Goal: Task Accomplishment & Management: Manage account settings

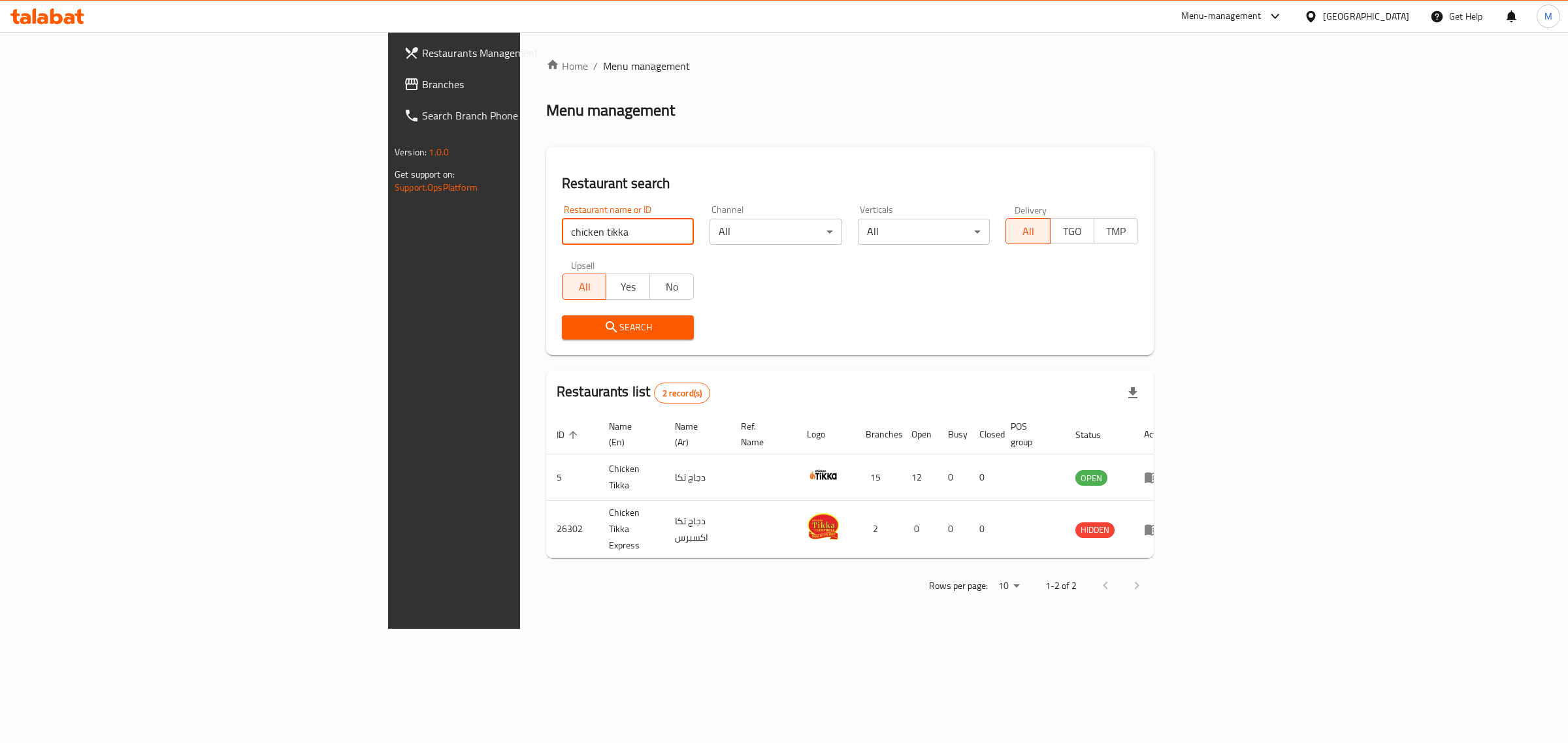
click at [562, 234] on input "chicken tikka" at bounding box center [627, 231] width 132 height 26
type input "Happy Burger"
click button "Search" at bounding box center [627, 327] width 132 height 24
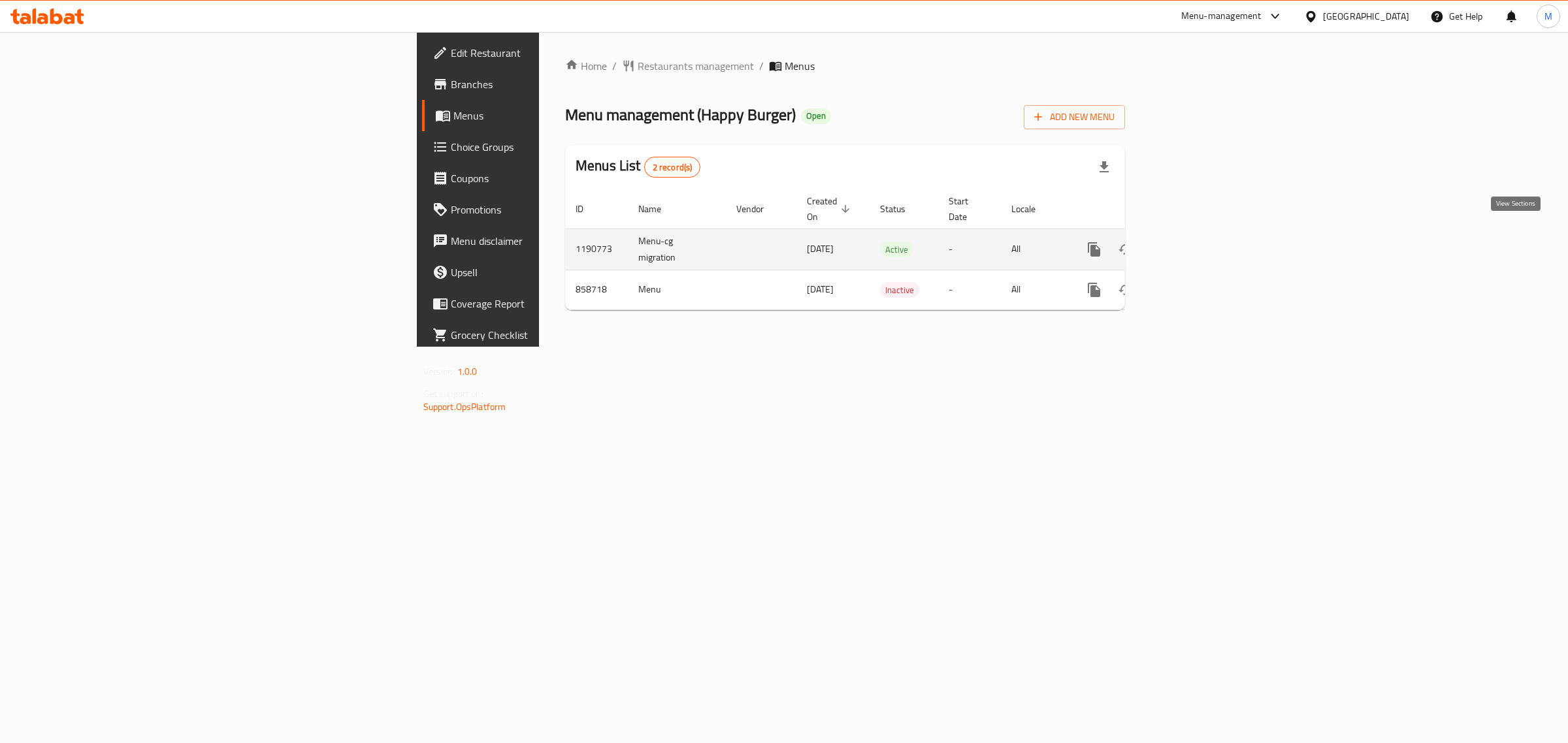
click at [1204, 234] on link "enhanced table" at bounding box center [1187, 249] width 31 height 31
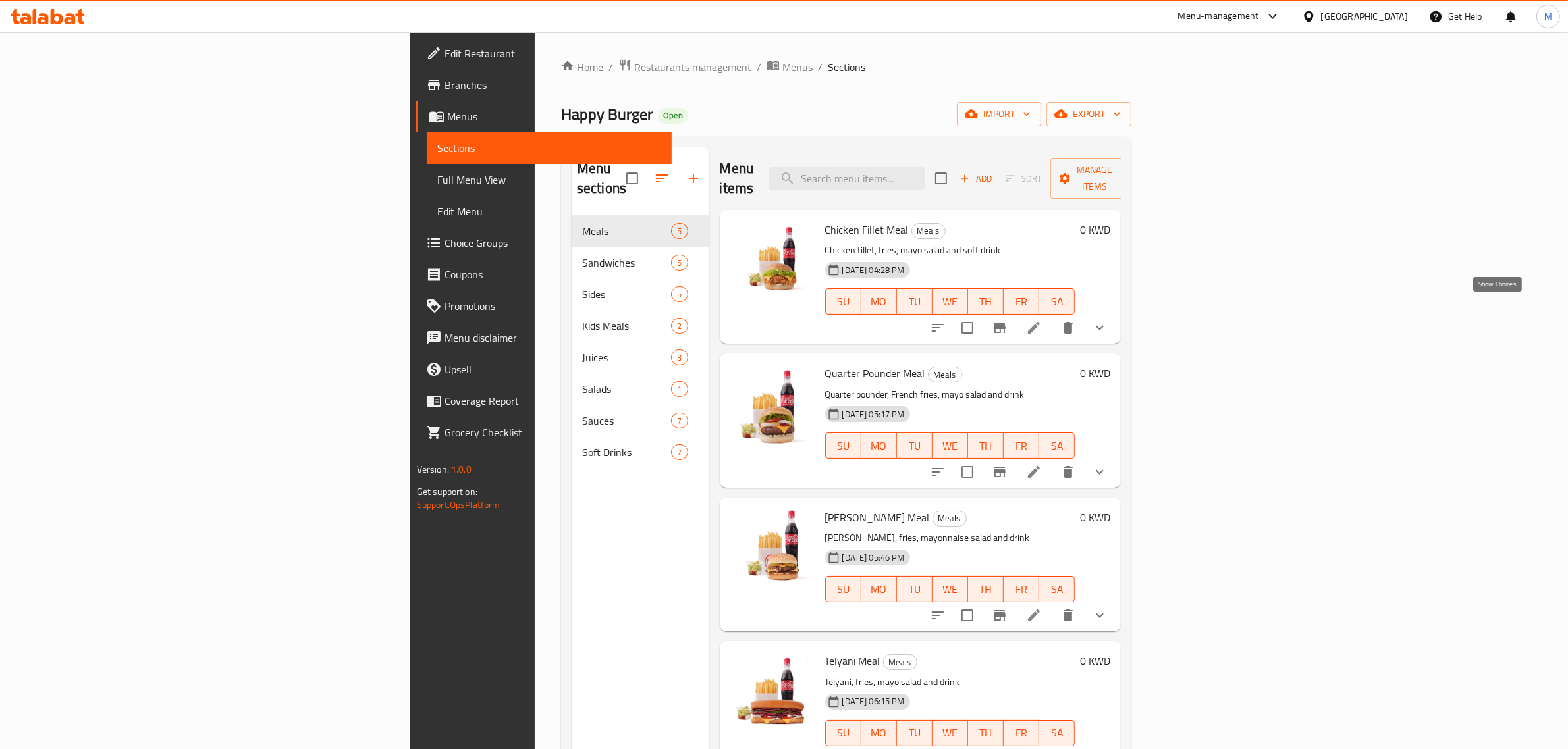
click at [1107, 320] on icon "show more" at bounding box center [1100, 328] width 16 height 16
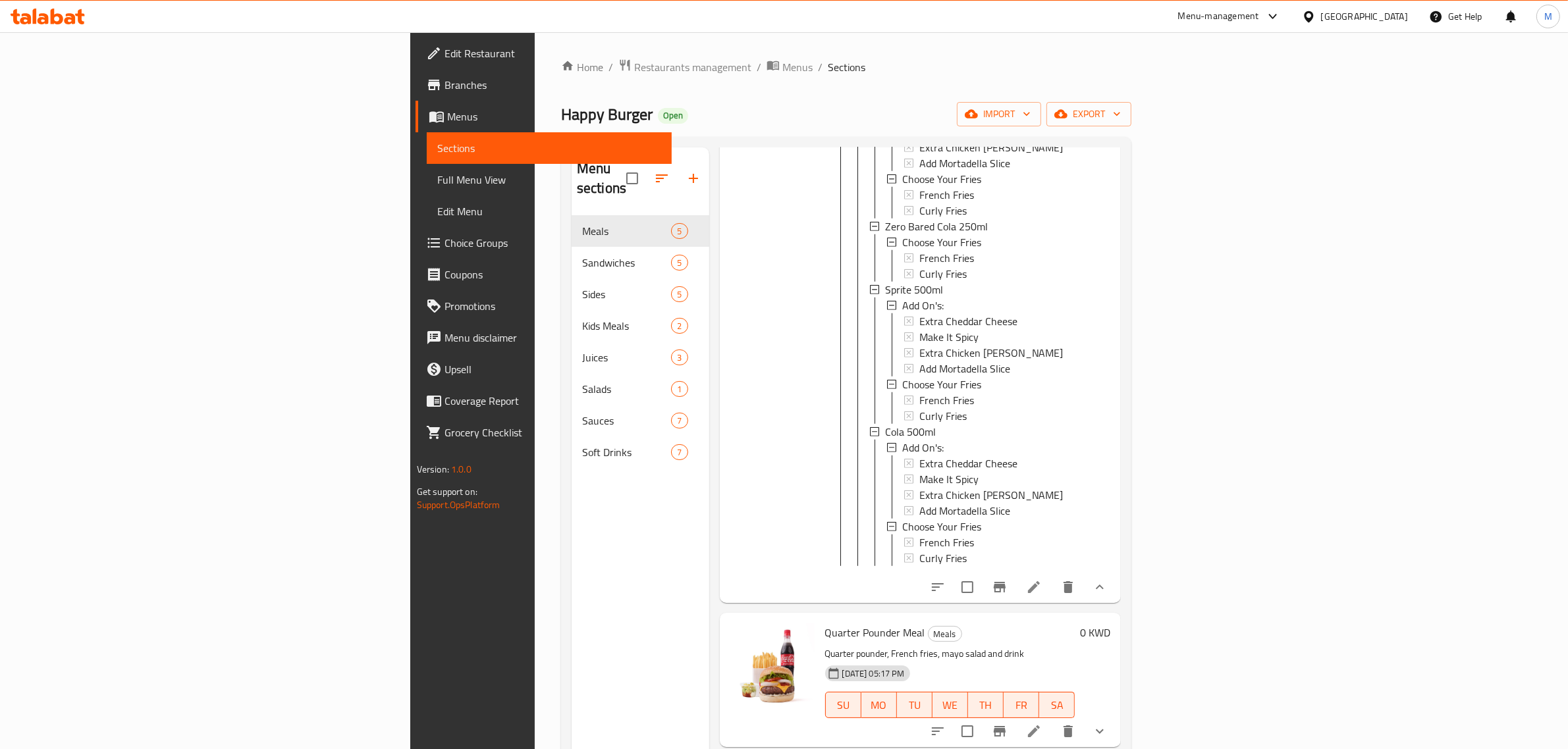
scroll to position [1424, 0]
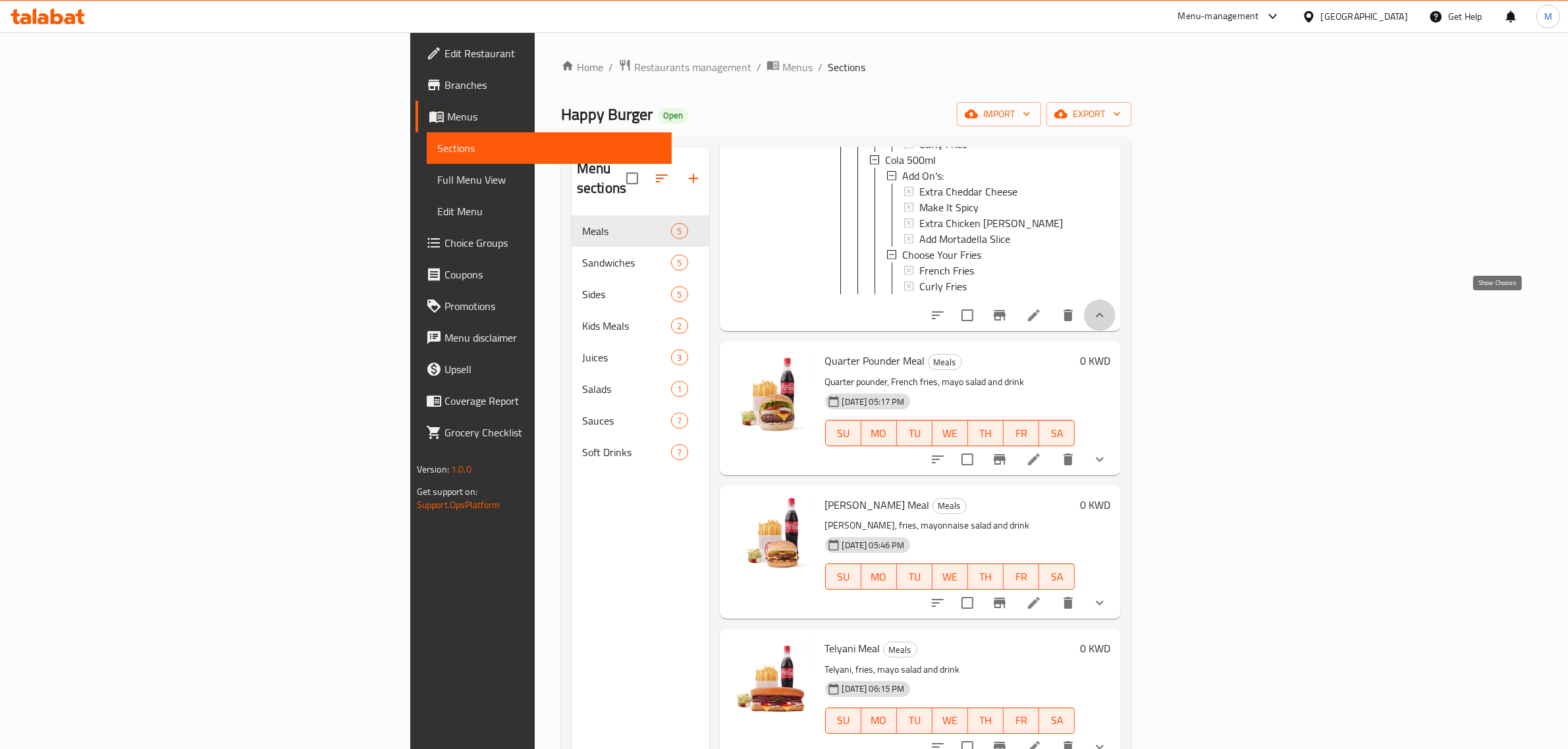
click at [1107, 308] on icon "show more" at bounding box center [1100, 315] width 16 height 16
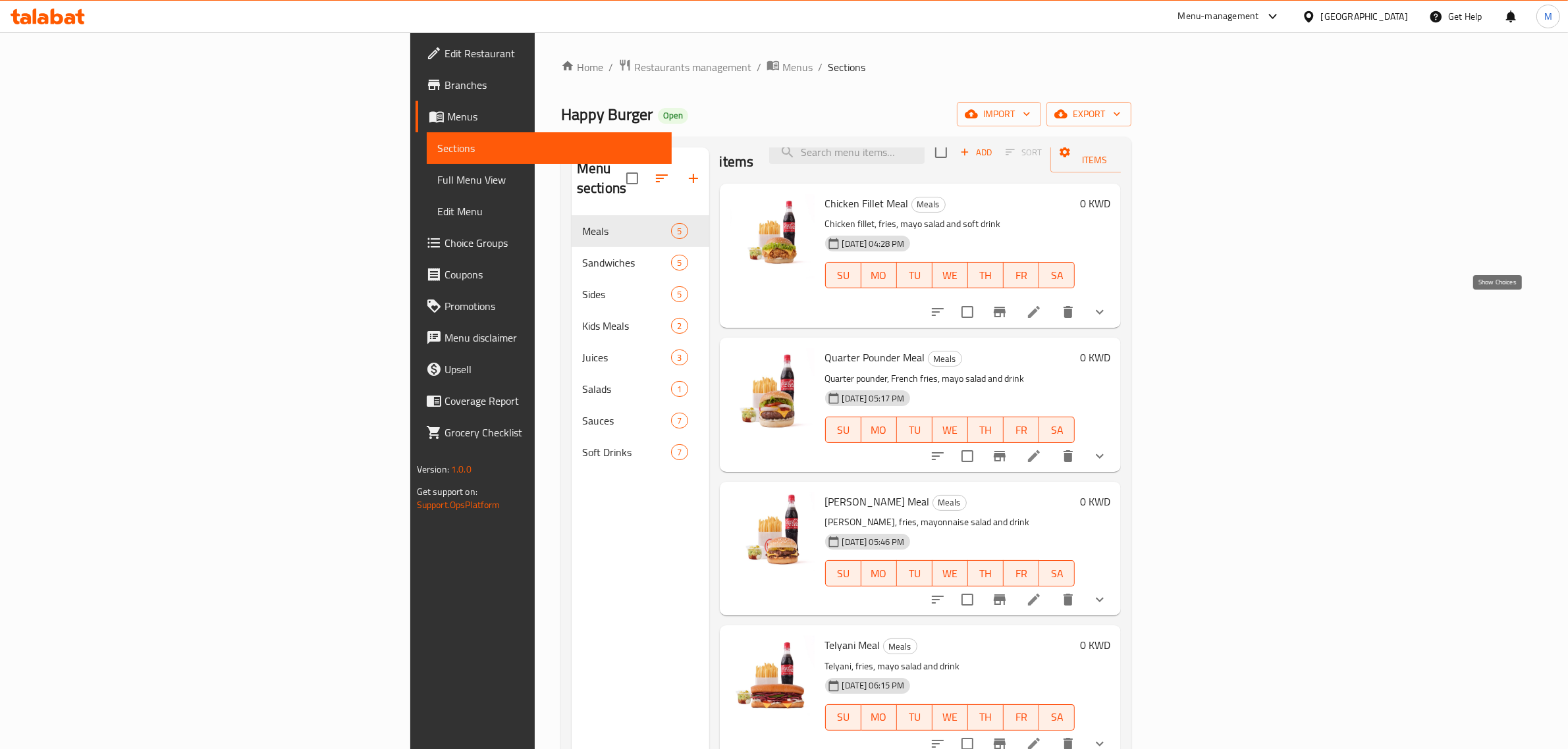
scroll to position [2, 0]
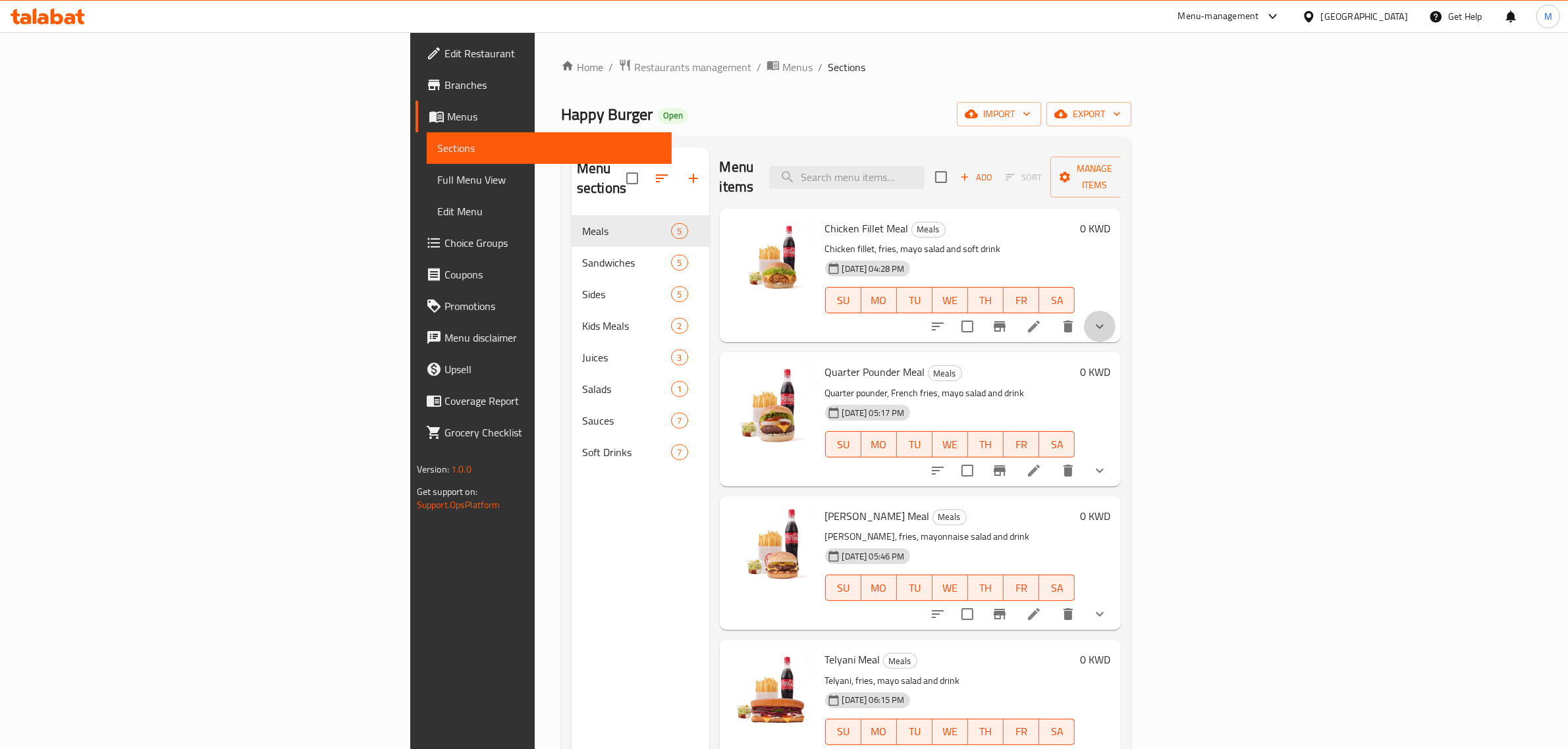
click at [1116, 311] on button "show more" at bounding box center [1099, 326] width 31 height 31
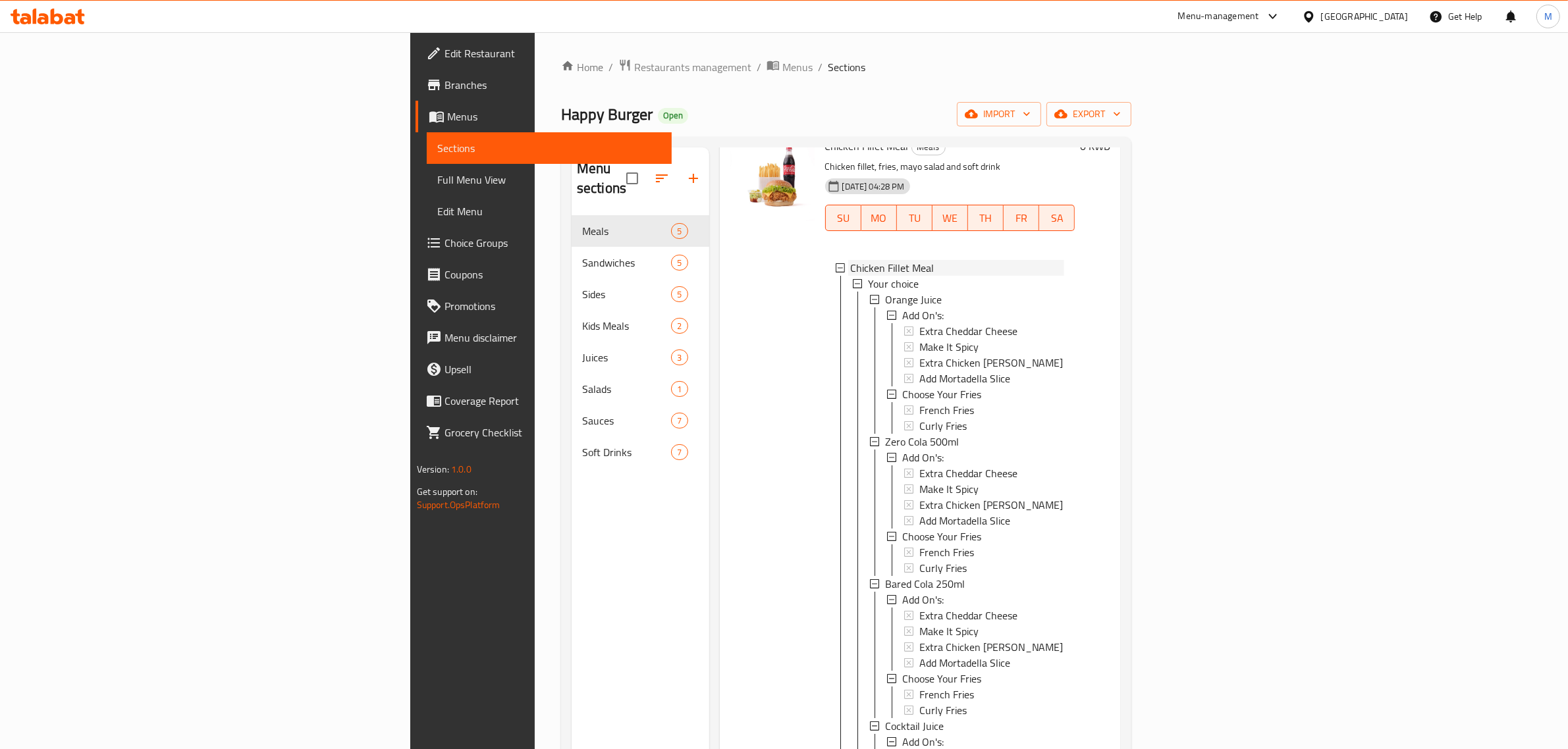
click at [836, 264] on icon at bounding box center [840, 268] width 9 height 9
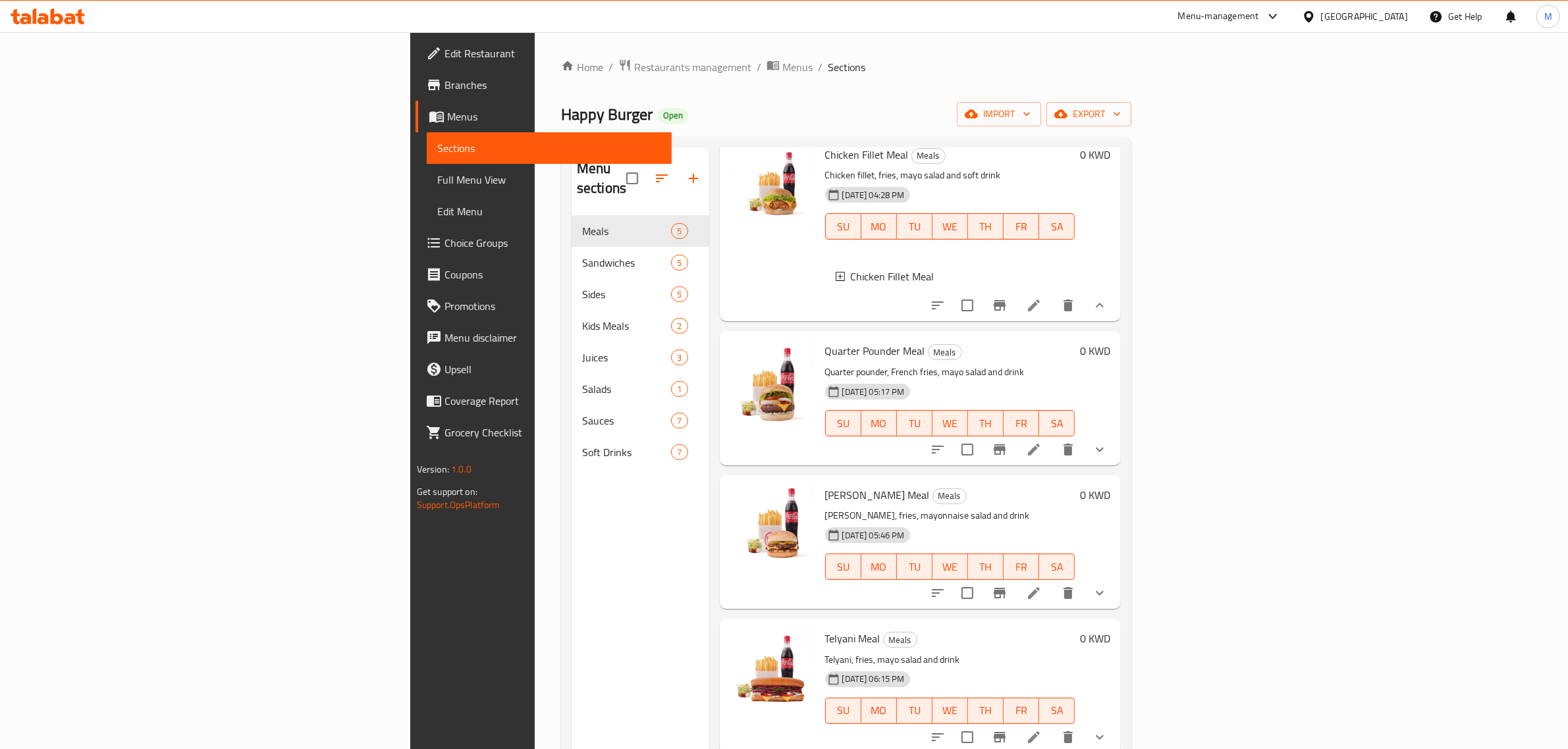
scroll to position [67, 0]
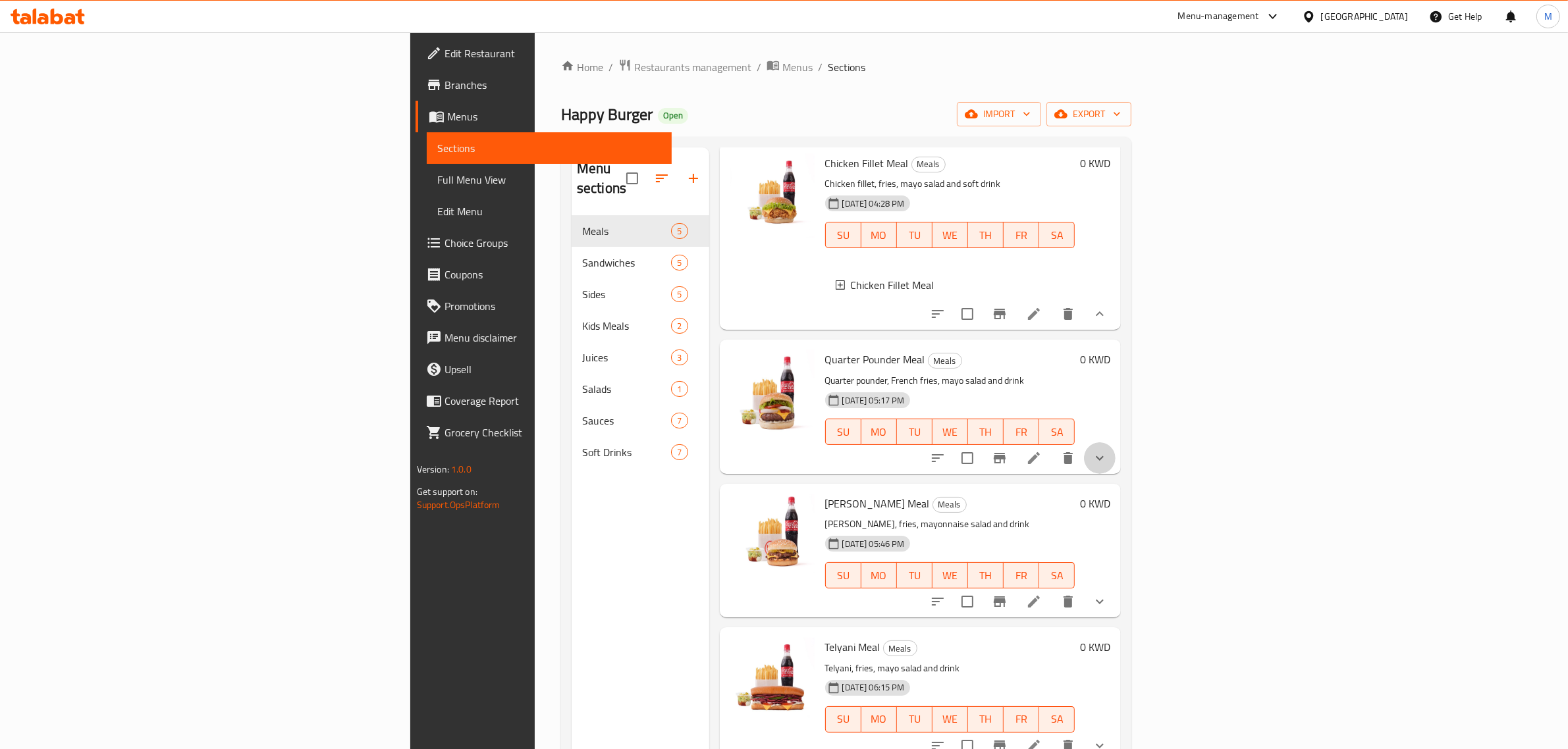
click at [1116, 455] on button "show more" at bounding box center [1099, 457] width 31 height 31
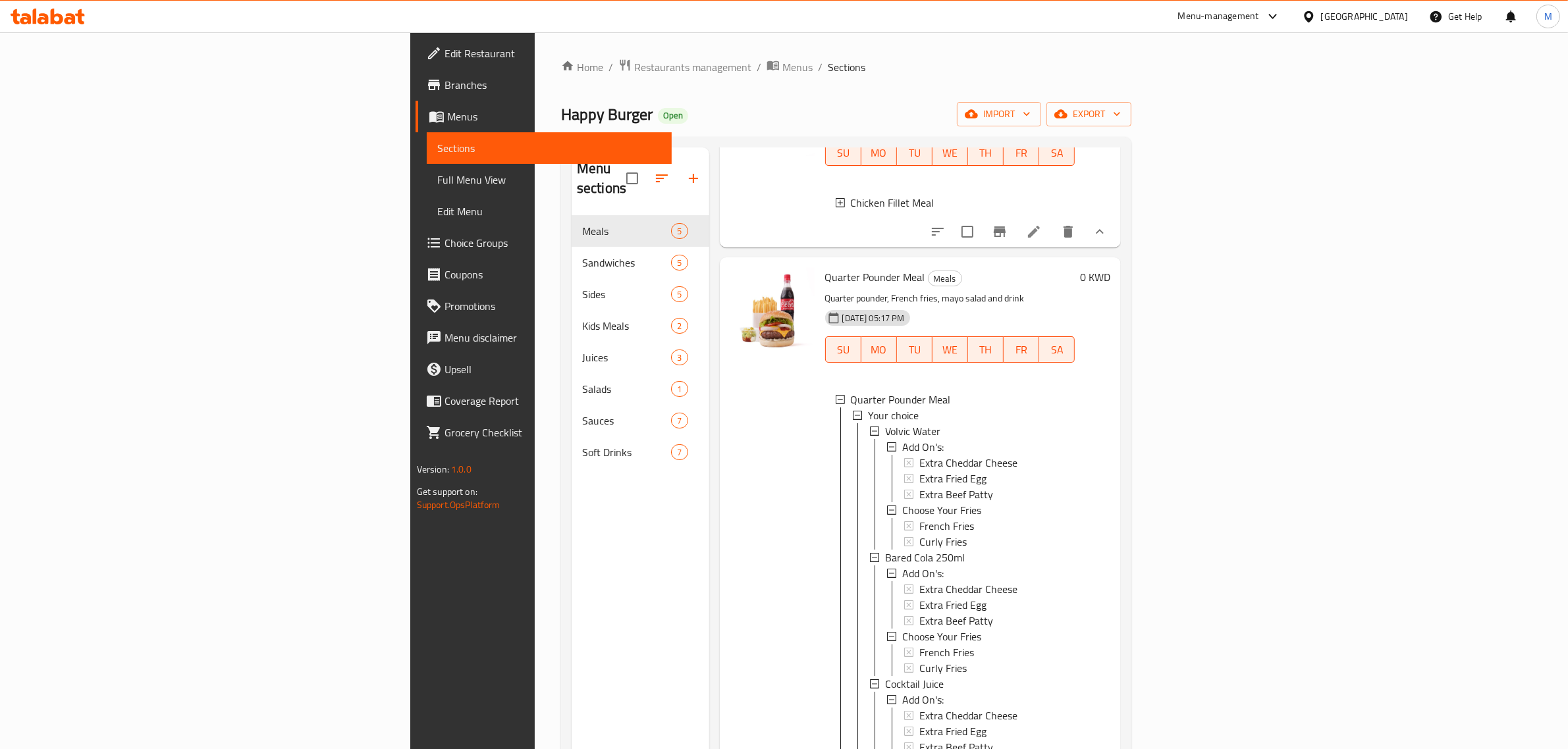
scroll to position [149, 0]
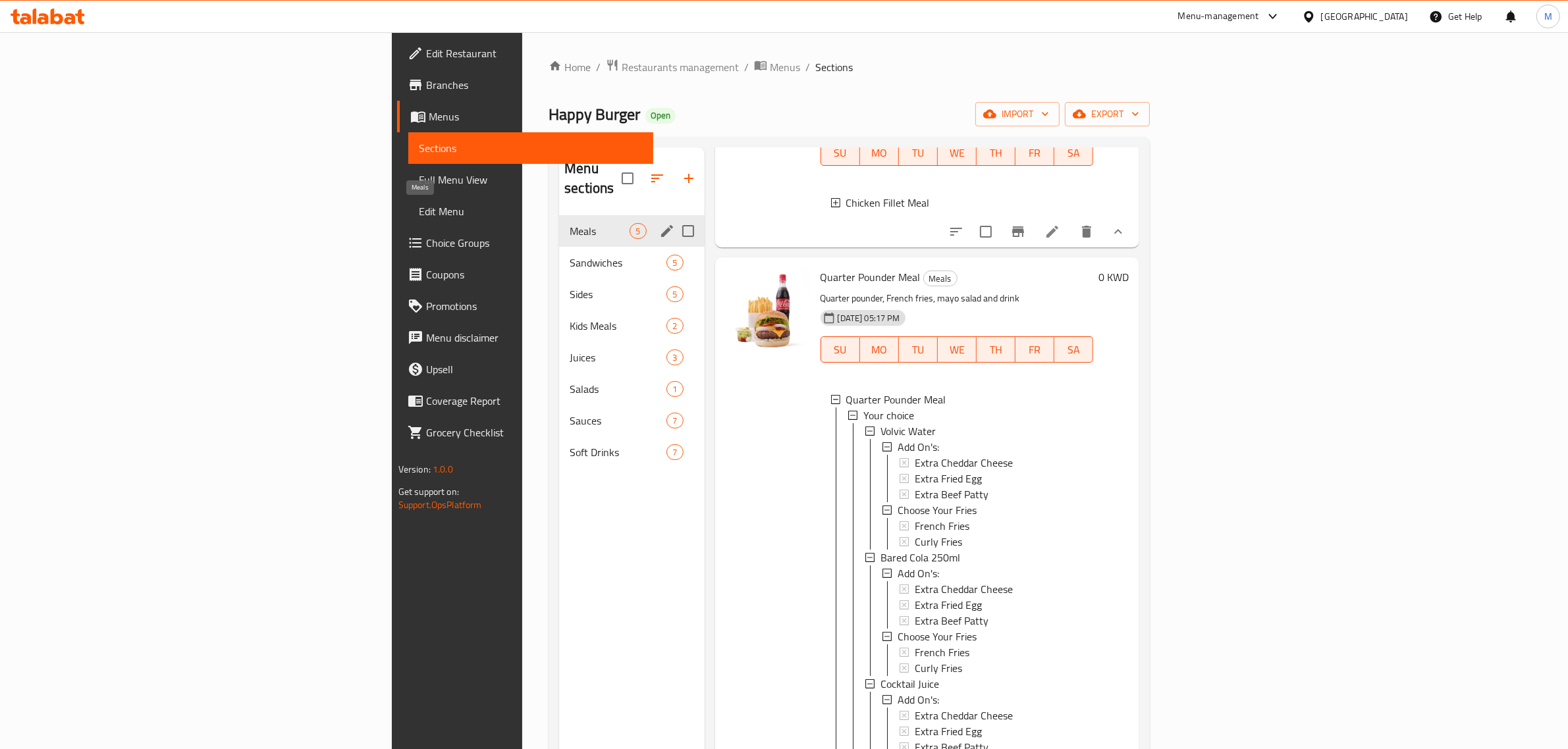
click at [570, 223] on span "Meals" at bounding box center [599, 231] width 60 height 16
click at [570, 254] on span "Sandwiches" at bounding box center [599, 262] width 60 height 16
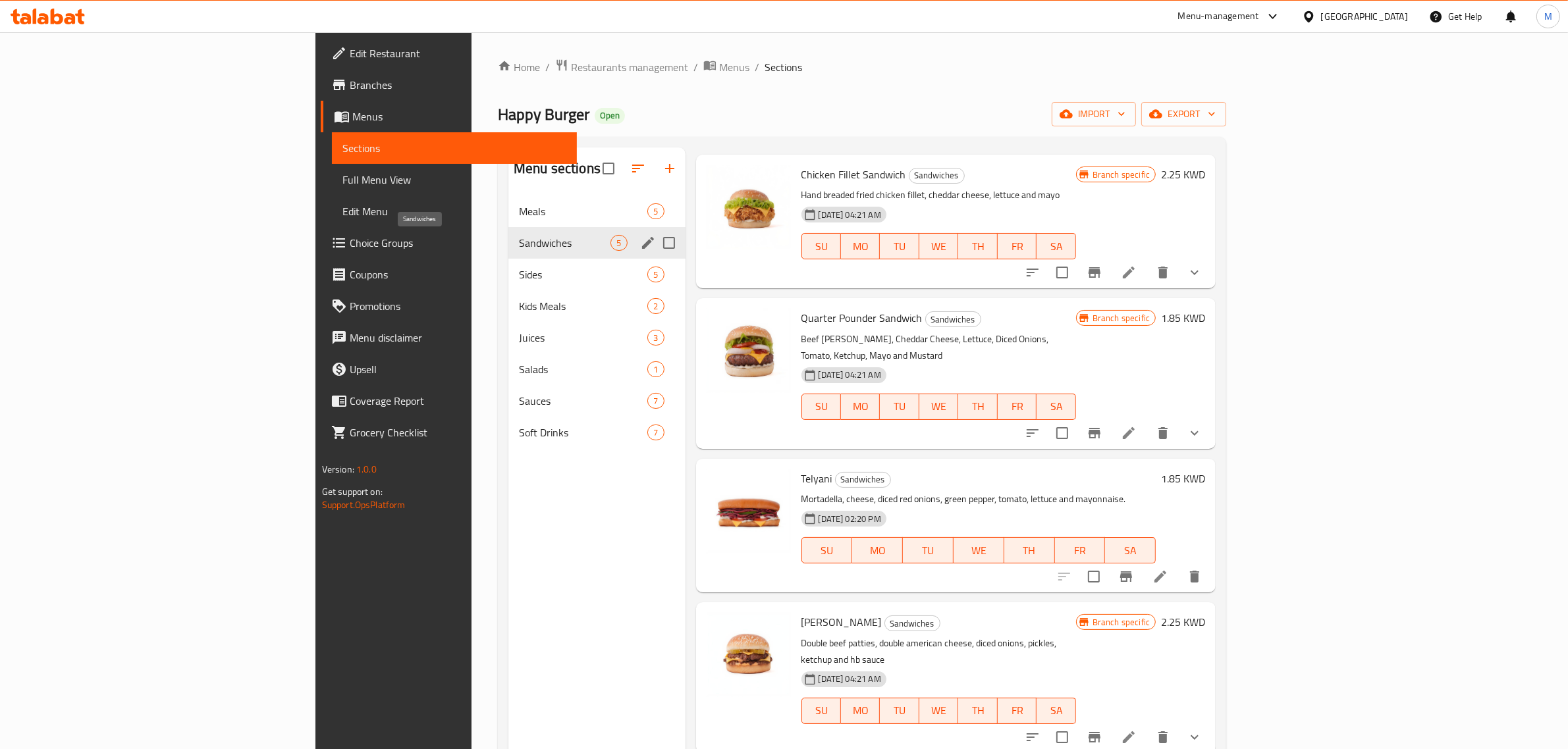
scroll to position [2, 0]
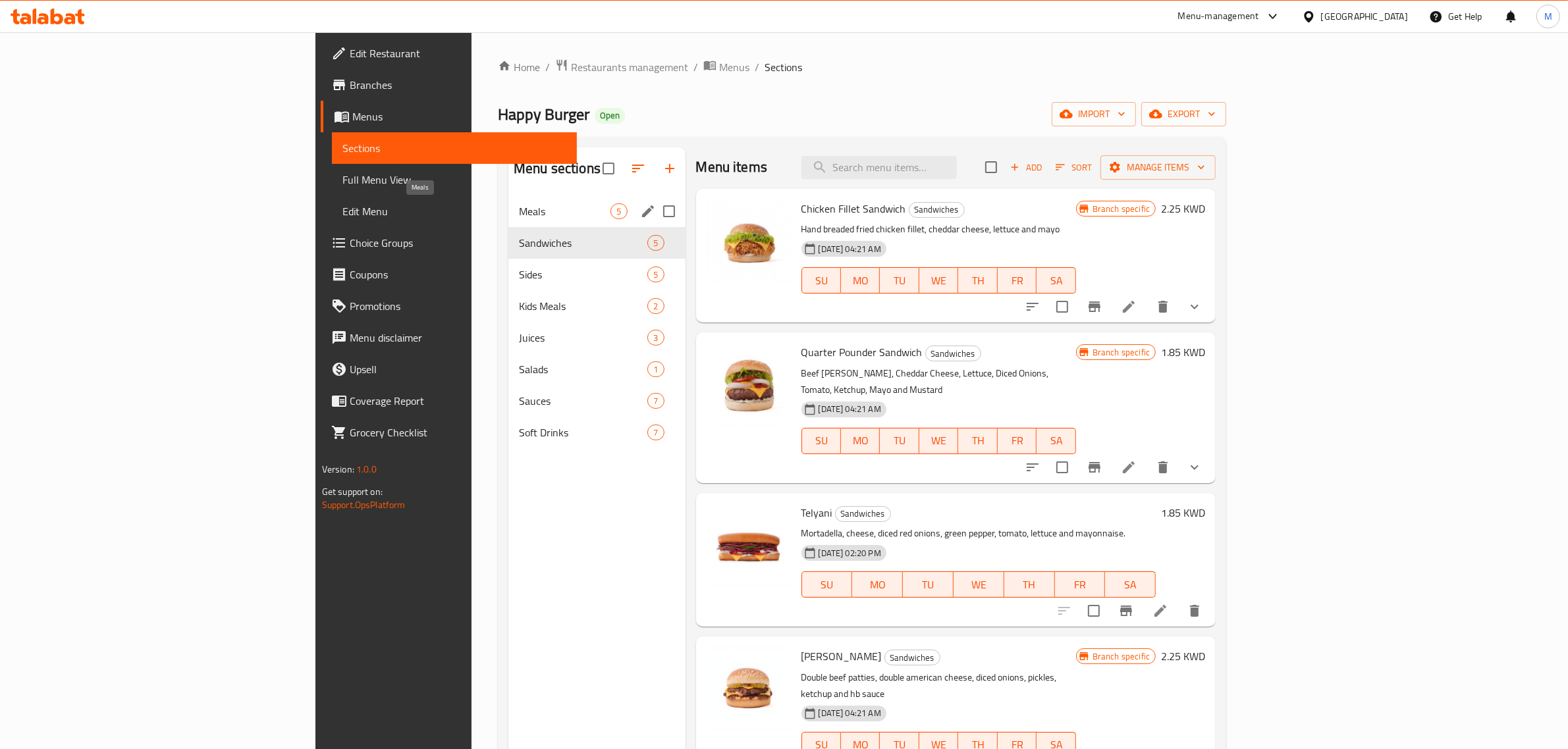
click at [519, 208] on span "Meals" at bounding box center [565, 211] width 91 height 16
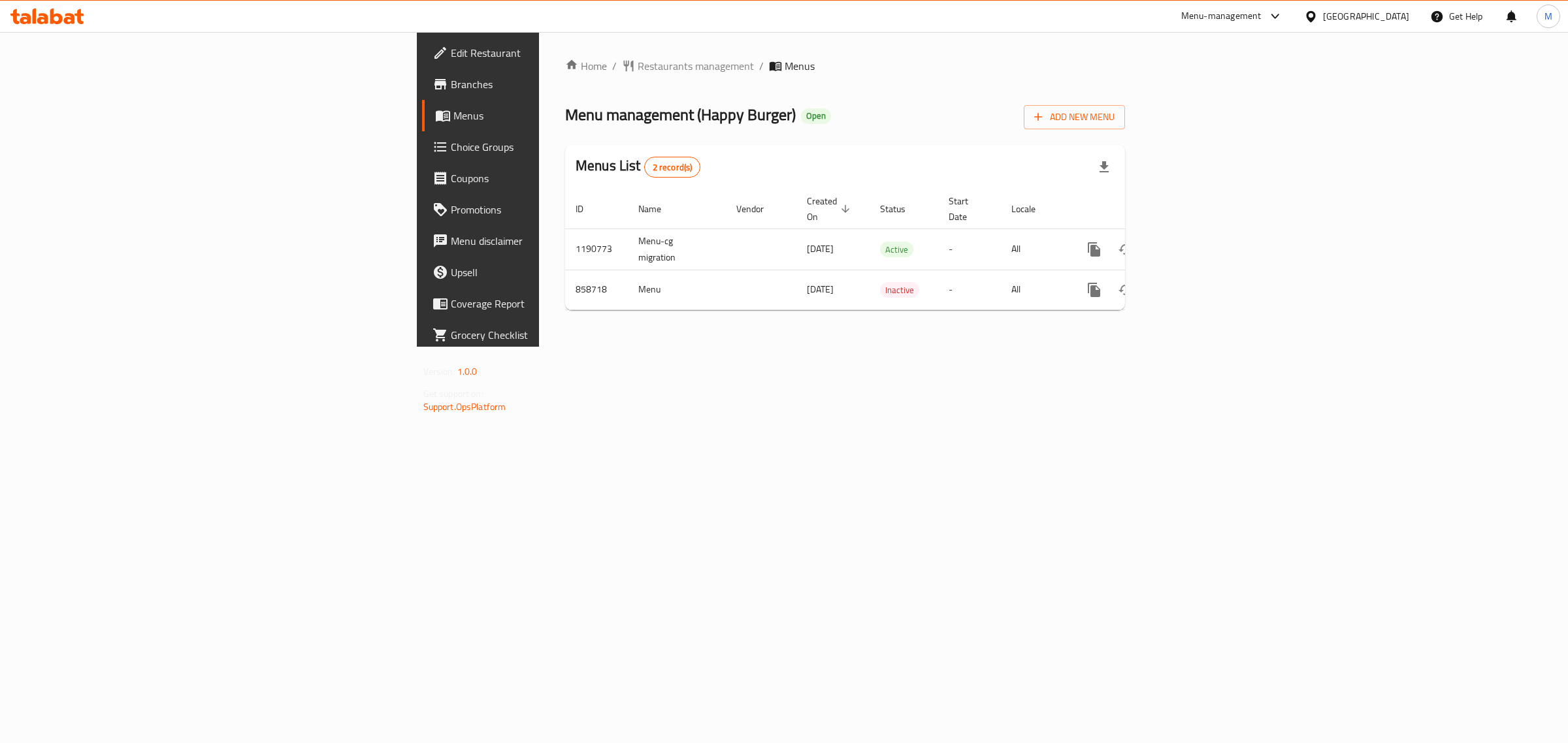
click at [450, 148] on span "Choice Groups" at bounding box center [558, 147] width 217 height 16
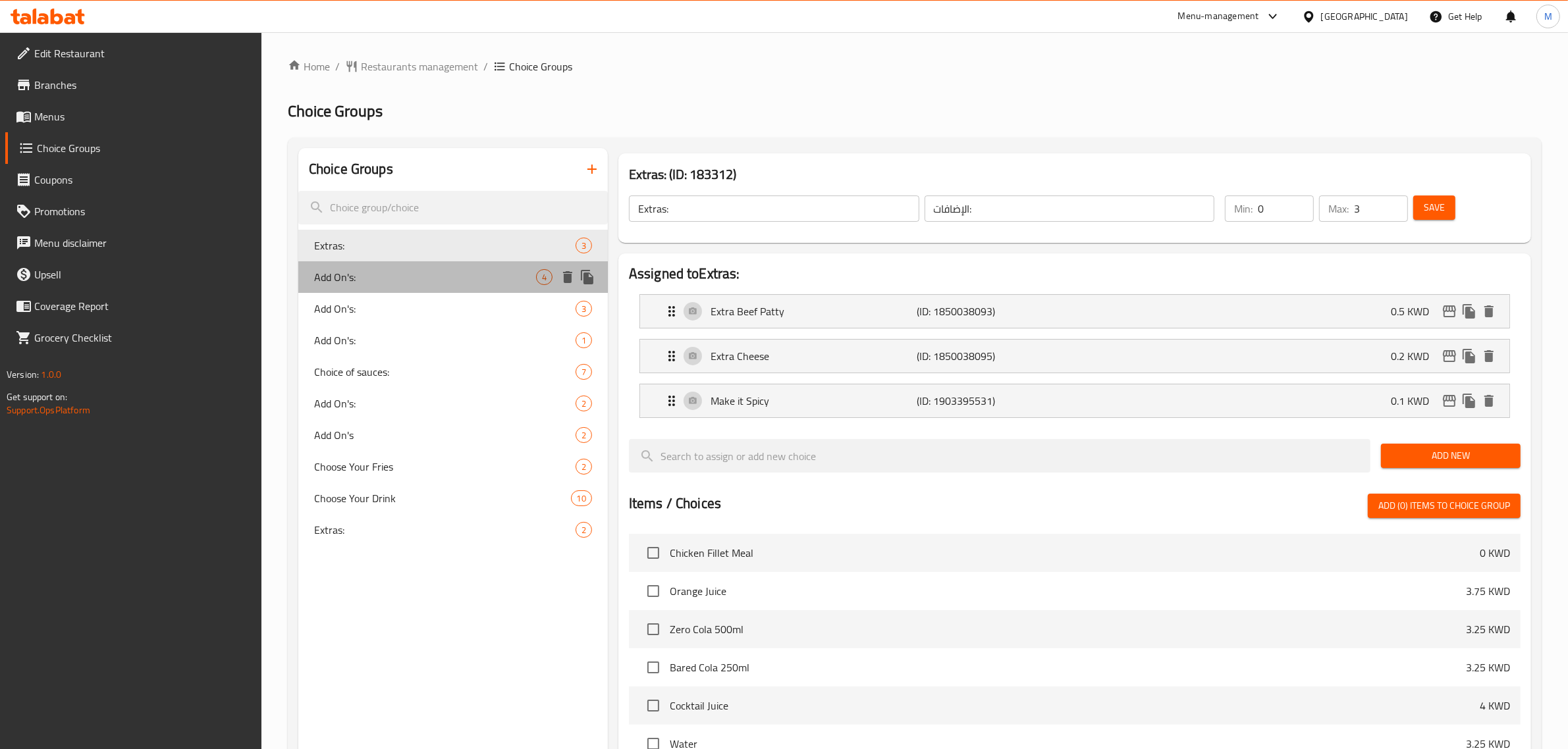
click at [394, 266] on div "Add On's: 4" at bounding box center [453, 276] width 309 height 31
type input "Add On's:"
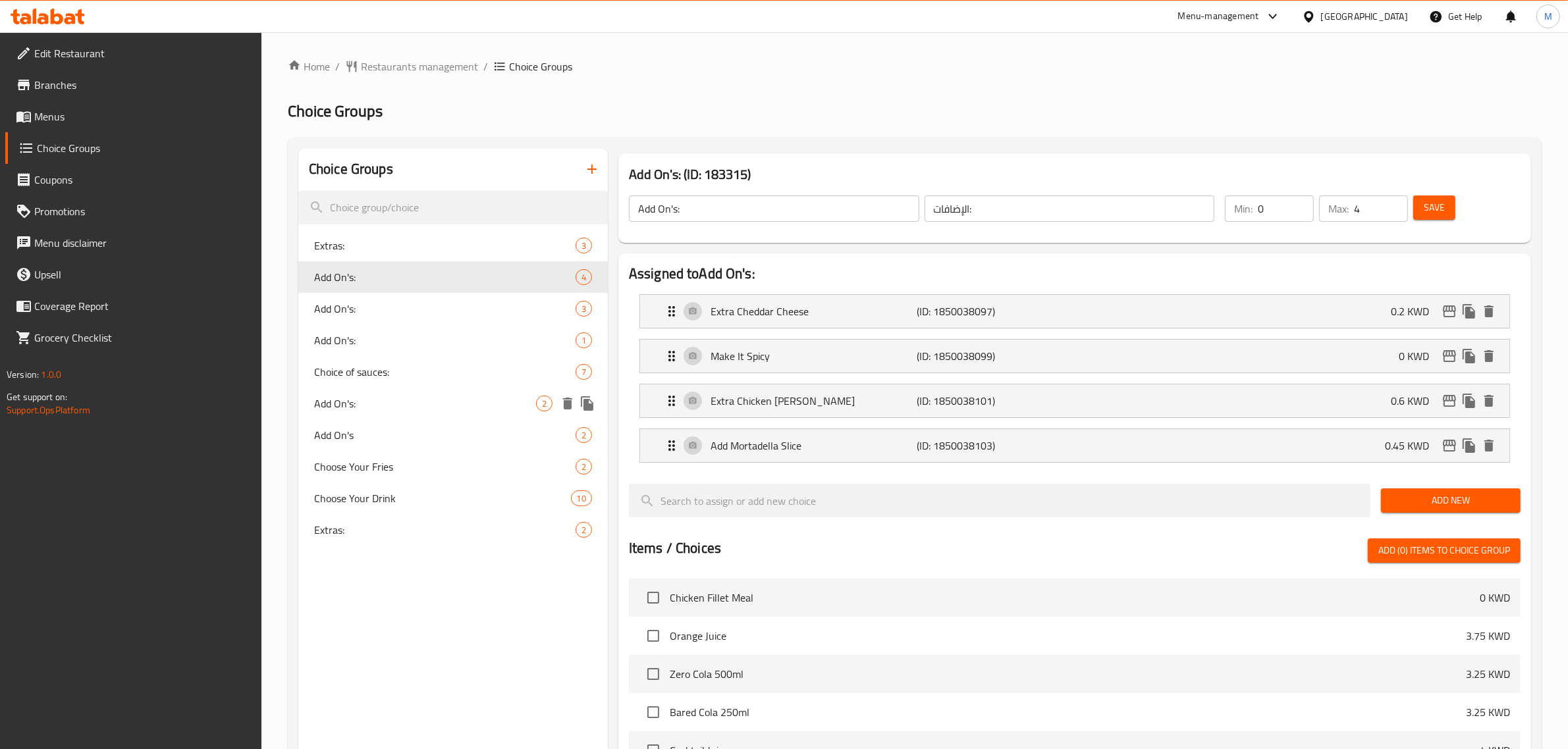
click at [423, 389] on div "Add On's: 2" at bounding box center [453, 403] width 309 height 31
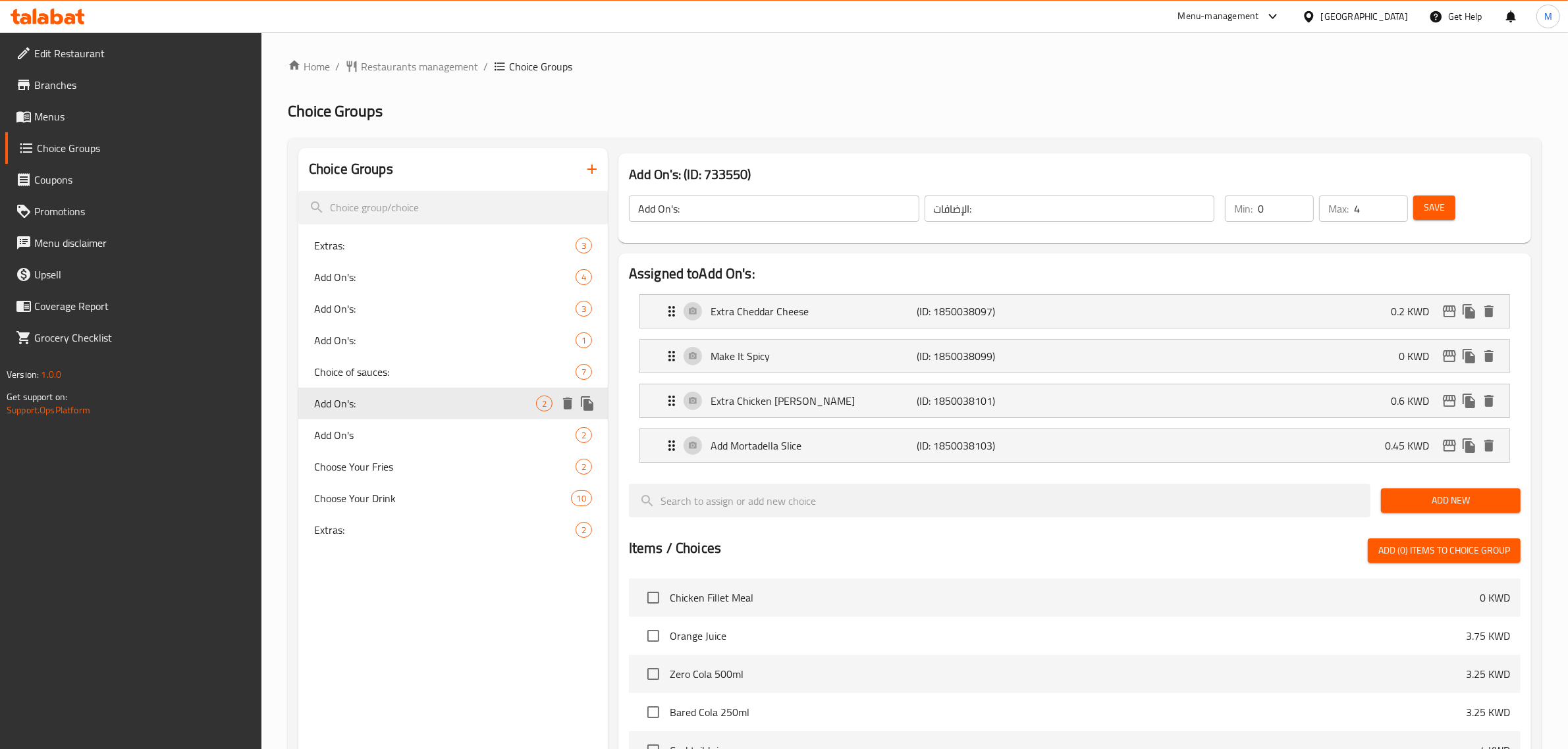
type input "2"
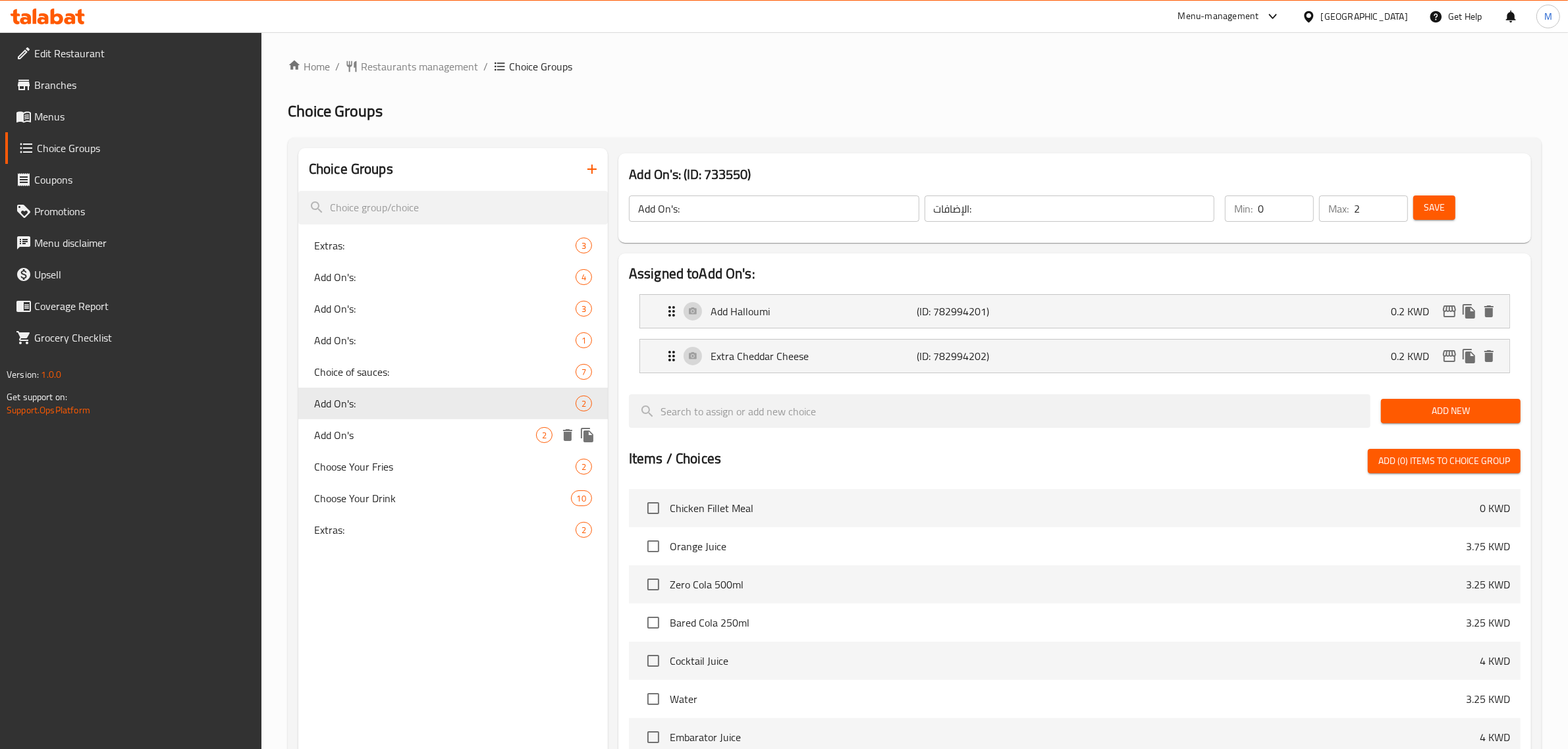
click at [432, 441] on span "Add On's" at bounding box center [425, 435] width 222 height 16
type input "Add On's"
type input "إضافات"
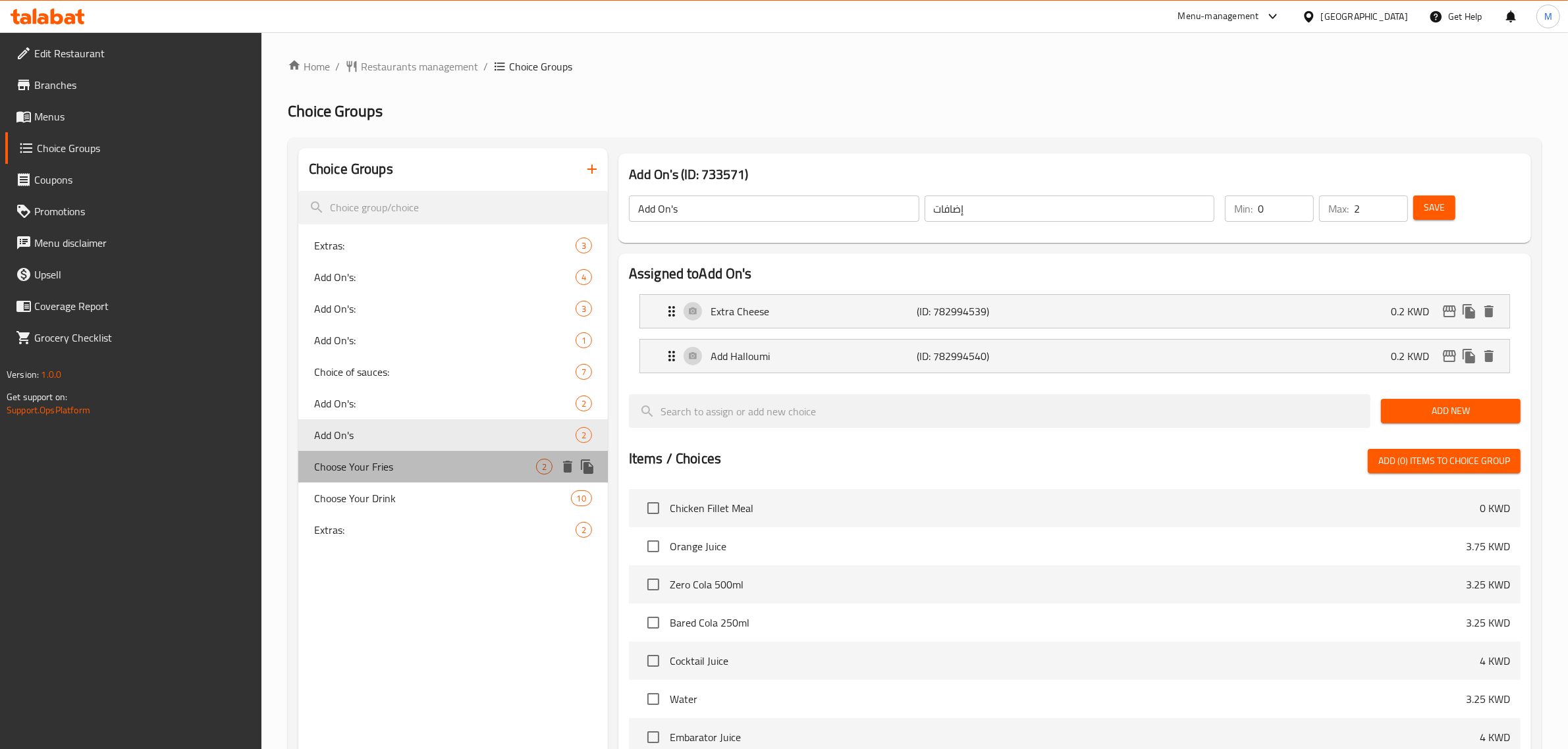
click at [468, 463] on span "Choose Your Fries" at bounding box center [425, 467] width 222 height 16
type input "Choose Your Fries"
type input "اختار الفرايز"
type input "1"
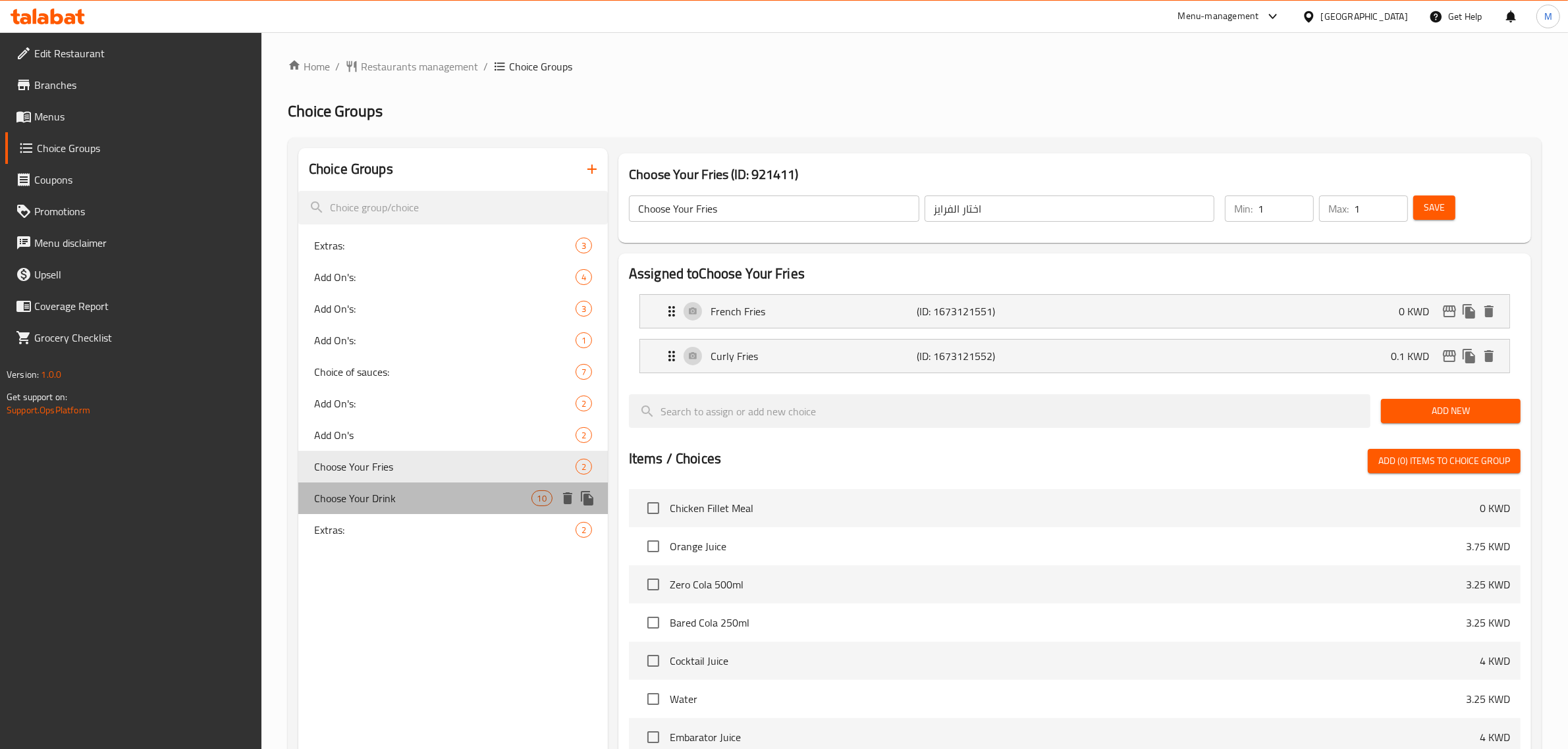
click at [463, 505] on span "Choose Your Drink" at bounding box center [423, 498] width 217 height 16
type input "Choose Your Drink"
type input "اختار"
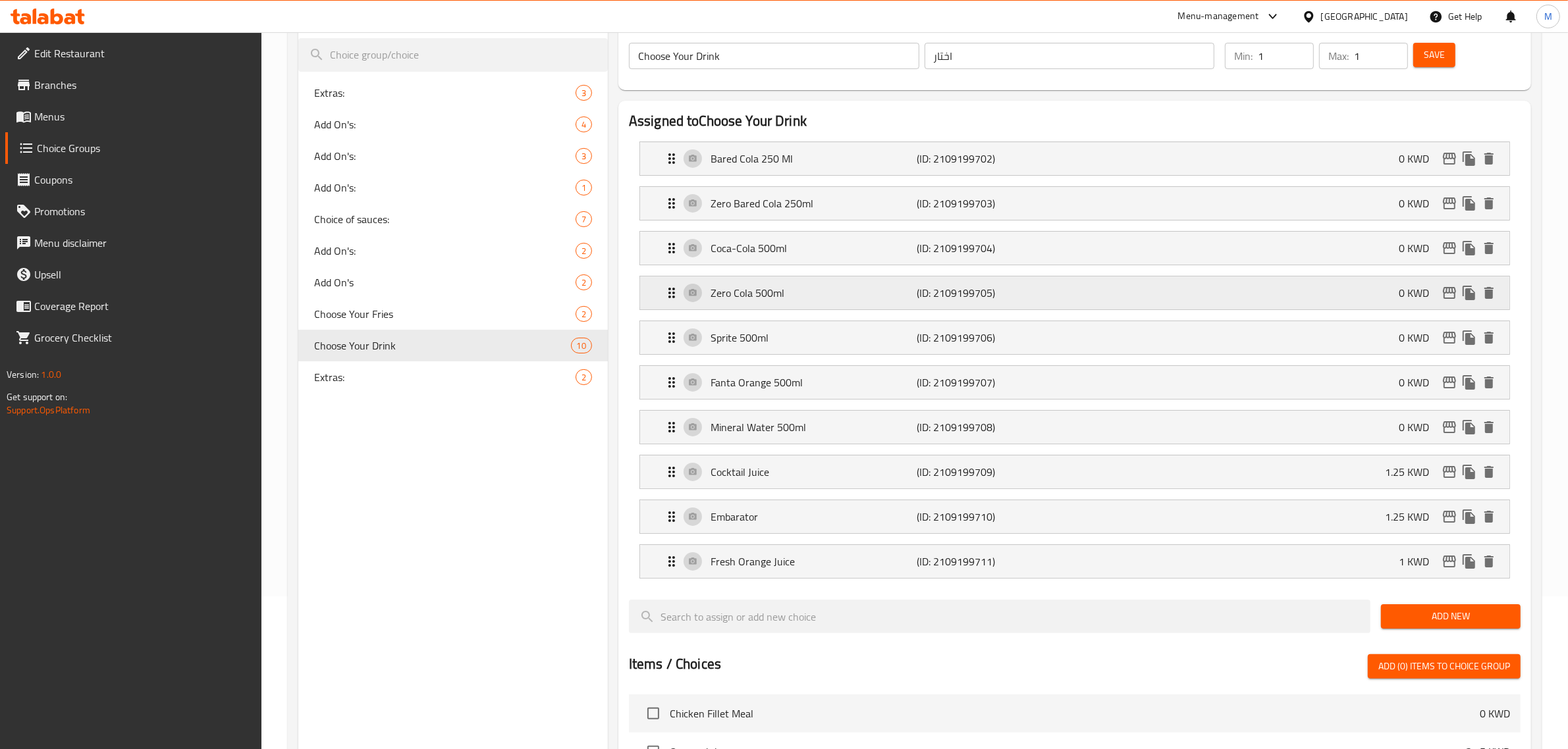
scroll to position [165, 0]
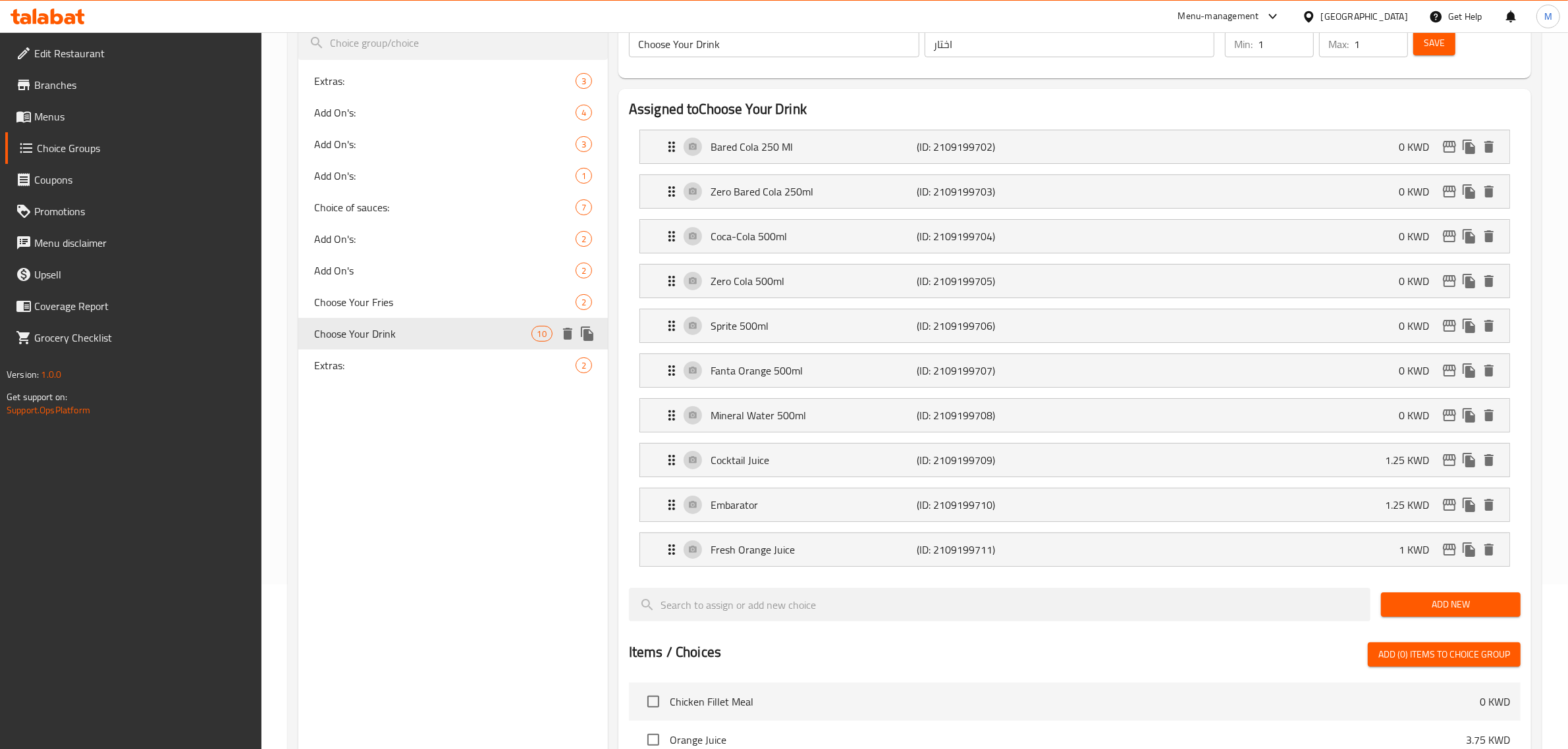
click at [588, 333] on icon "duplicate" at bounding box center [587, 333] width 13 height 14
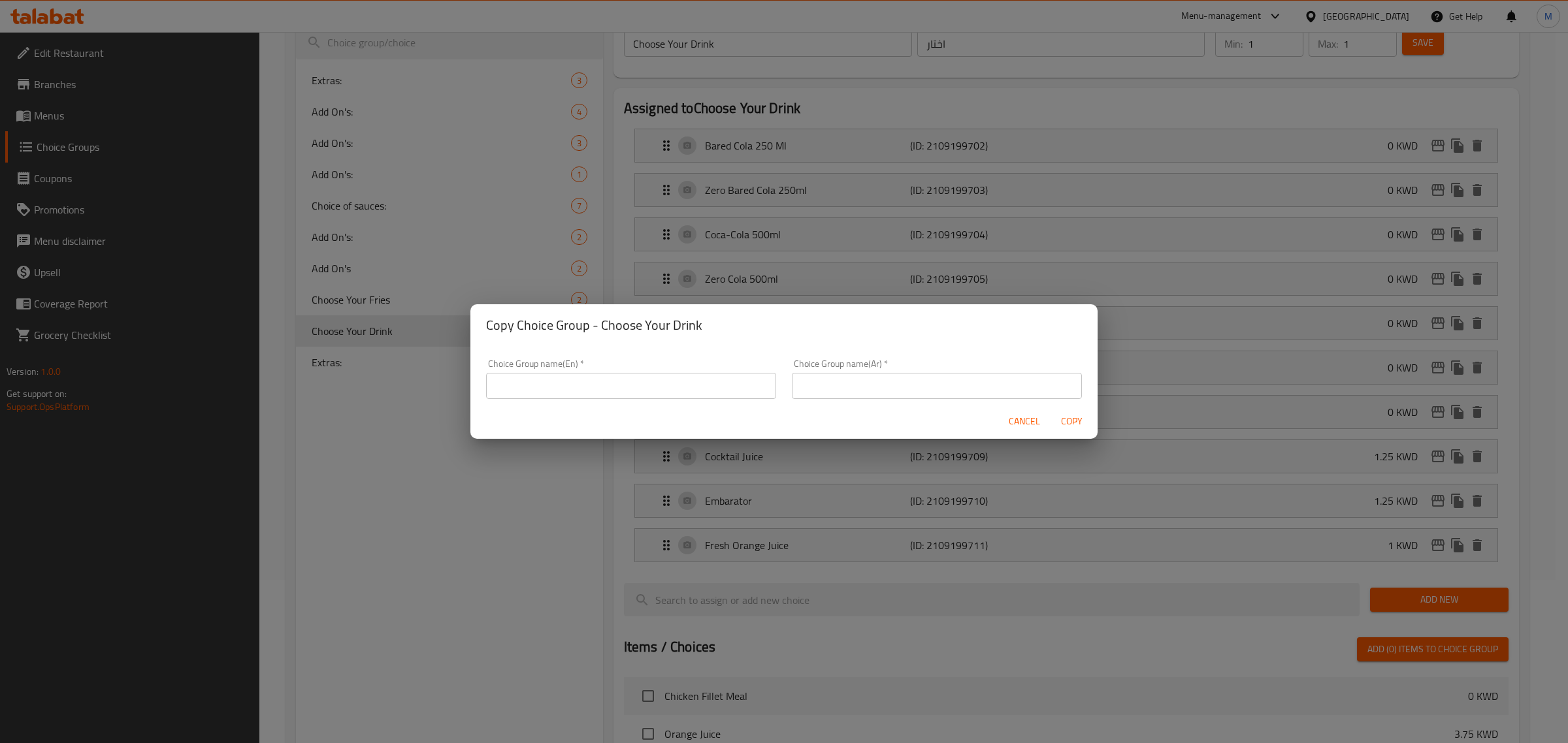
click at [612, 397] on input "text" at bounding box center [631, 386] width 290 height 26
type input "Your Choice of Drink - Meal"
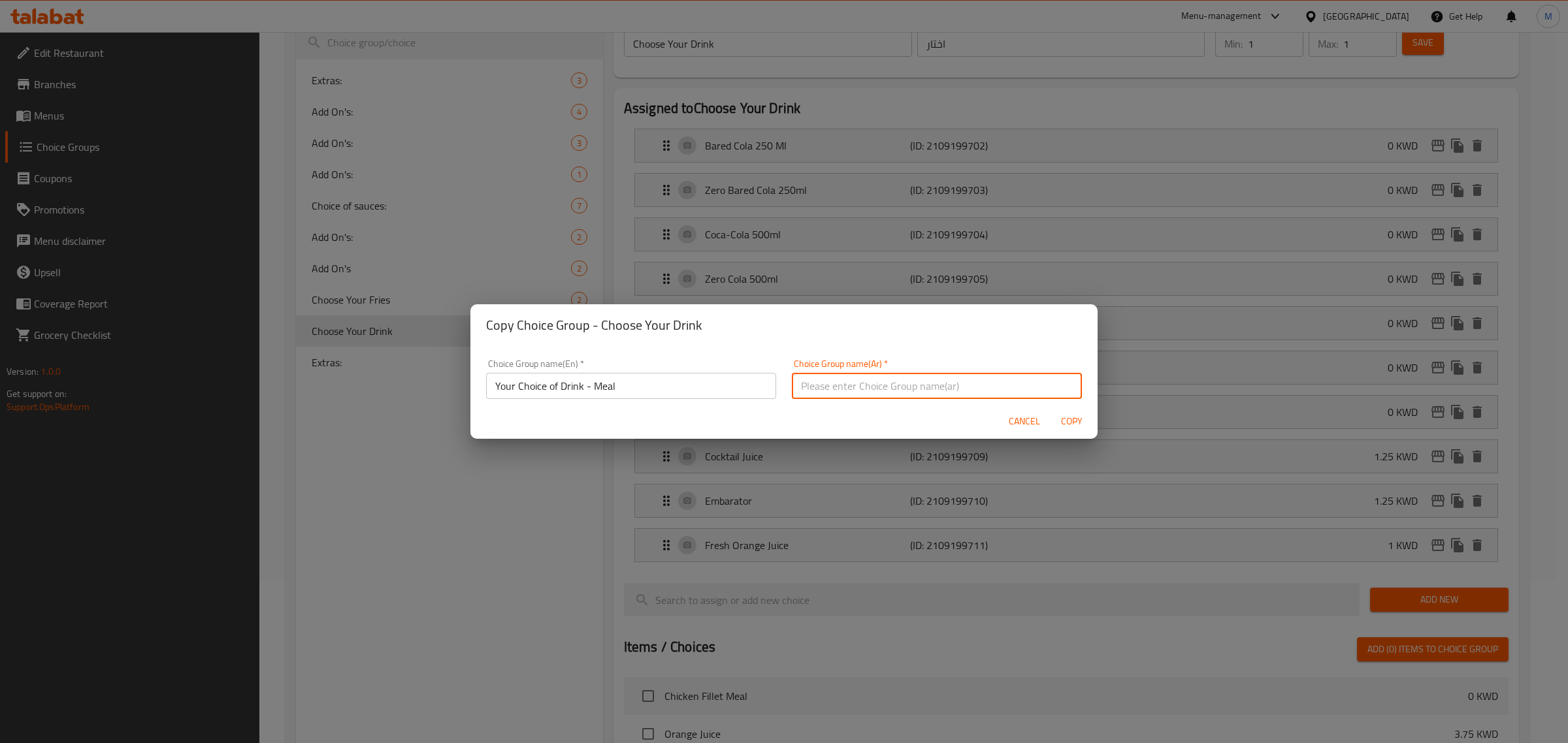
click at [929, 397] on input "text" at bounding box center [937, 386] width 290 height 26
type input "اختبارك من"
click at [1068, 423] on span "Copy" at bounding box center [1071, 421] width 31 height 16
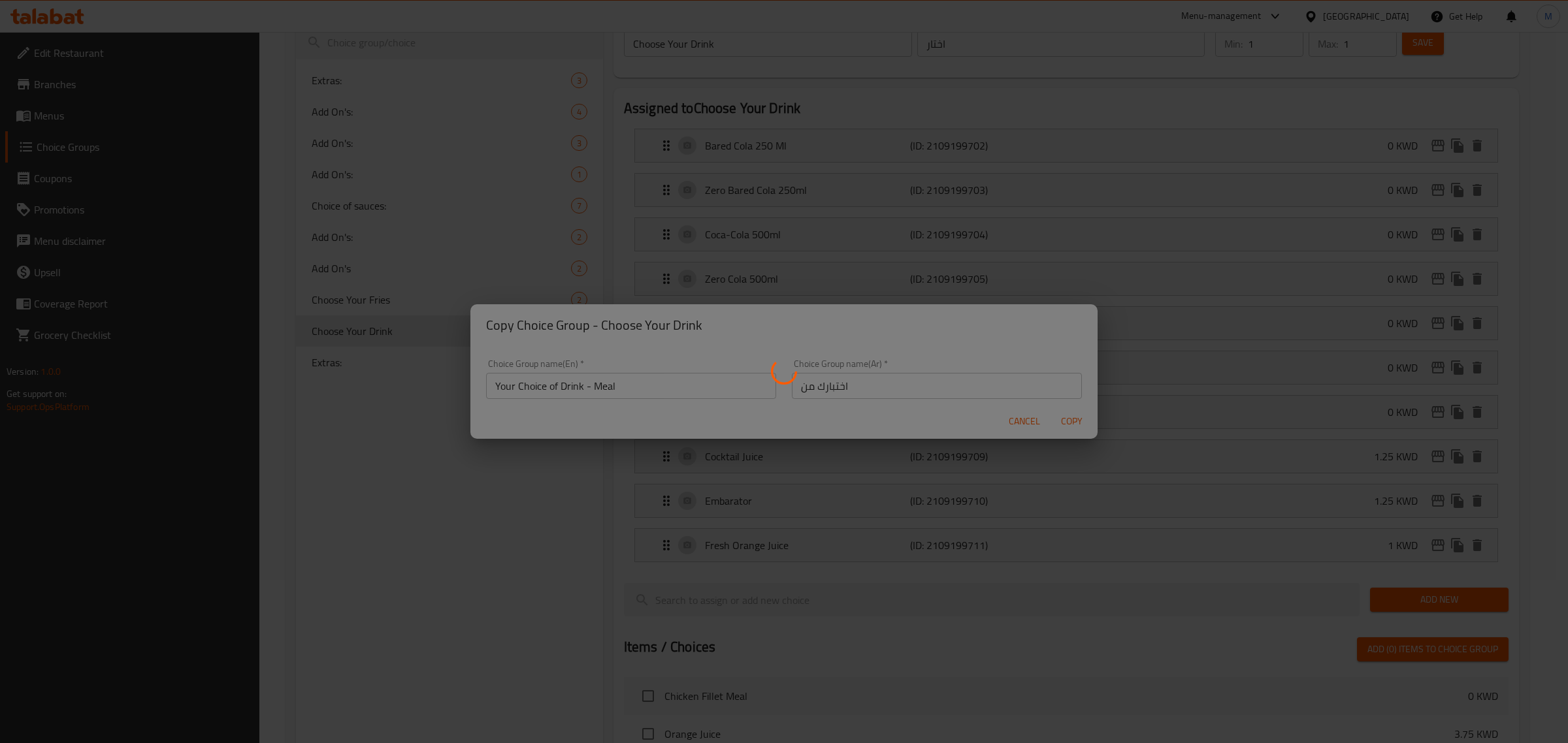
type input "Your Choice of Drink - Meal"
type input "اختبارك من"
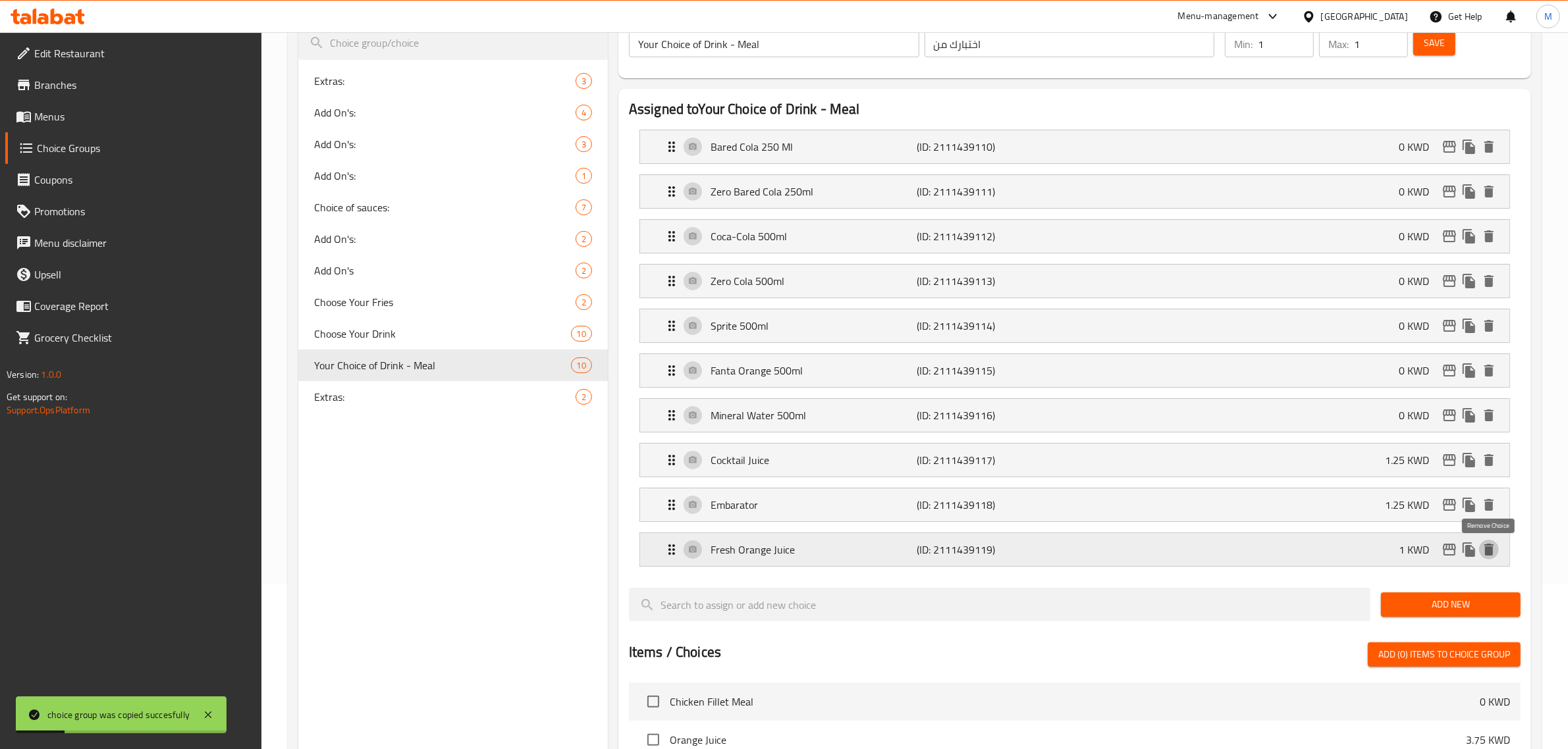
click at [1491, 555] on icon "delete" at bounding box center [1489, 549] width 9 height 12
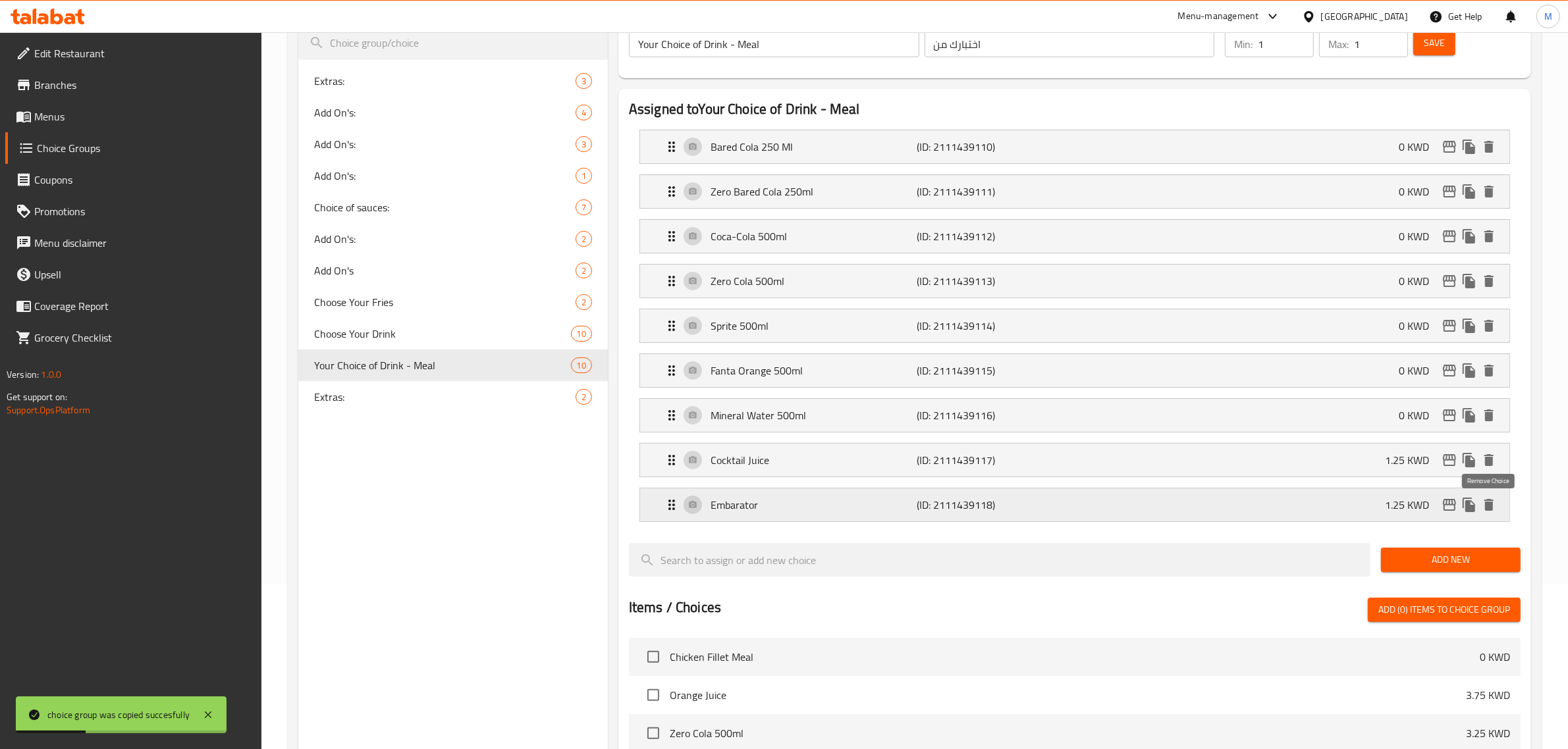
click at [1487, 501] on icon "delete" at bounding box center [1489, 505] width 16 height 16
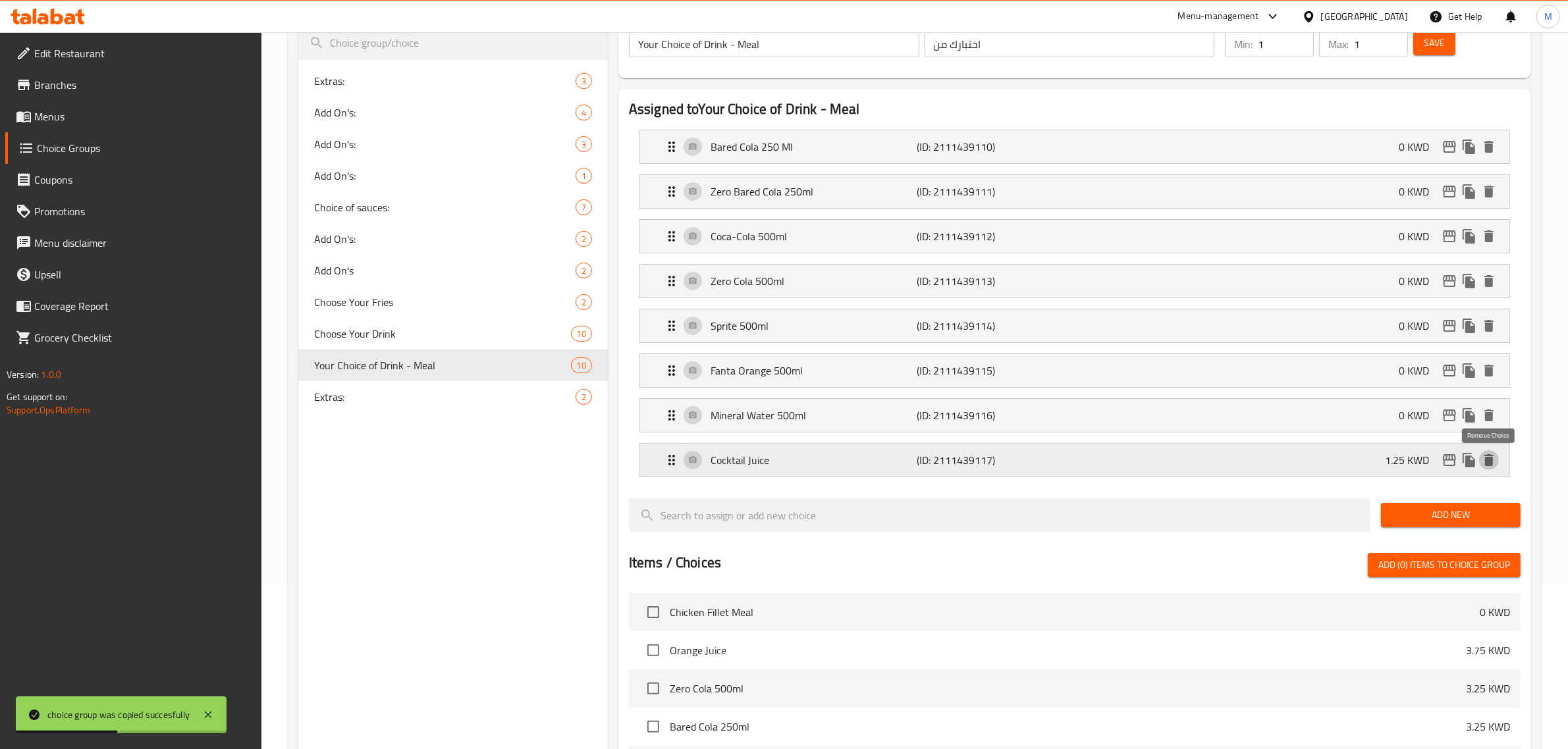
click at [1488, 462] on icon "delete" at bounding box center [1489, 460] width 9 height 12
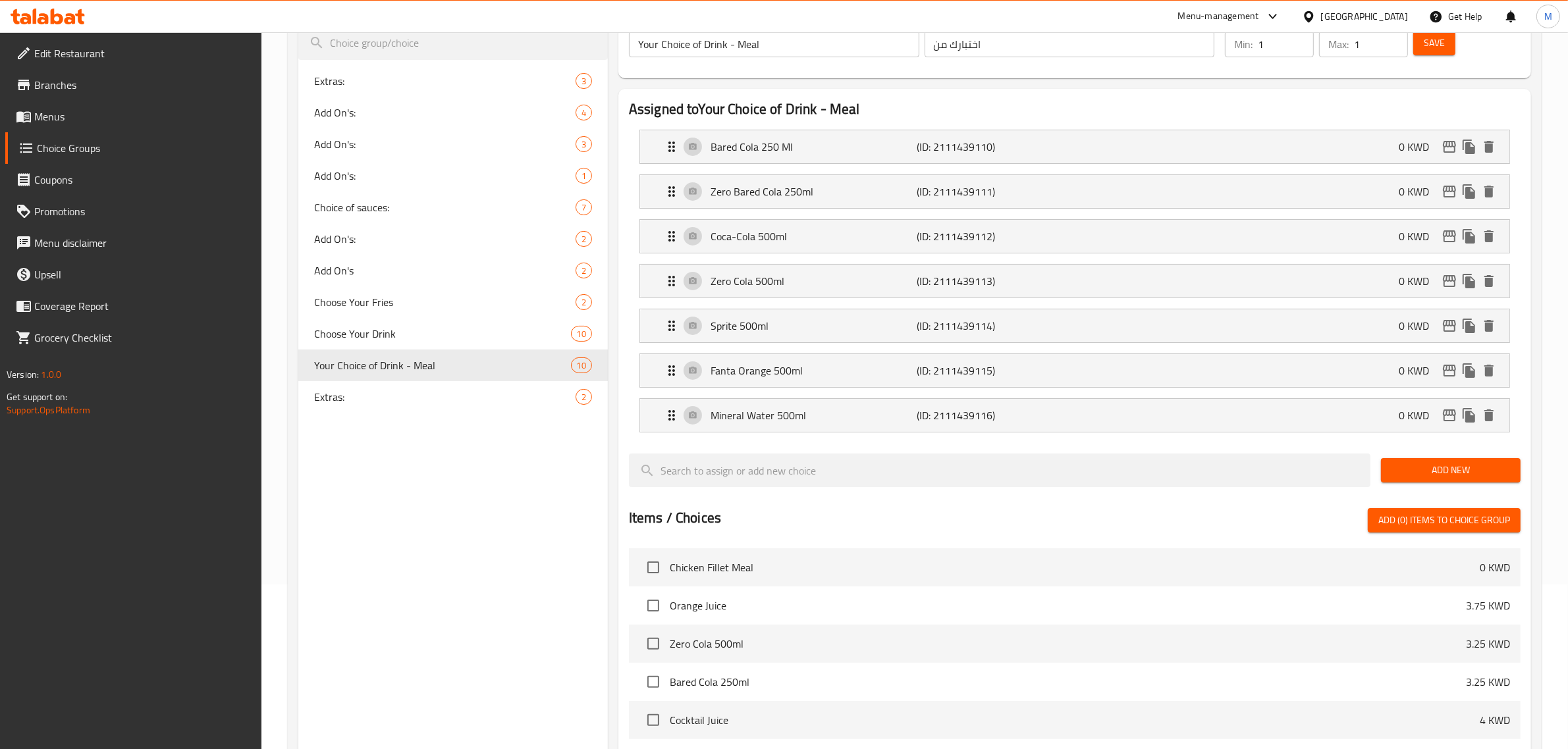
scroll to position [0, 0]
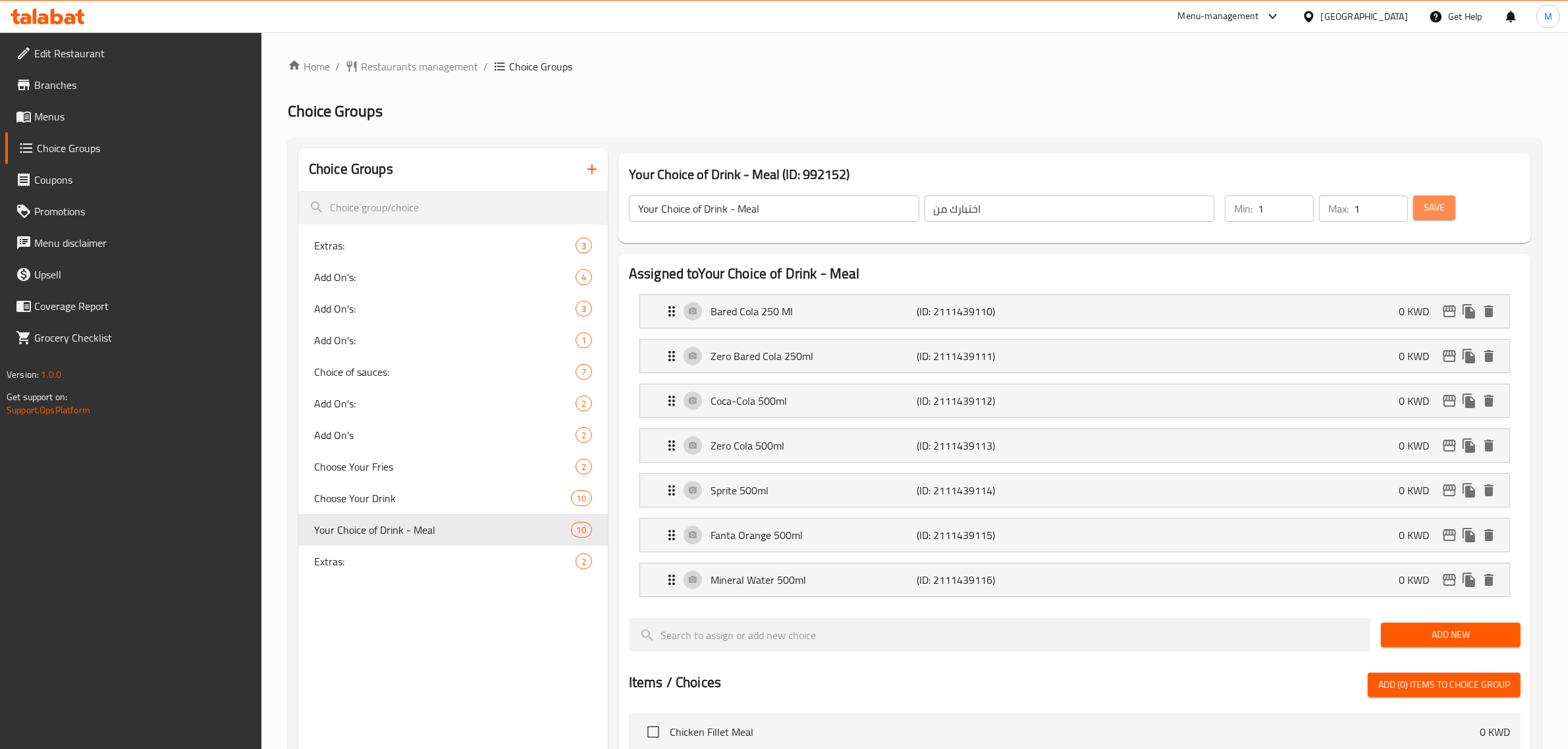
click at [1430, 205] on span "Save" at bounding box center [1434, 207] width 21 height 16
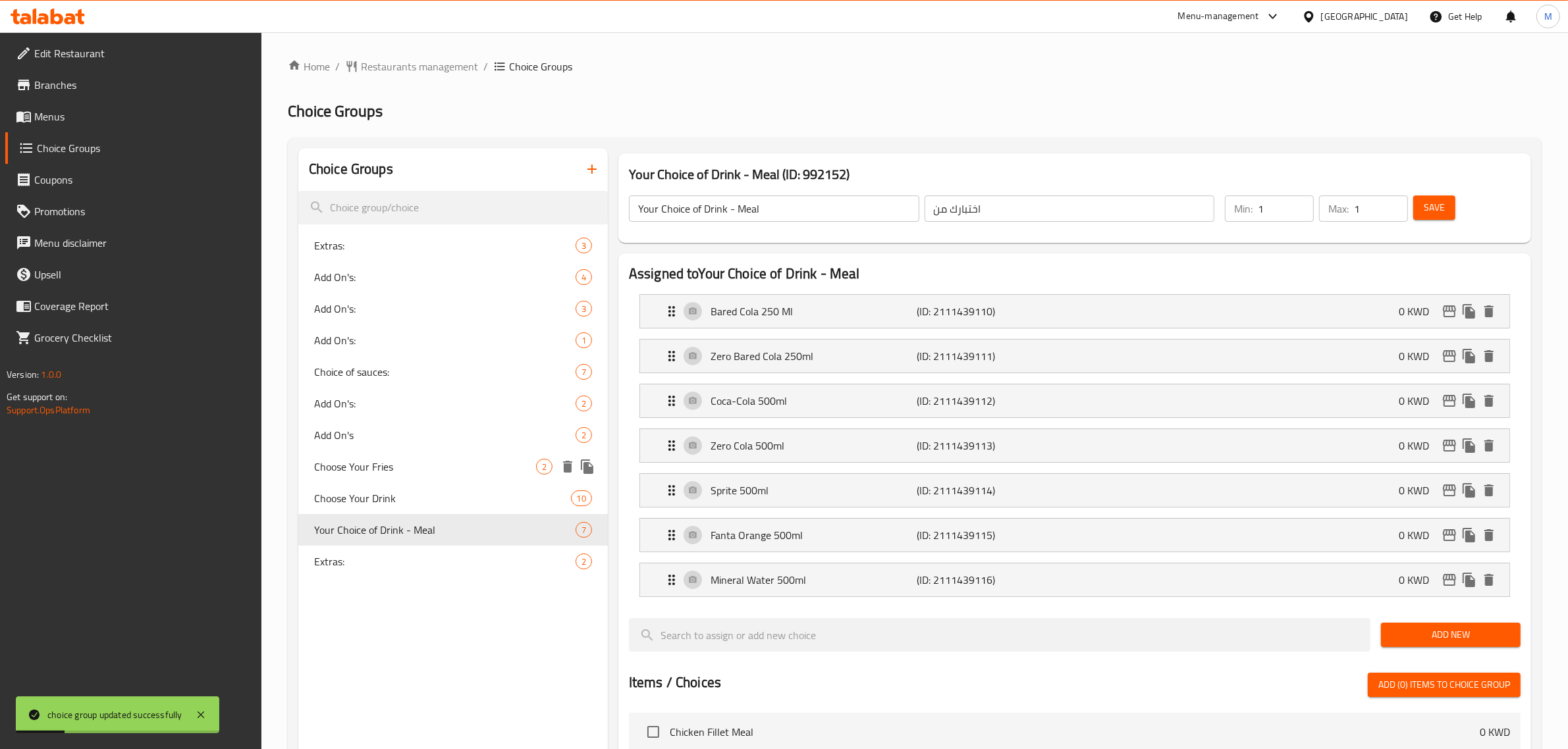
click at [445, 467] on span "Choose Your Fries" at bounding box center [425, 467] width 222 height 16
type input "Choose Your Fries"
type input "اختار الفرايز"
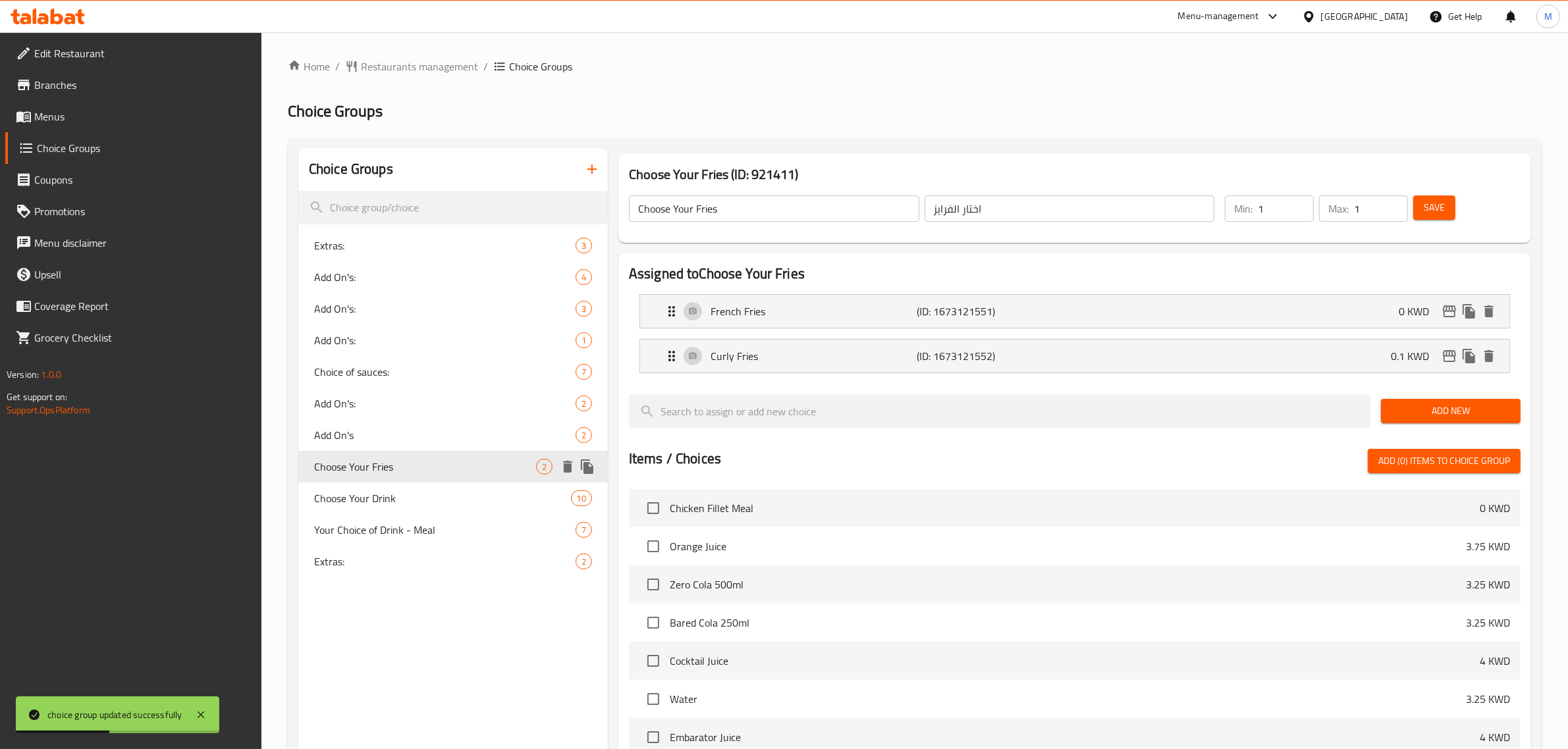
click at [589, 462] on icon "duplicate" at bounding box center [587, 467] width 13 height 14
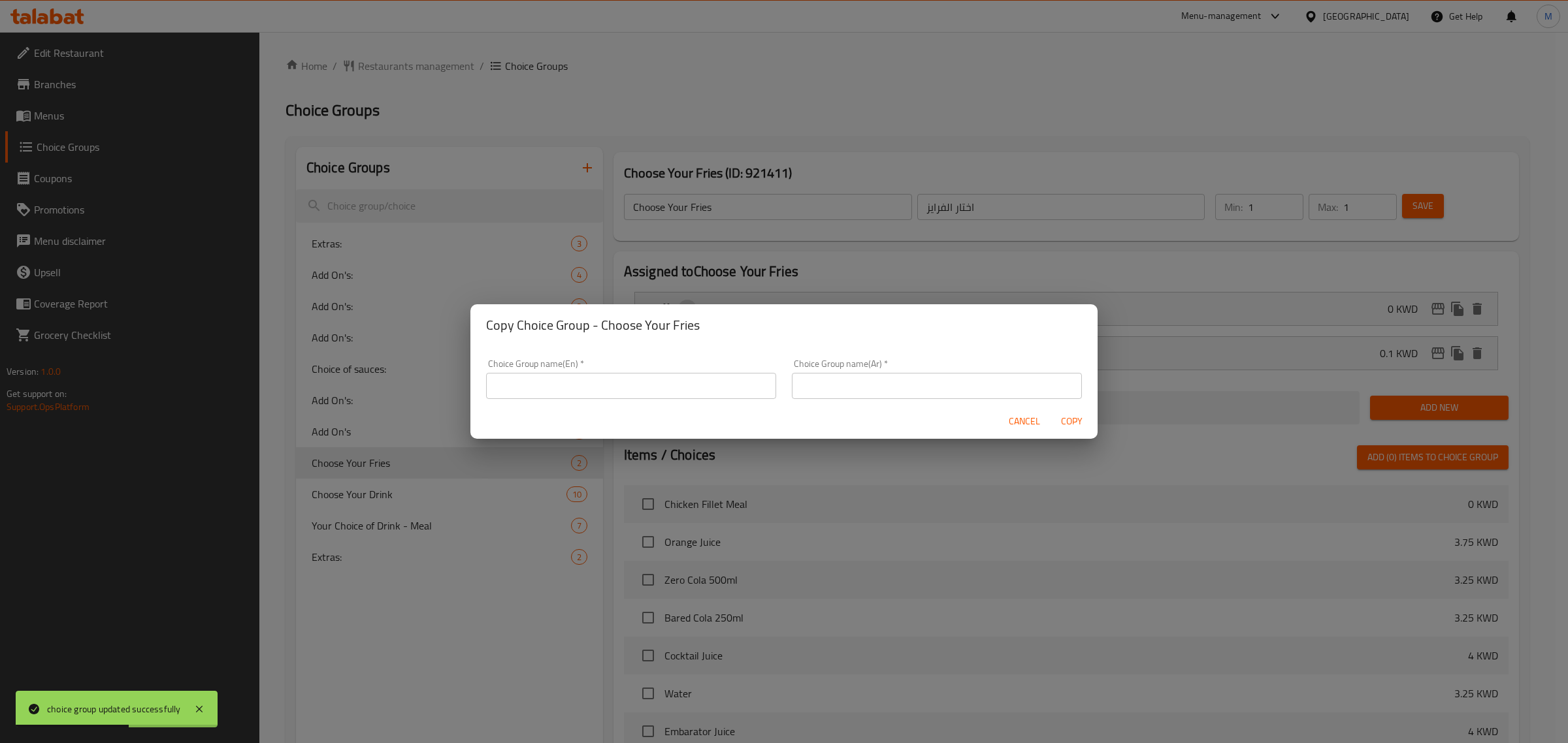
click at [723, 376] on input "text" at bounding box center [631, 386] width 290 height 26
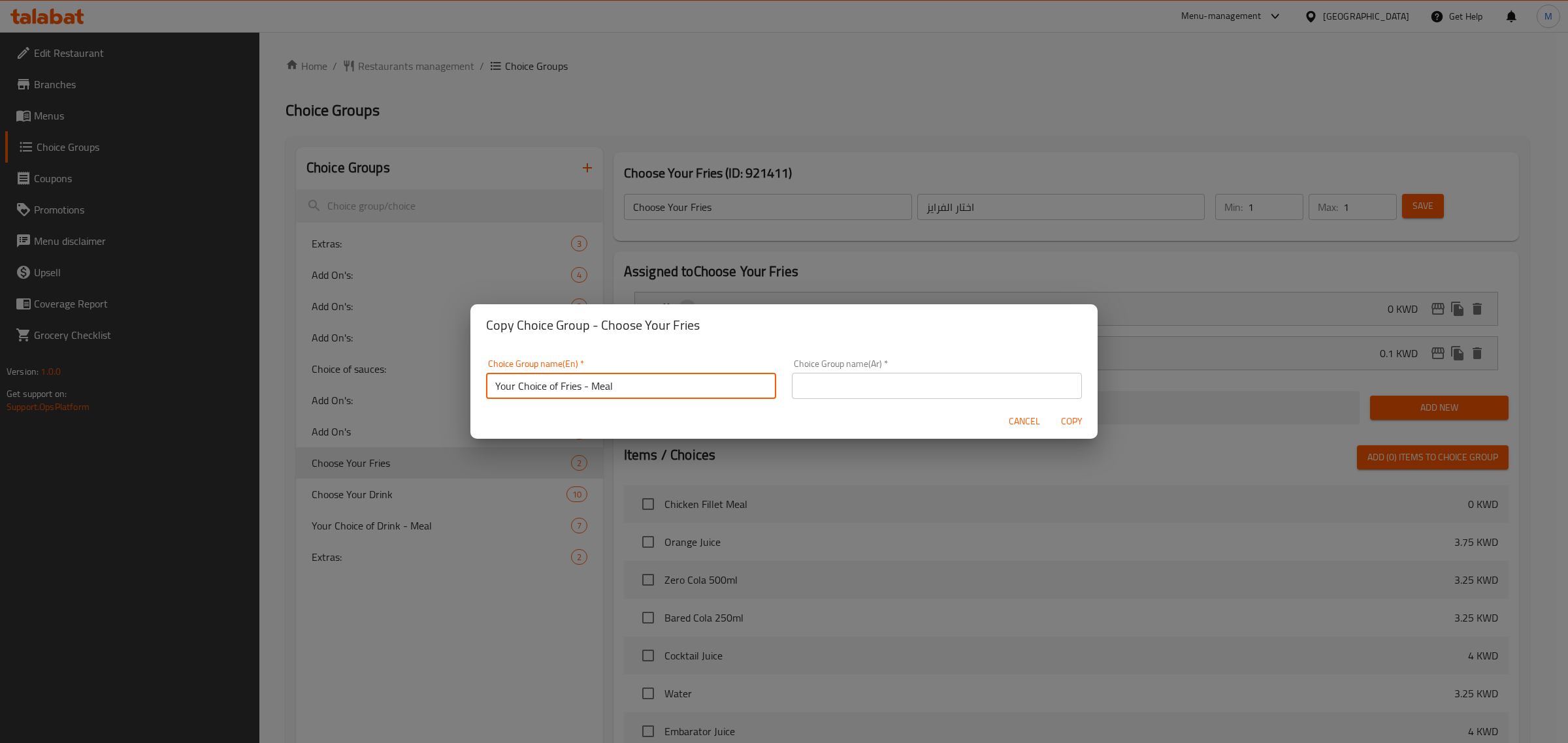
type input "Your Choice of Fries - Meal"
click at [895, 392] on input "text" at bounding box center [937, 386] width 290 height 26
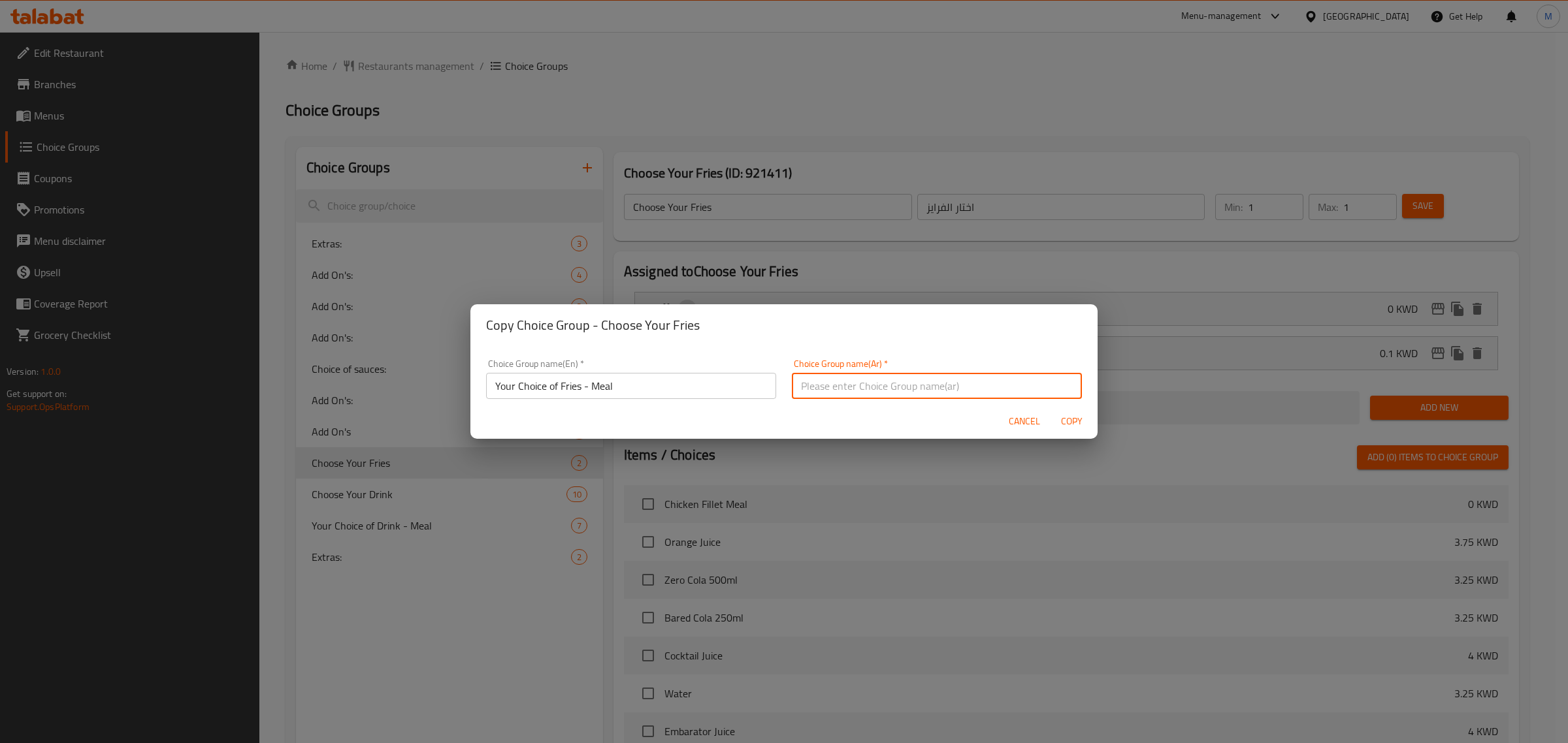
type input "اختبارك من"
click at [1083, 428] on span "Copy" at bounding box center [1071, 421] width 31 height 16
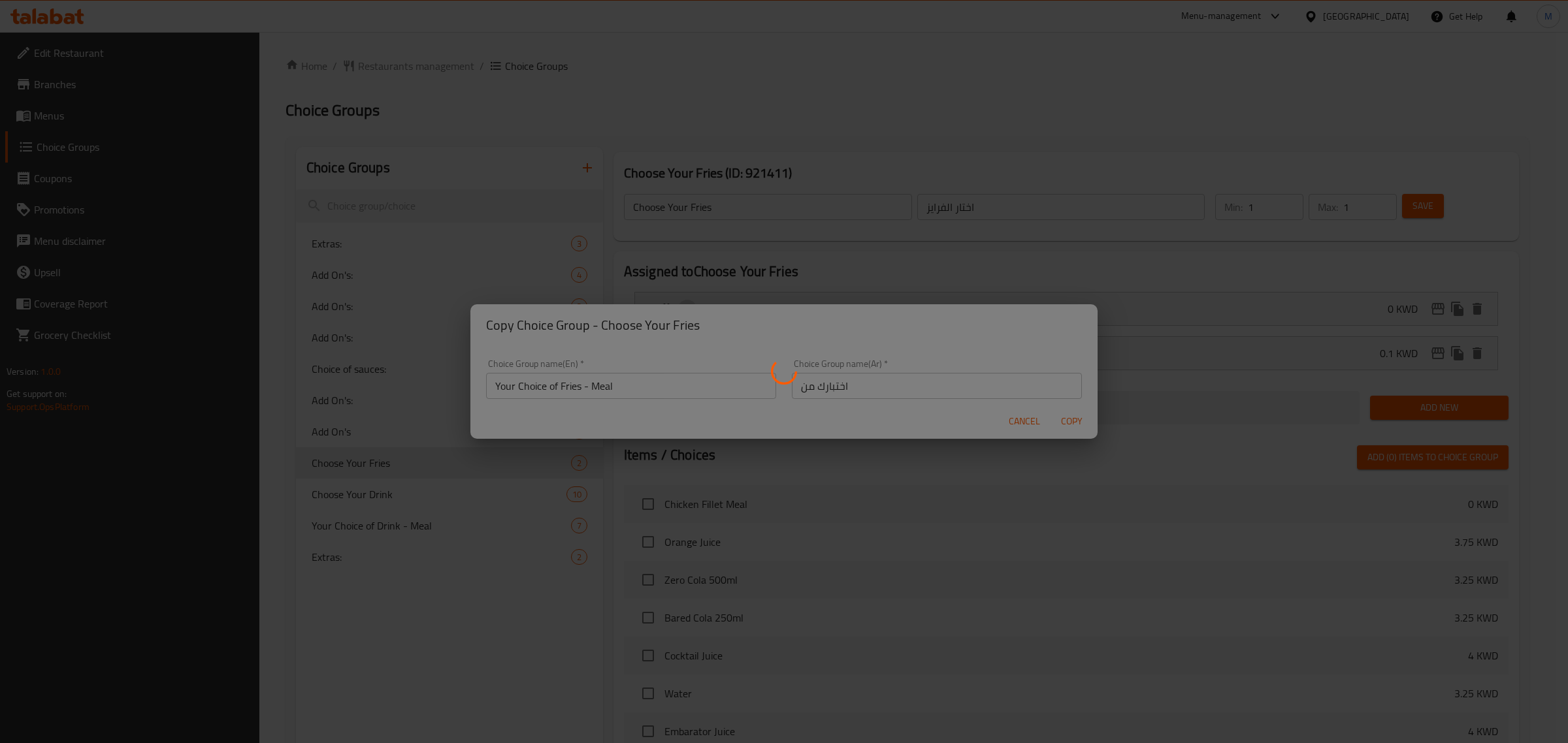
type input "Your Choice of Fries - Meal"
type input "اختبارك من"
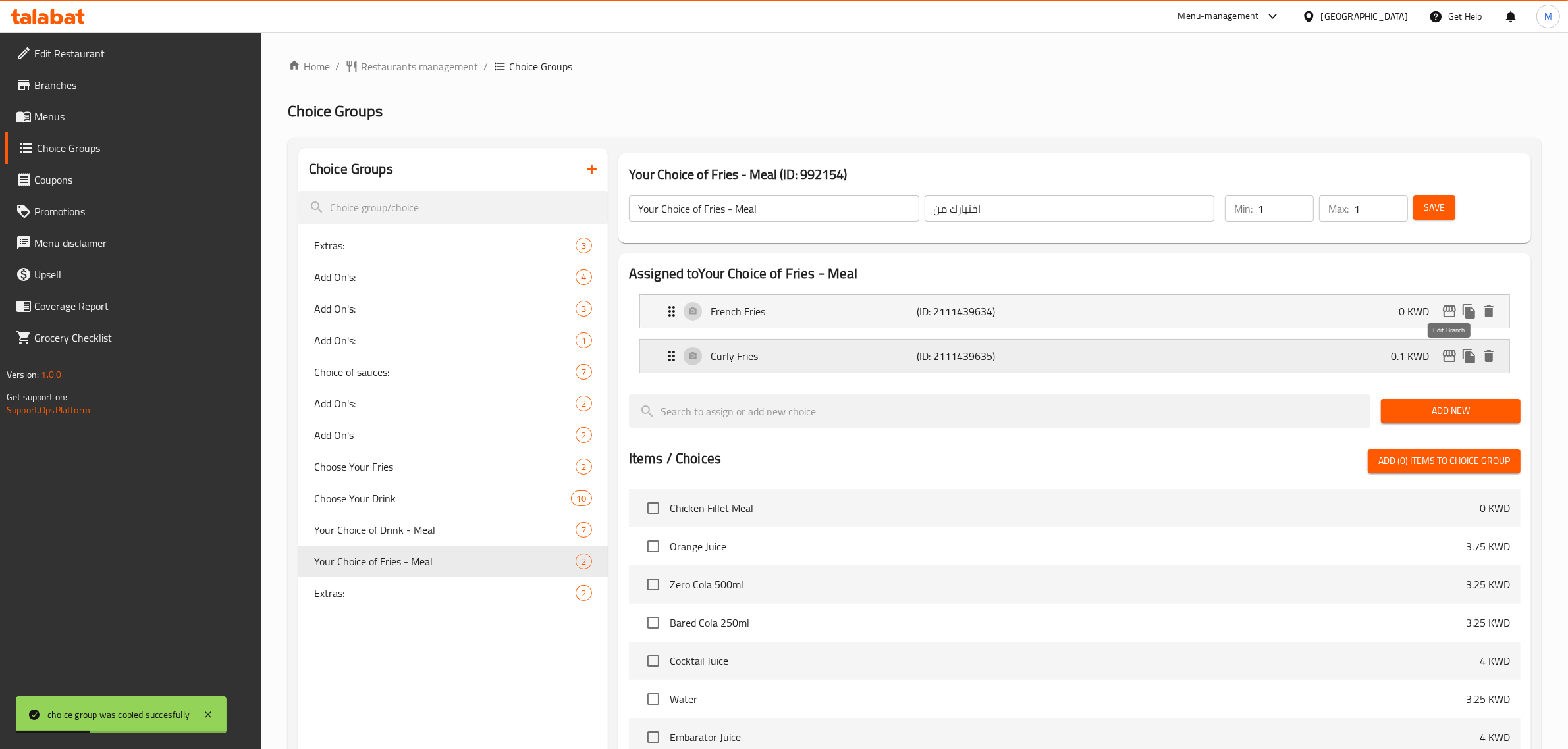
click at [1449, 357] on icon "edit" at bounding box center [1449, 356] width 16 height 16
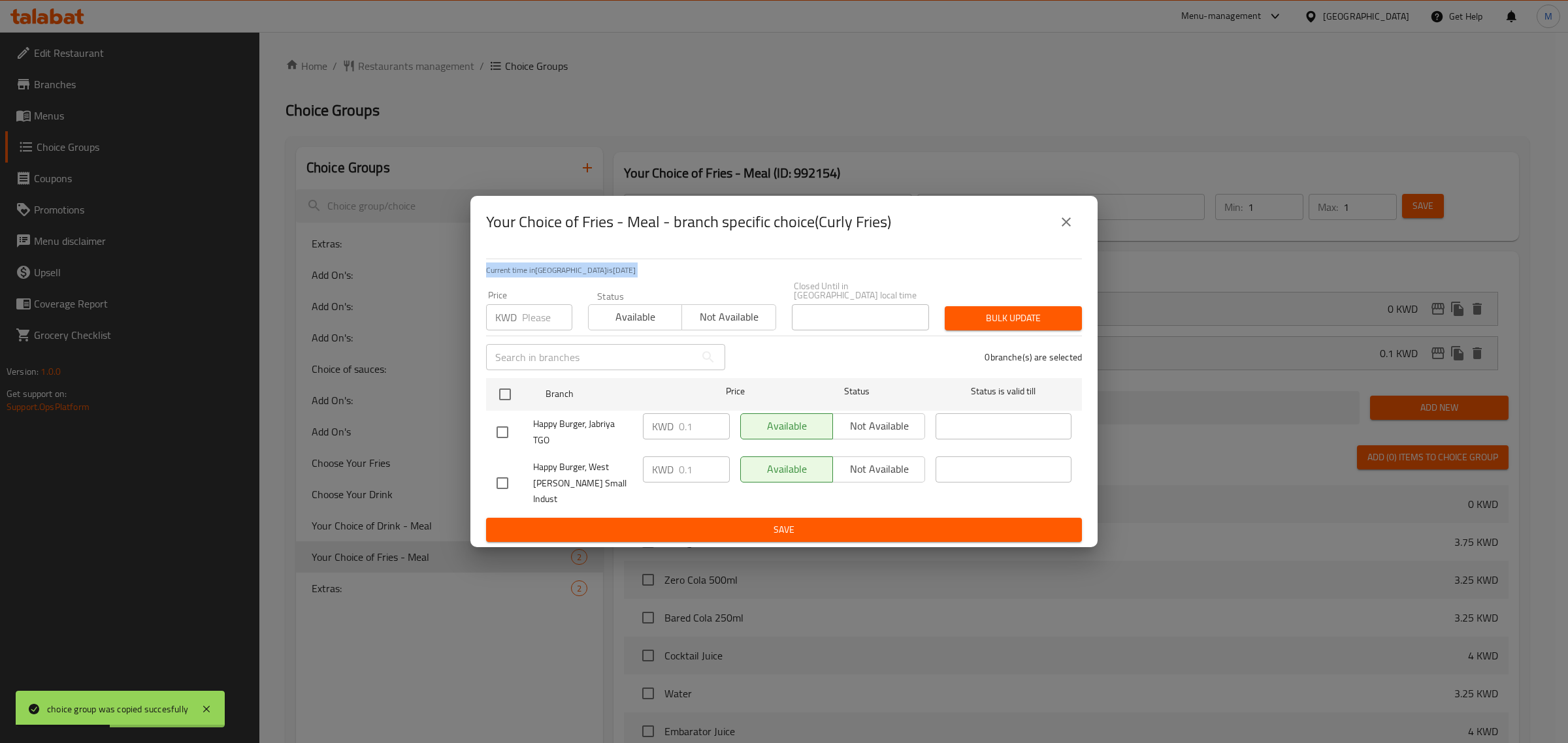
drag, startPoint x: 1148, startPoint y: 288, endPoint x: 1005, endPoint y: 226, distance: 155.9
click at [1009, 226] on div "Your Choice of Fries - Meal - branch specific choice(Curly Fries) Current time …" at bounding box center [784, 372] width 1568 height 743
drag, startPoint x: 1005, startPoint y: 226, endPoint x: 1075, endPoint y: 236, distance: 70.7
click at [1066, 238] on div "Your Choice of Fries - Meal - branch specific choice(Curly Fries)" at bounding box center [784, 221] width 595 height 31
click at [1076, 236] on button "close" at bounding box center [1066, 221] width 31 height 31
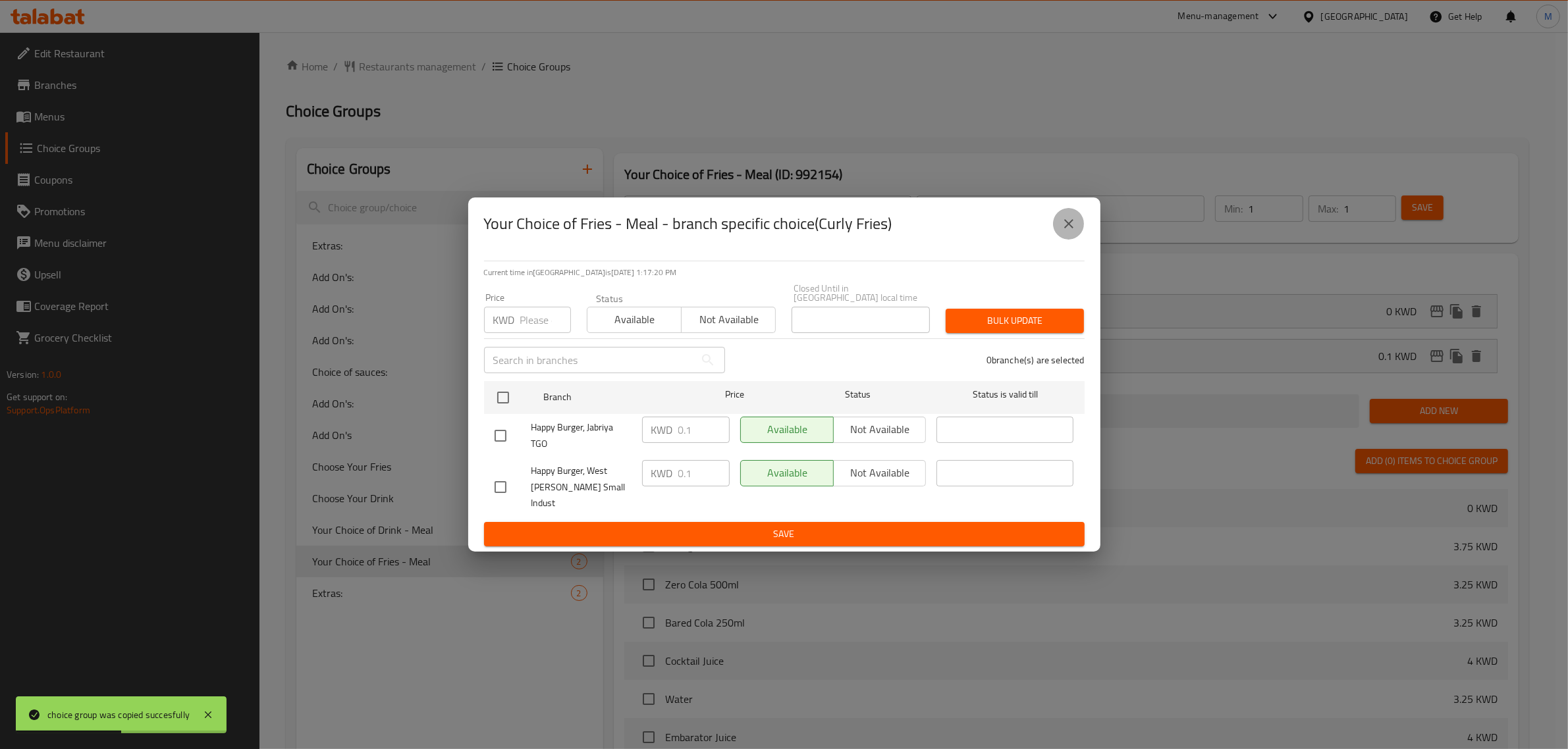
click at [1084, 238] on div "Your Choice of Fries - Meal (ID: 992154) Your Choice of Fries - Meal ​ اختبارك …" at bounding box center [1066, 198] width 904 height 90
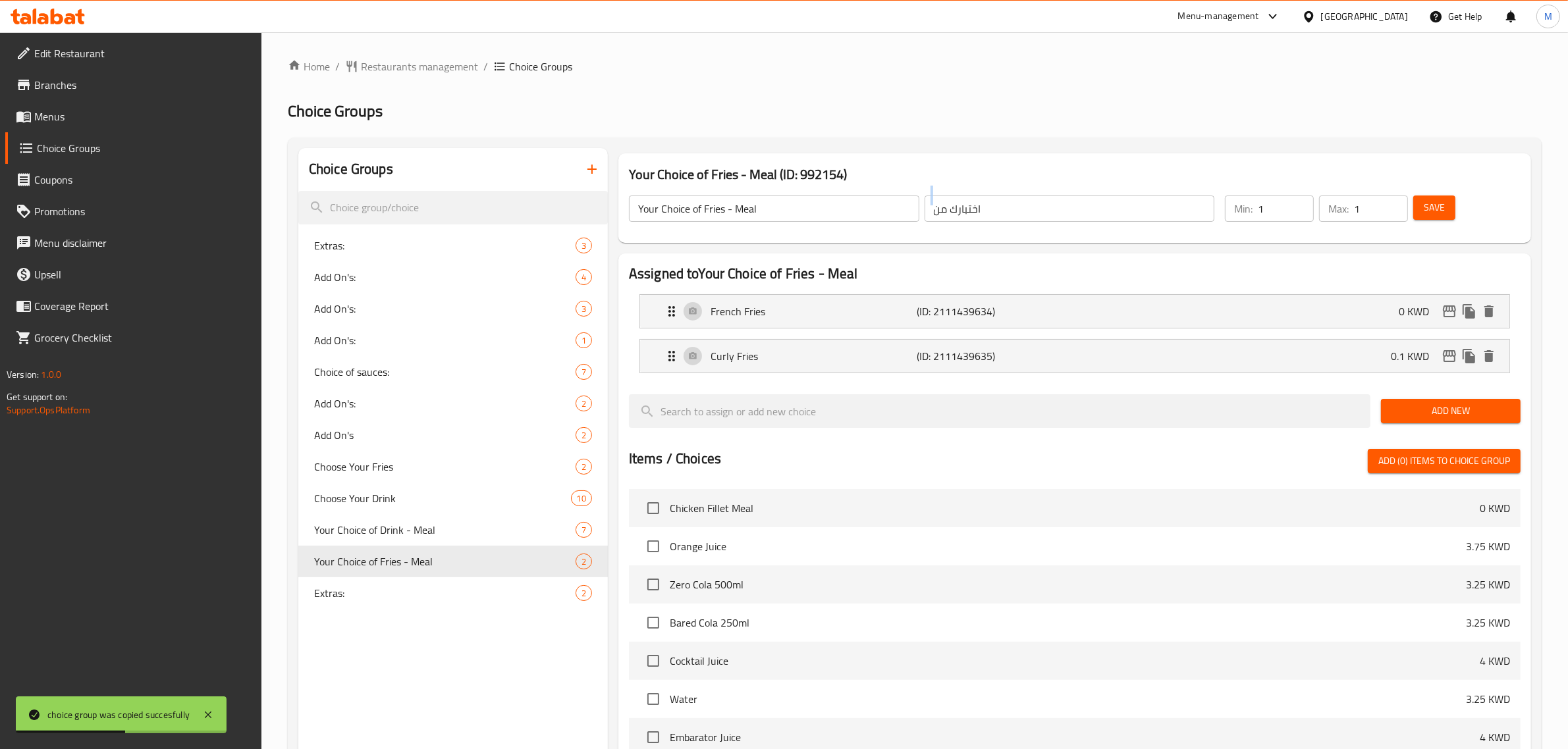
drag, startPoint x: 1084, startPoint y: 238, endPoint x: 1052, endPoint y: 246, distance: 33.0
click at [1079, 243] on div "Your Choice of Fries - Meal (ID: 992154) Your Choice of Fries - Meal ​ اختبارك …" at bounding box center [1074, 198] width 923 height 100
click at [431, 665] on div "Choice Groups Extras: 3 Add On's: 4 Add On's: 3 Add On's: 1 Choice of sauces: 7…" at bounding box center [453, 594] width 309 height 894
click at [429, 316] on span "Add On's:" at bounding box center [425, 309] width 222 height 16
type input "Add On's:"
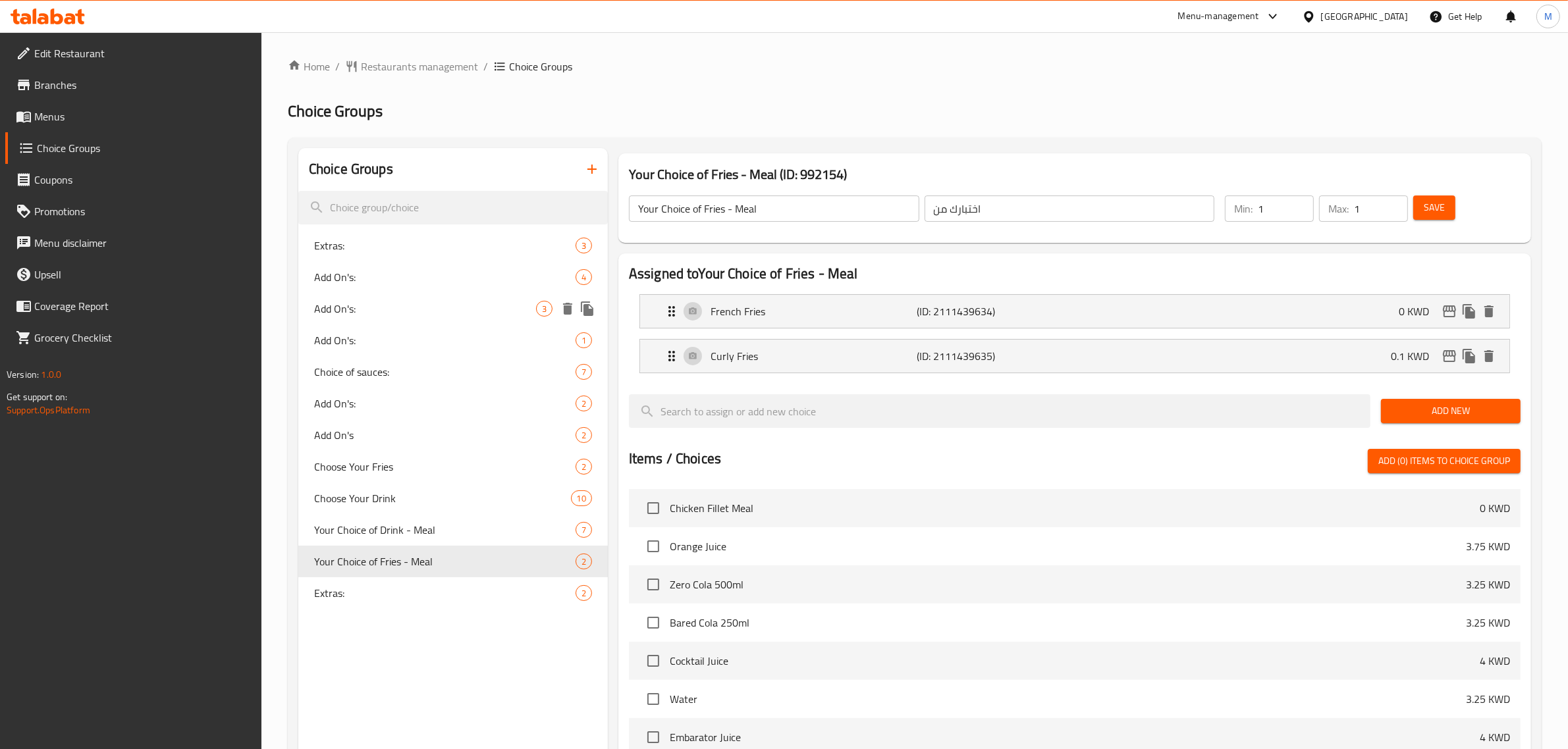
type input "الإضافات:"
type input "0"
type input "3"
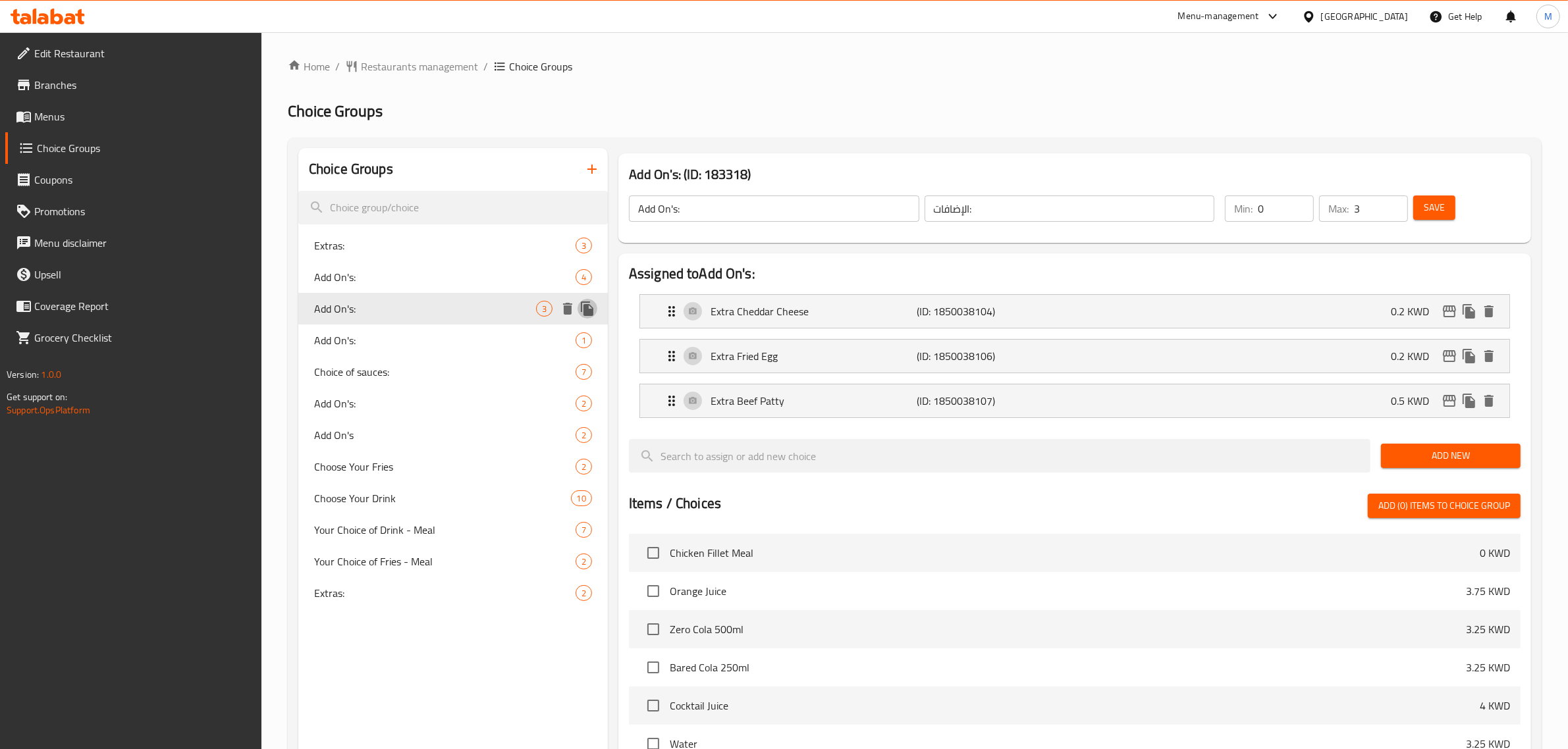
click at [591, 306] on icon "duplicate" at bounding box center [587, 309] width 13 height 14
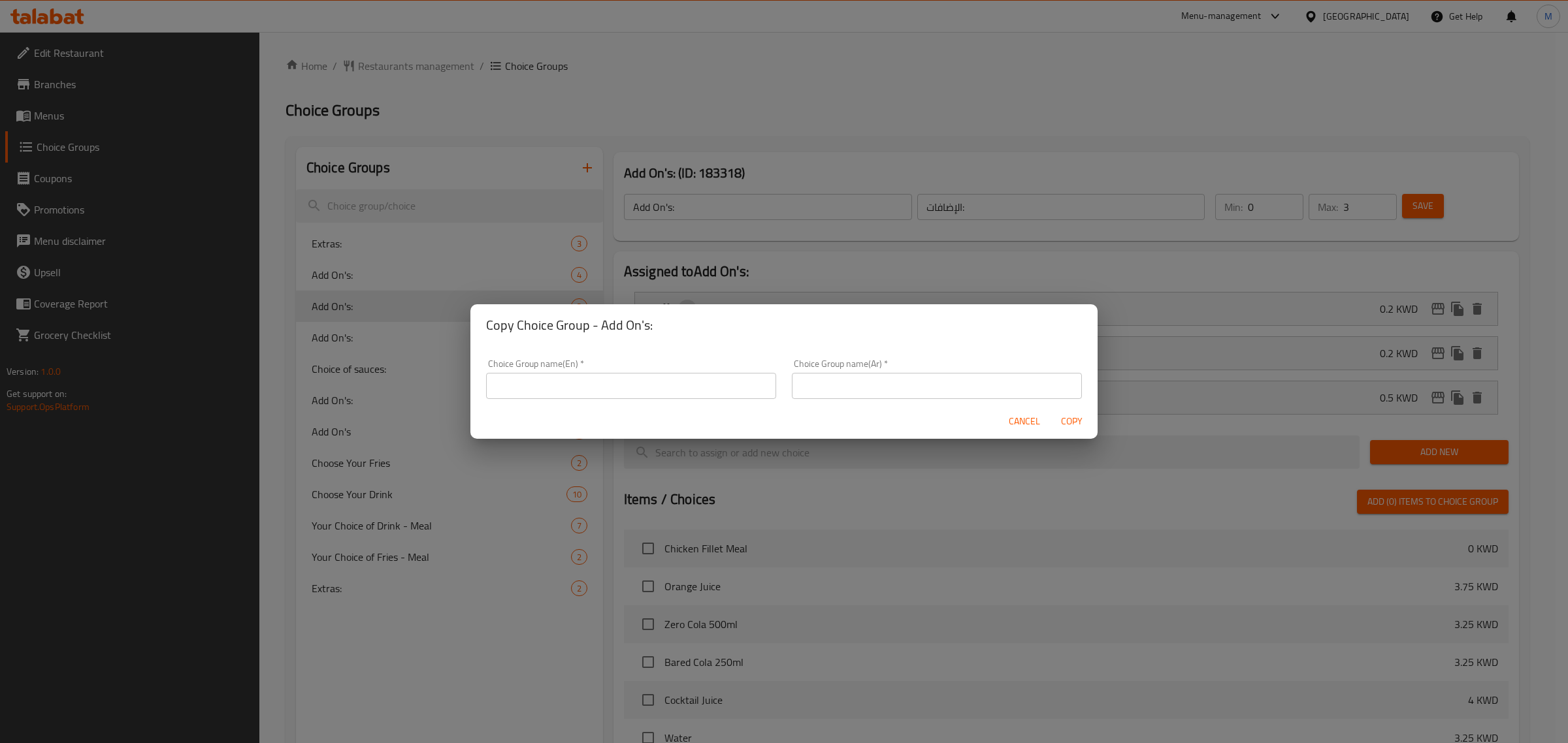
click at [638, 386] on input "text" at bounding box center [631, 386] width 290 height 26
type input "Add Ons - Meal"
click at [900, 387] on input "text" at bounding box center [937, 386] width 290 height 26
drag, startPoint x: 596, startPoint y: 386, endPoint x: 459, endPoint y: 383, distance: 137.0
click at [459, 383] on div "Copy Choice Group - Add On's: Choice Group name(En)   * Add Ons - Meal Choice G…" at bounding box center [784, 372] width 1568 height 743
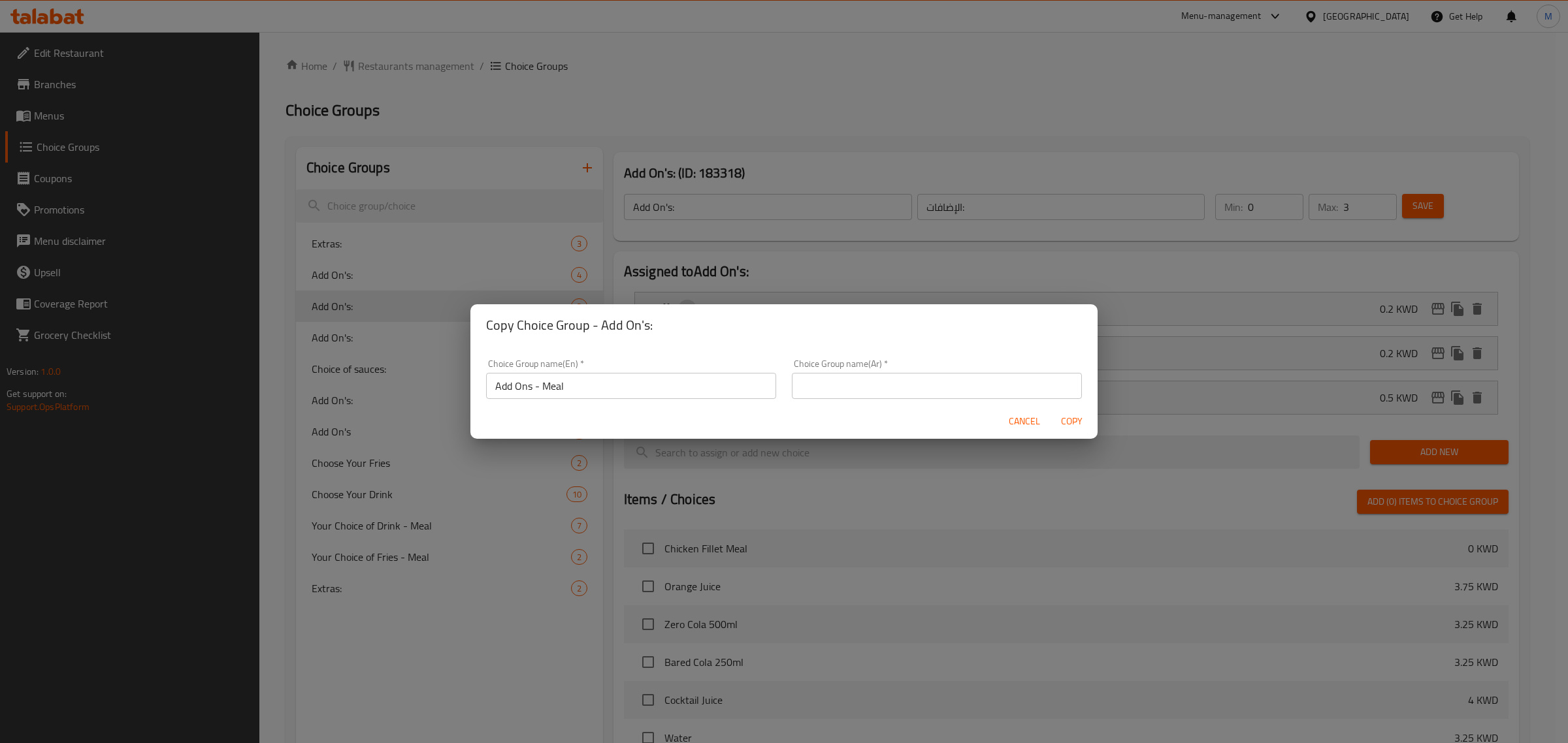
click at [1033, 423] on span "Cancel" at bounding box center [1024, 421] width 31 height 16
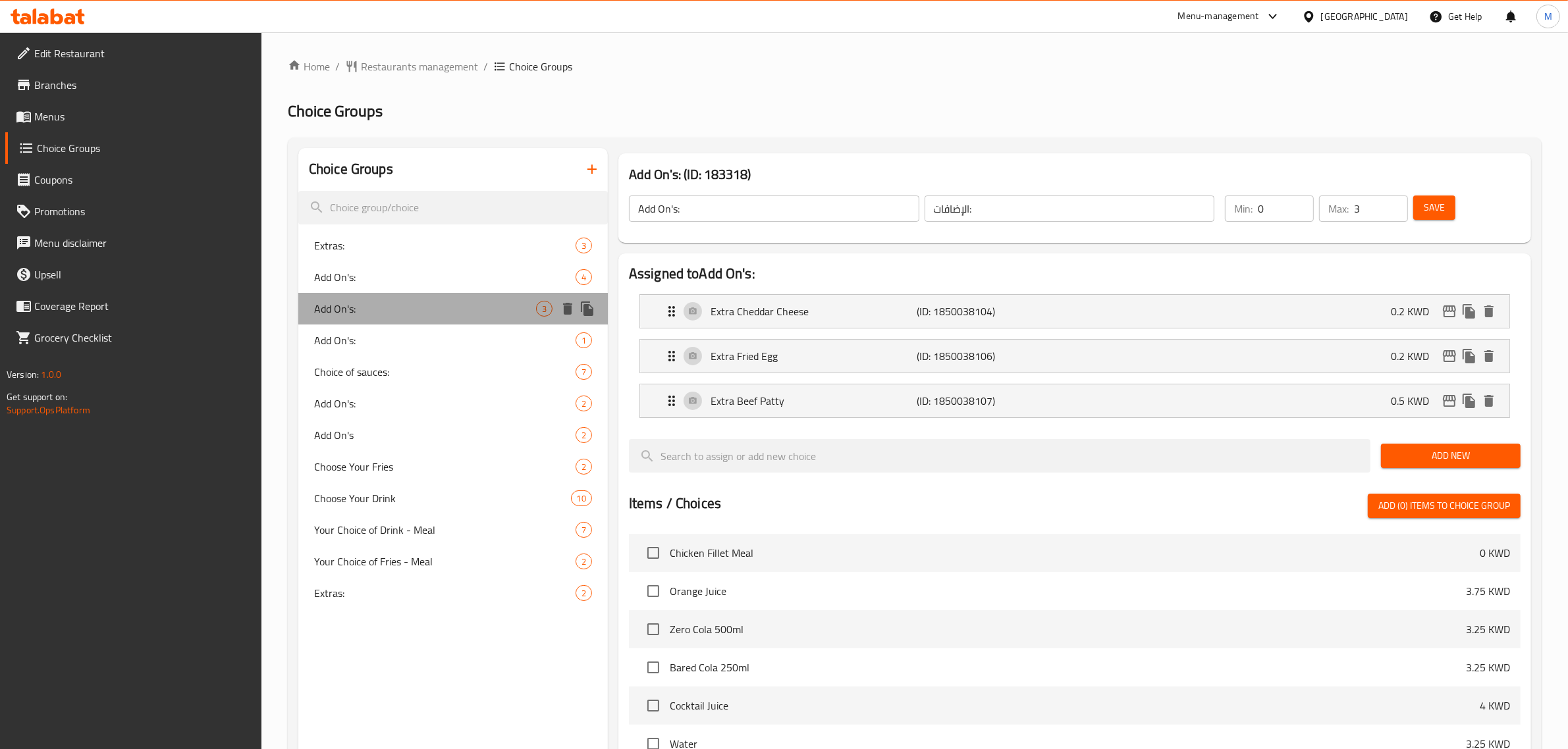
click at [436, 309] on span "Add On's:" at bounding box center [425, 309] width 222 height 16
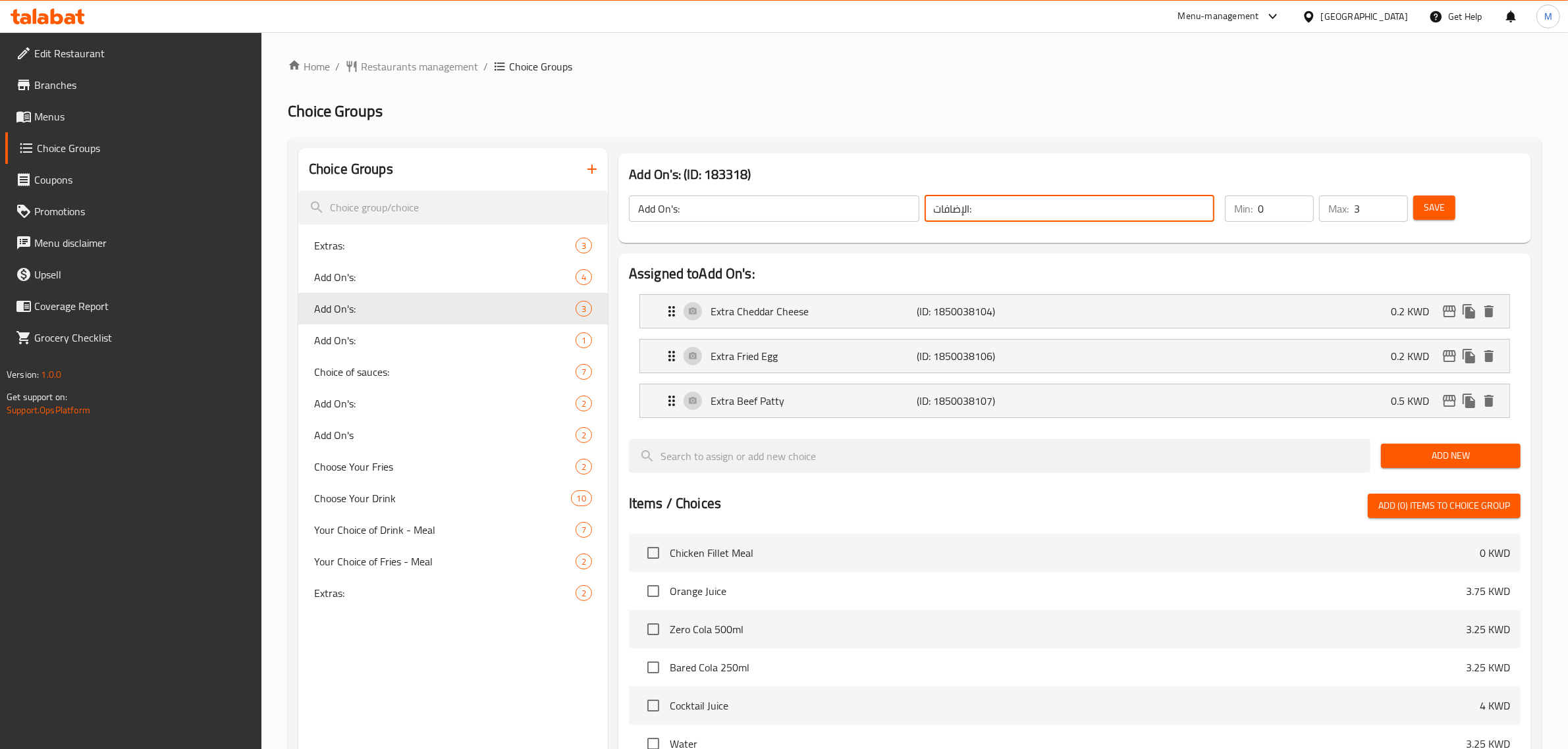
drag, startPoint x: 992, startPoint y: 206, endPoint x: 889, endPoint y: 207, distance: 103.0
click at [889, 207] on div "Add On's: ​ الإضافات: ​" at bounding box center [921, 209] width 601 height 42
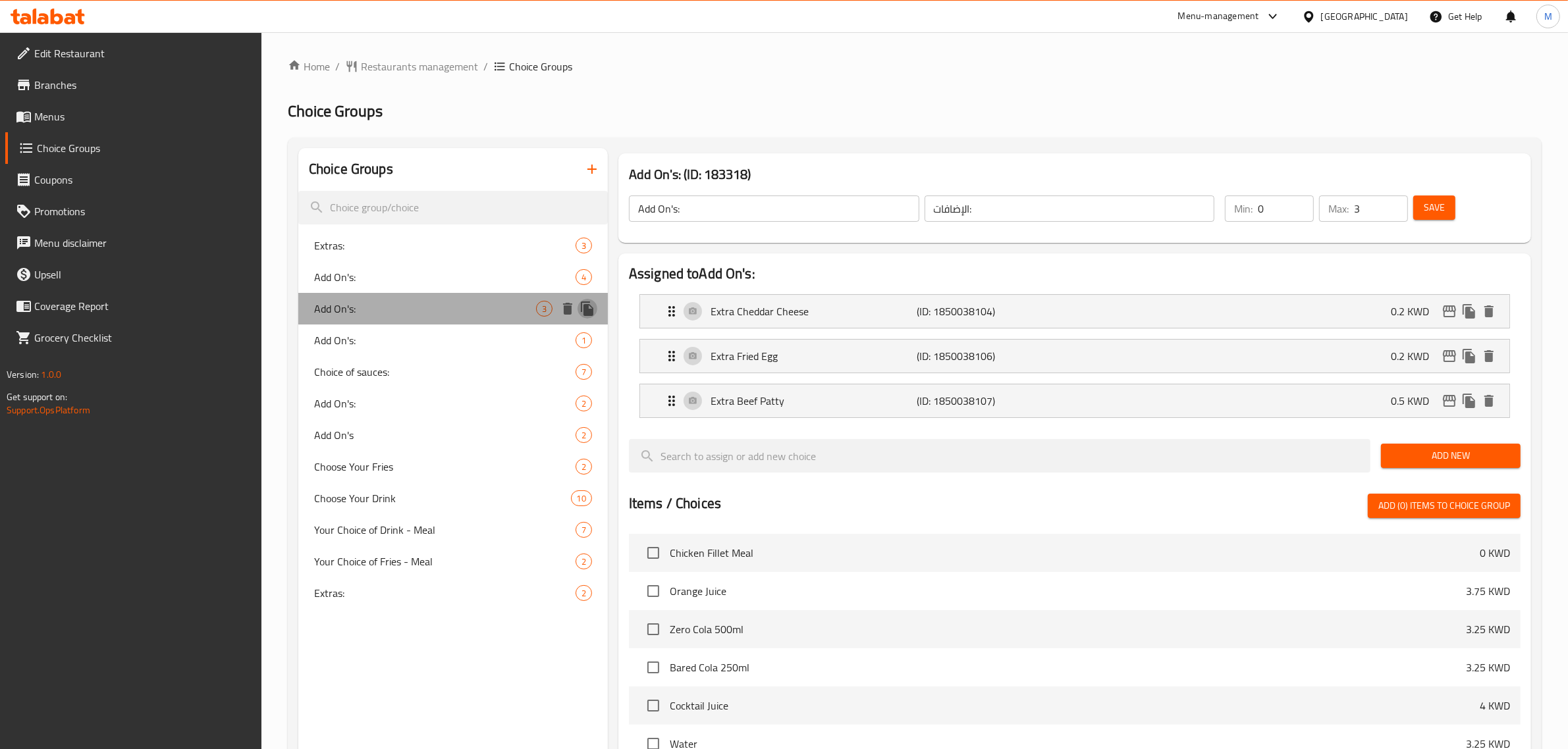
click at [592, 302] on icon "duplicate" at bounding box center [587, 309] width 16 height 16
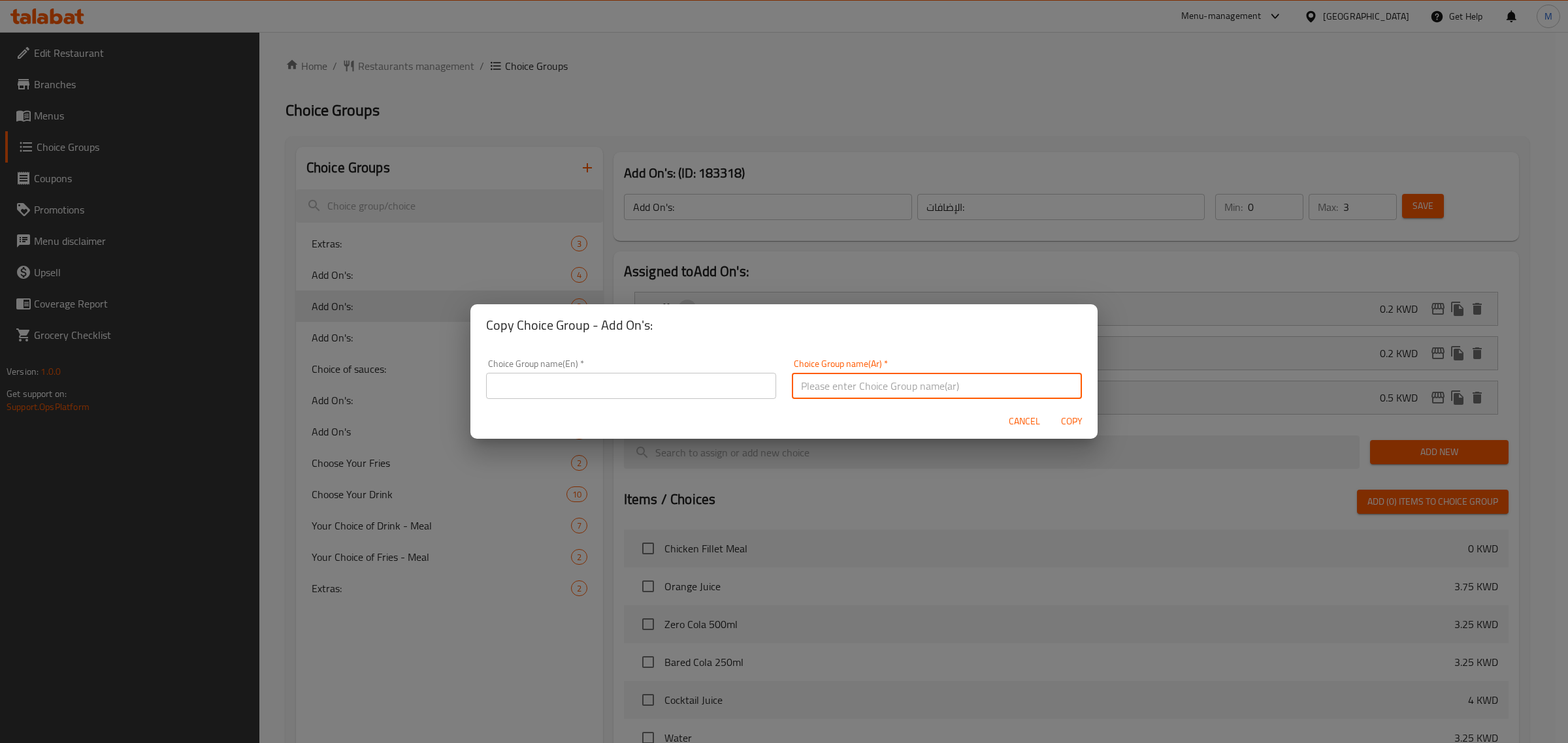
click at [913, 380] on input "text" at bounding box center [937, 386] width 290 height 26
paste input "الإضافات:"
type input "الإضافات"
click at [660, 397] on input "text" at bounding box center [631, 386] width 290 height 26
paste input "Add Ons - Meal"
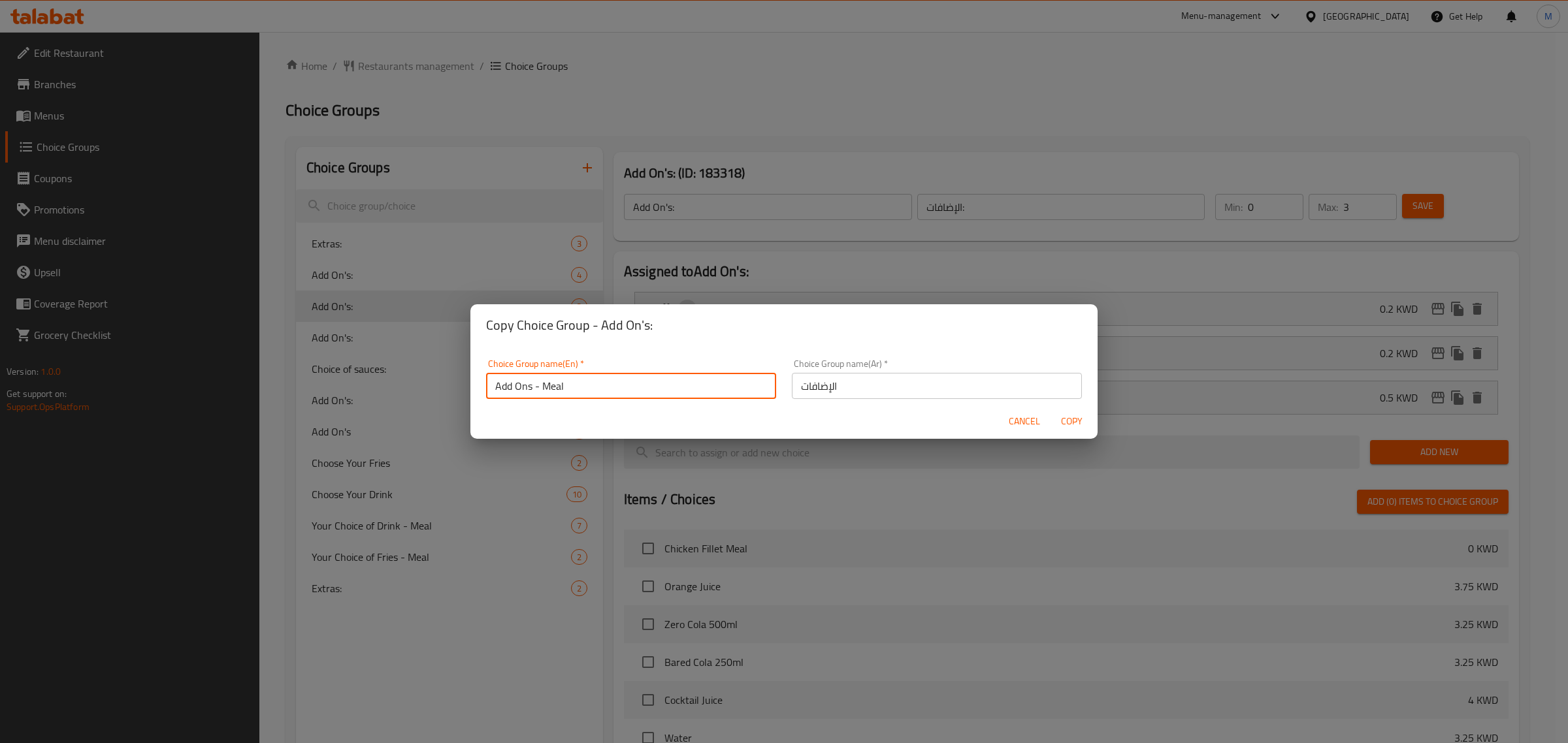
type input "Add Ons - Meal"
click at [1079, 425] on span "Copy" at bounding box center [1071, 421] width 31 height 16
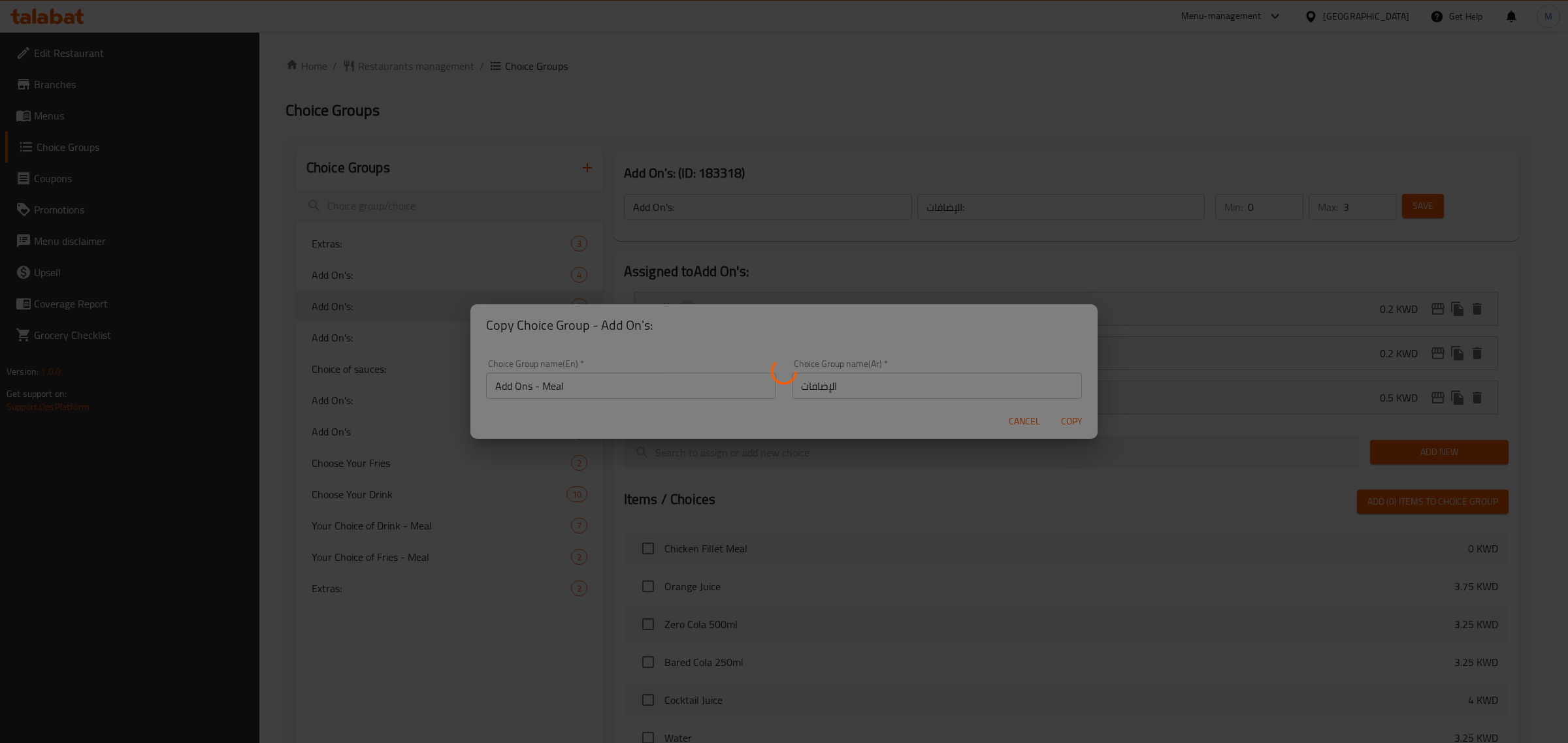
type input "Add Ons - Meal"
type input "الإضافات"
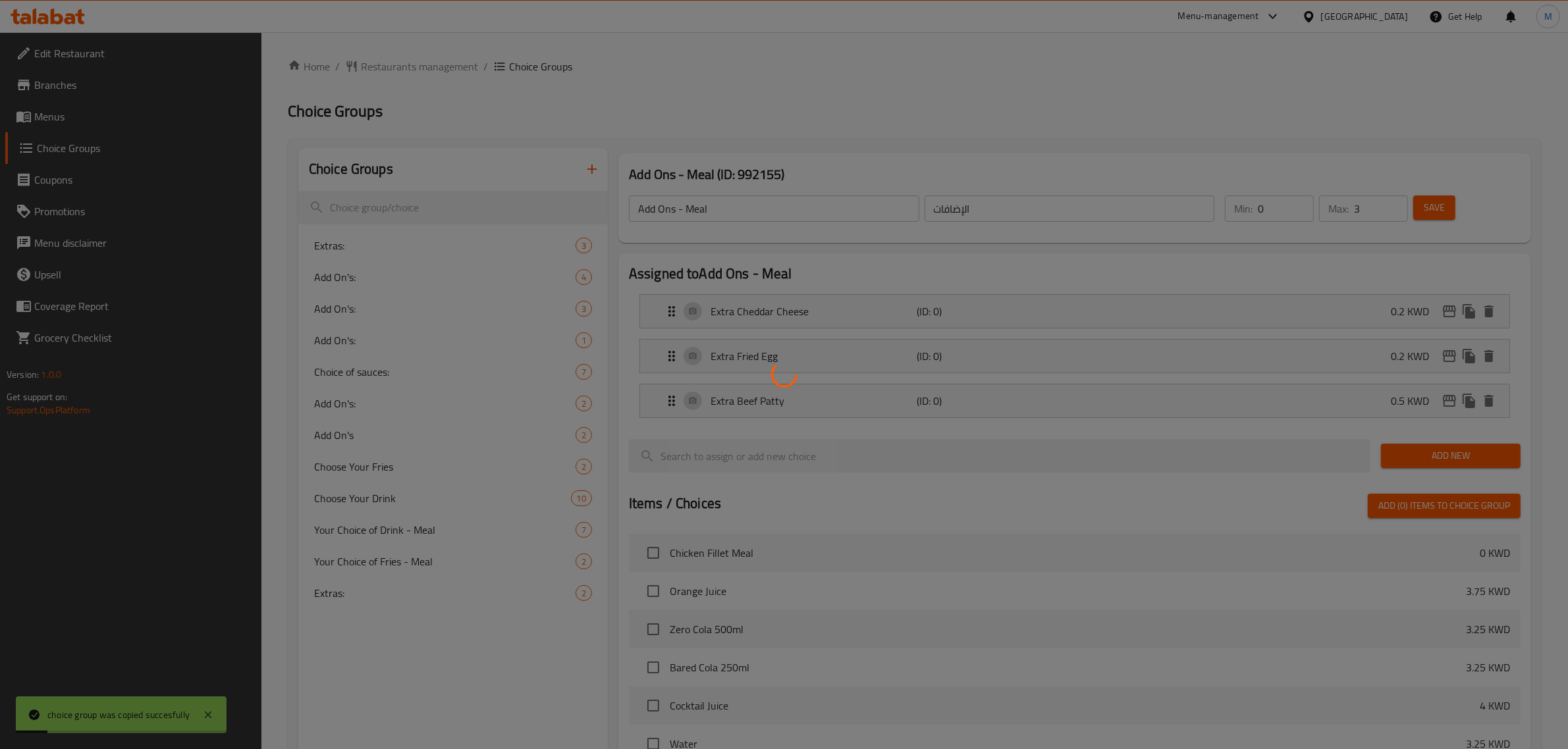
click at [1079, 426] on div at bounding box center [784, 374] width 1568 height 749
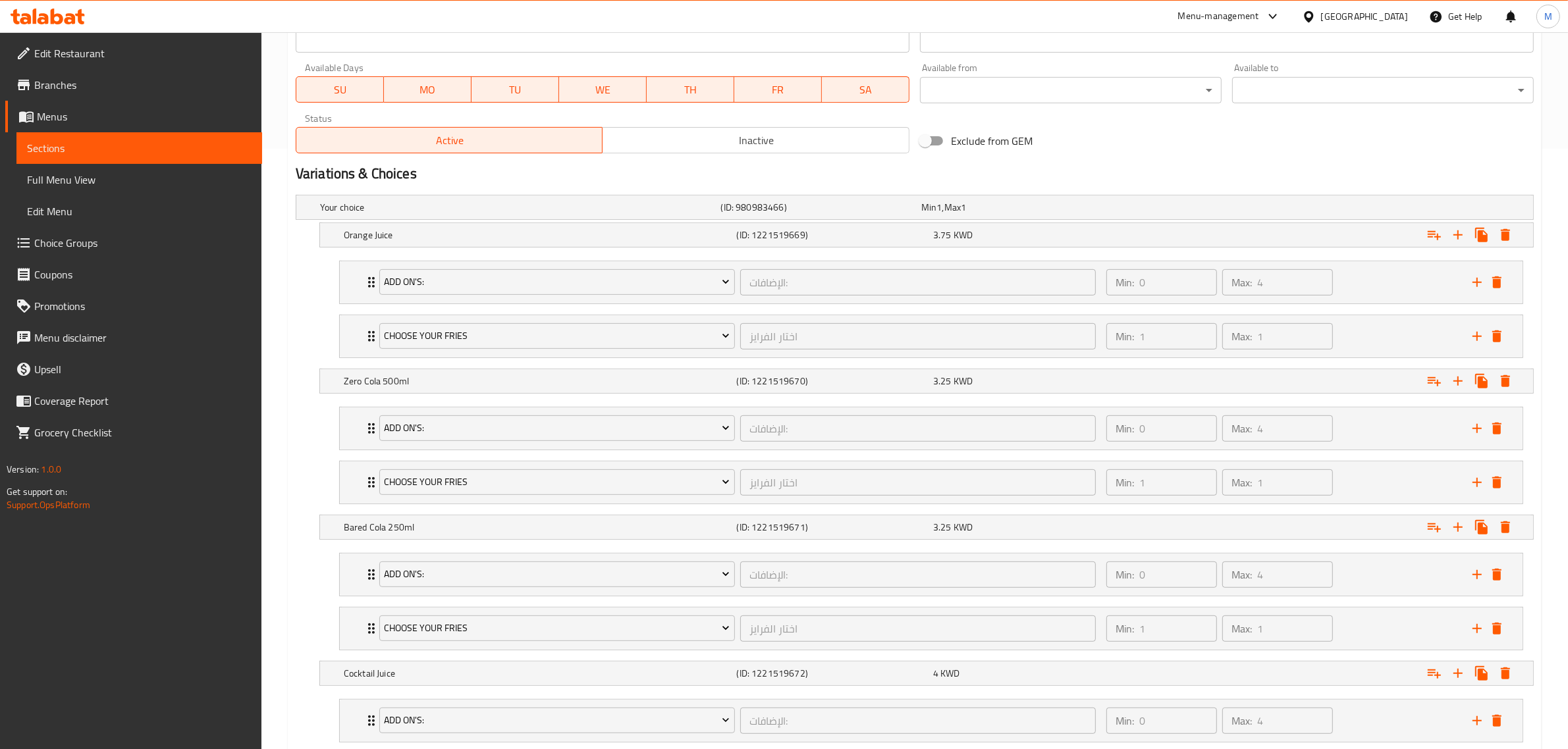
scroll to position [585, 0]
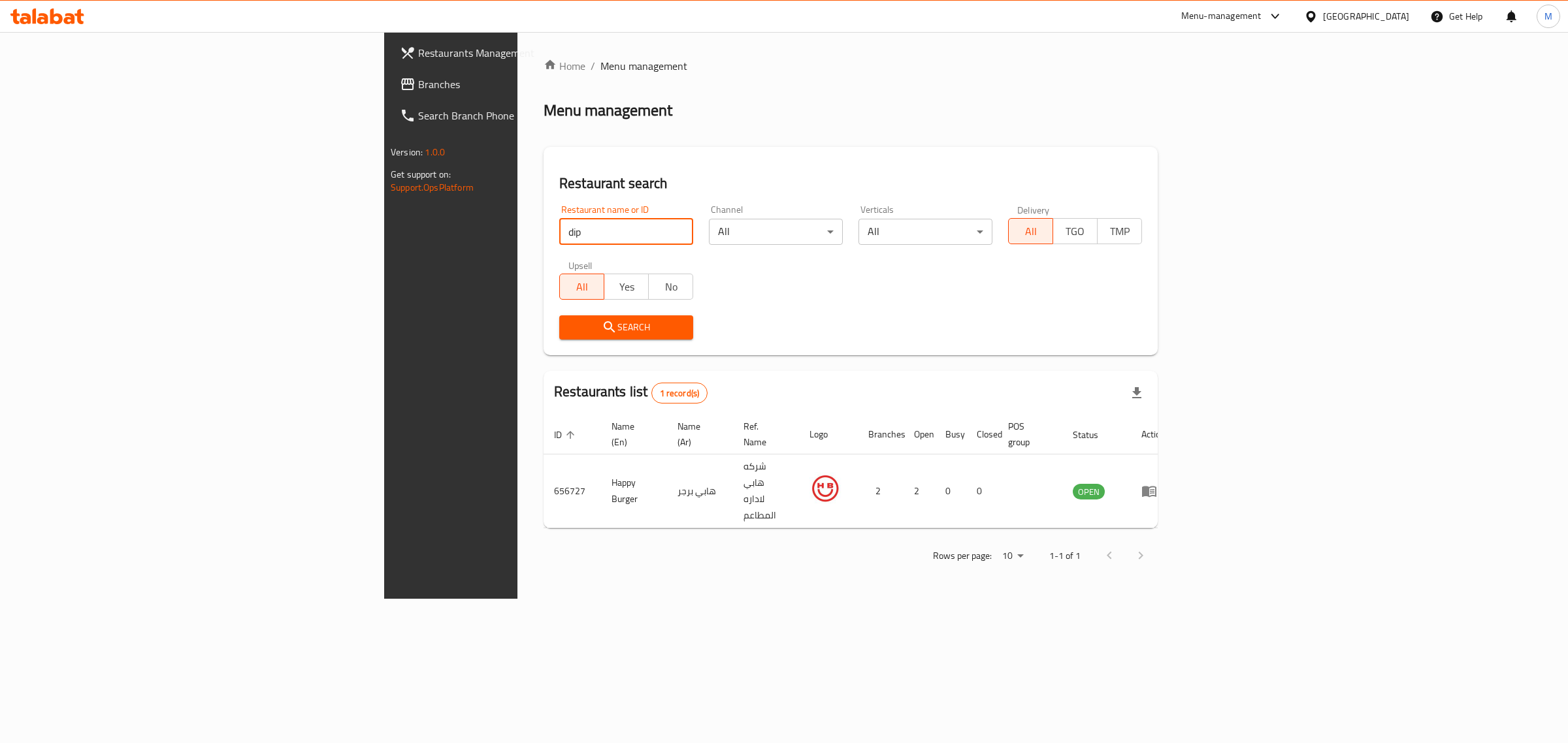
type input "dip"
click button "Search" at bounding box center [626, 327] width 134 height 24
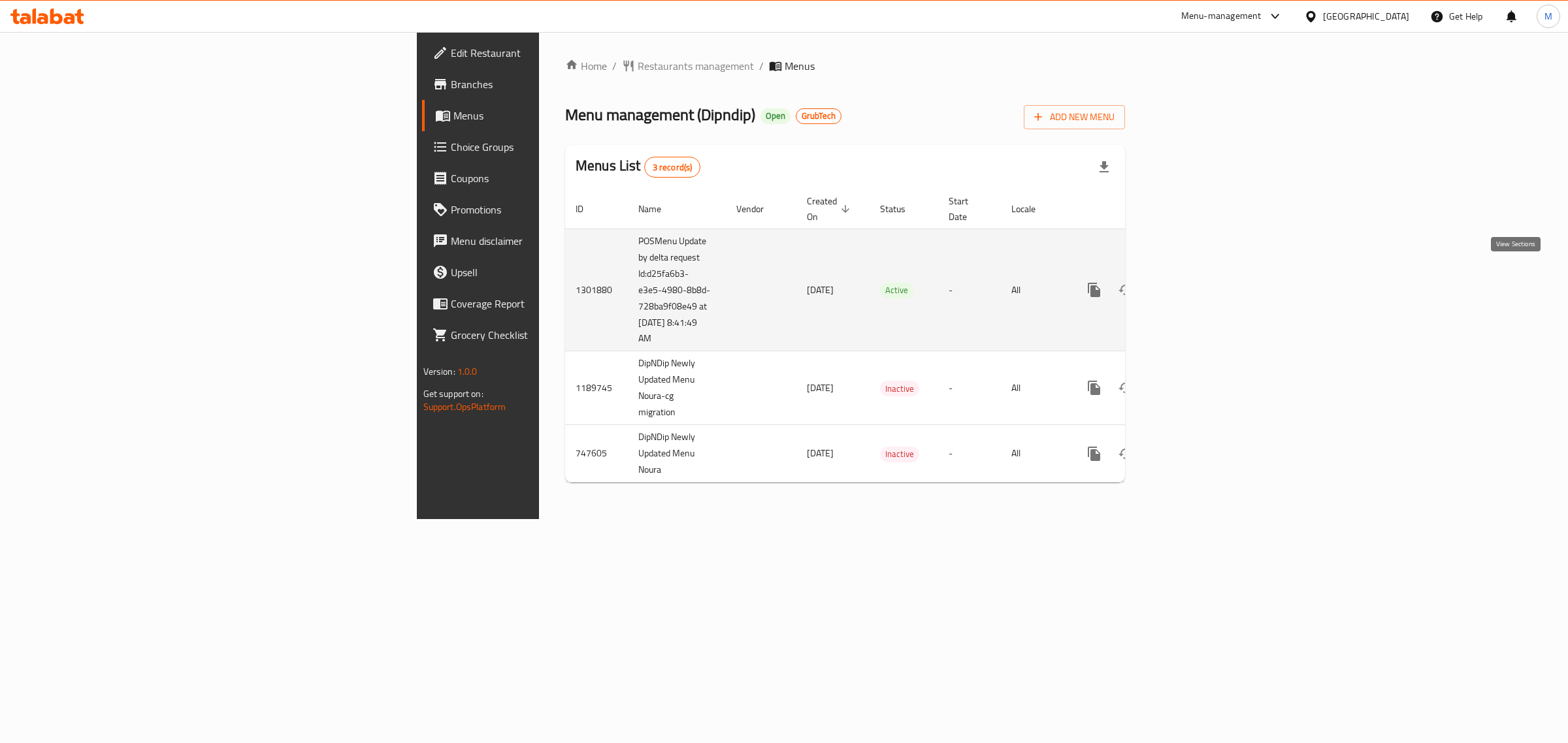
click at [1204, 274] on link "enhanced table" at bounding box center [1187, 289] width 31 height 31
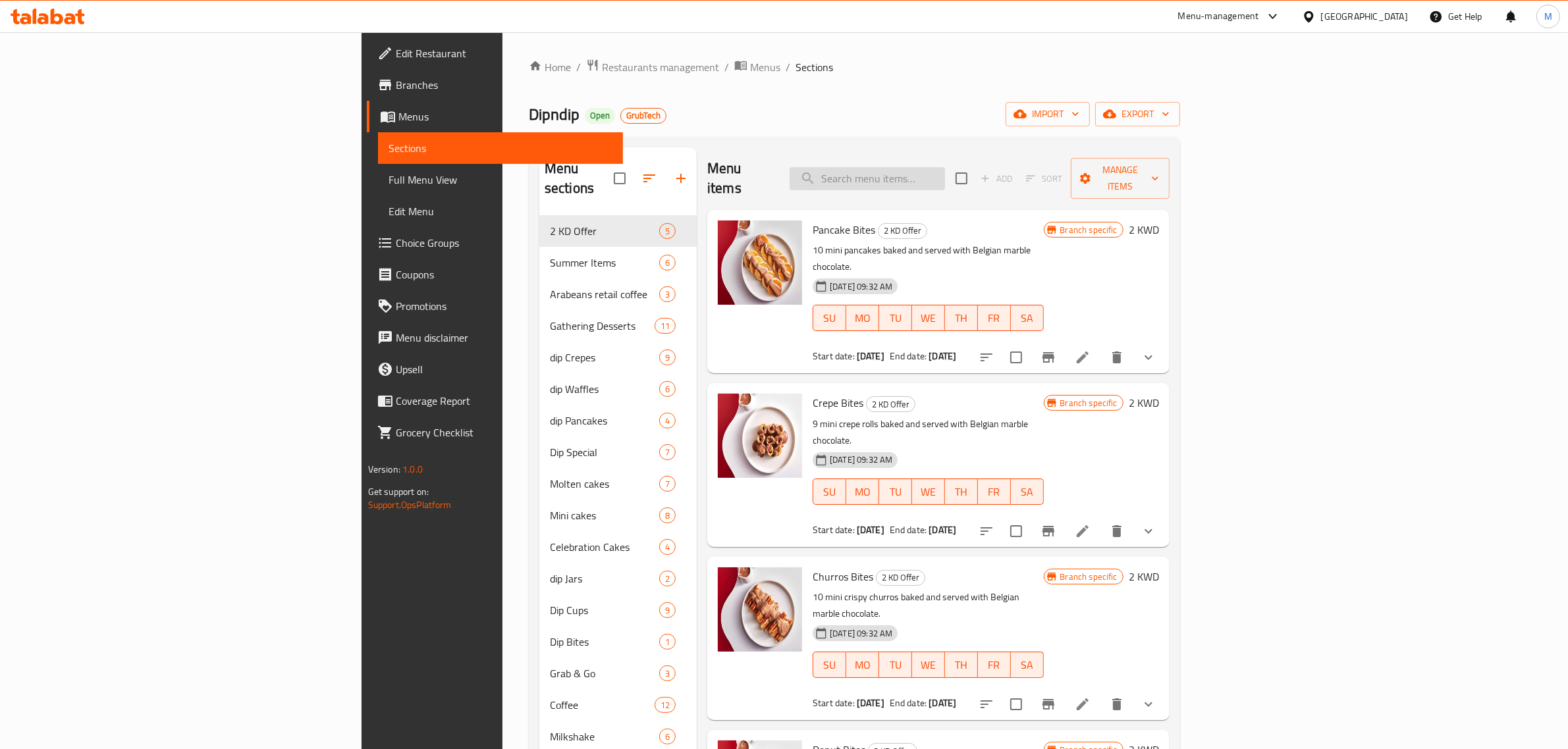
click at [945, 172] on input "search" at bounding box center [867, 178] width 156 height 23
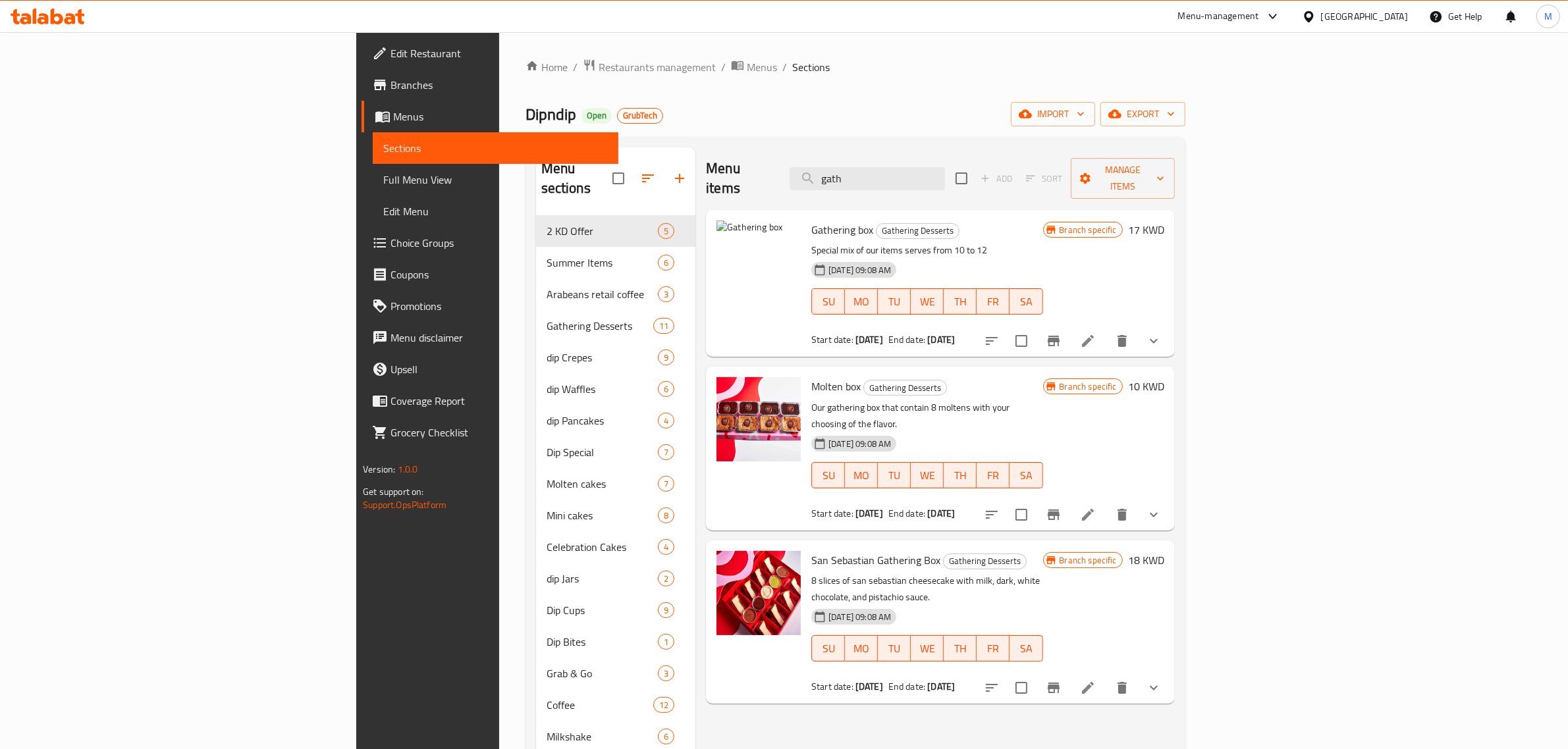
type input "gath"
click at [811, 220] on span "Gathering box" at bounding box center [842, 229] width 62 height 19
click at [717, 262] on img at bounding box center [759, 263] width 85 height 85
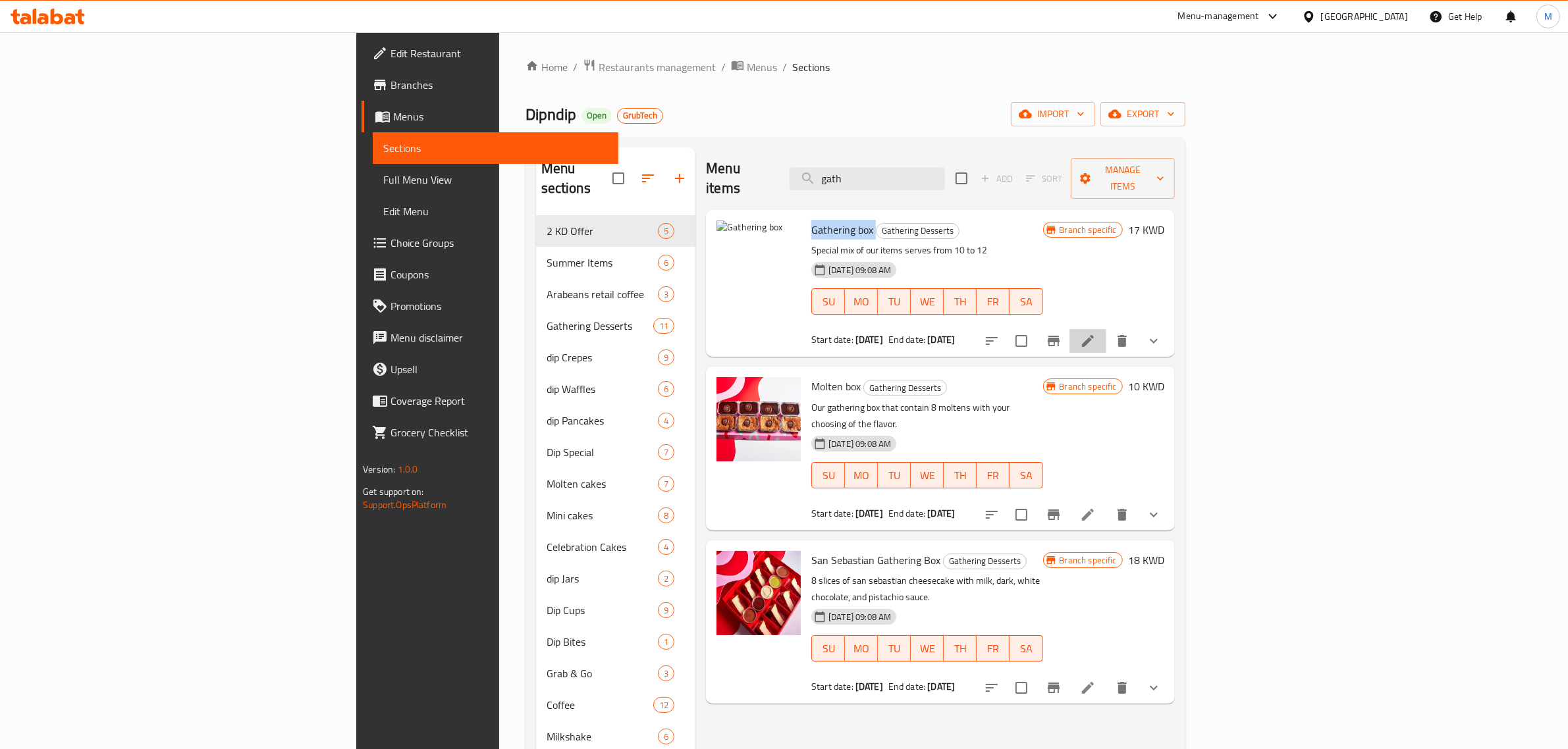
drag, startPoint x: 660, startPoint y: 259, endPoint x: 1445, endPoint y: 325, distance: 787.8
click at [1095, 333] on icon at bounding box center [1087, 341] width 16 height 16
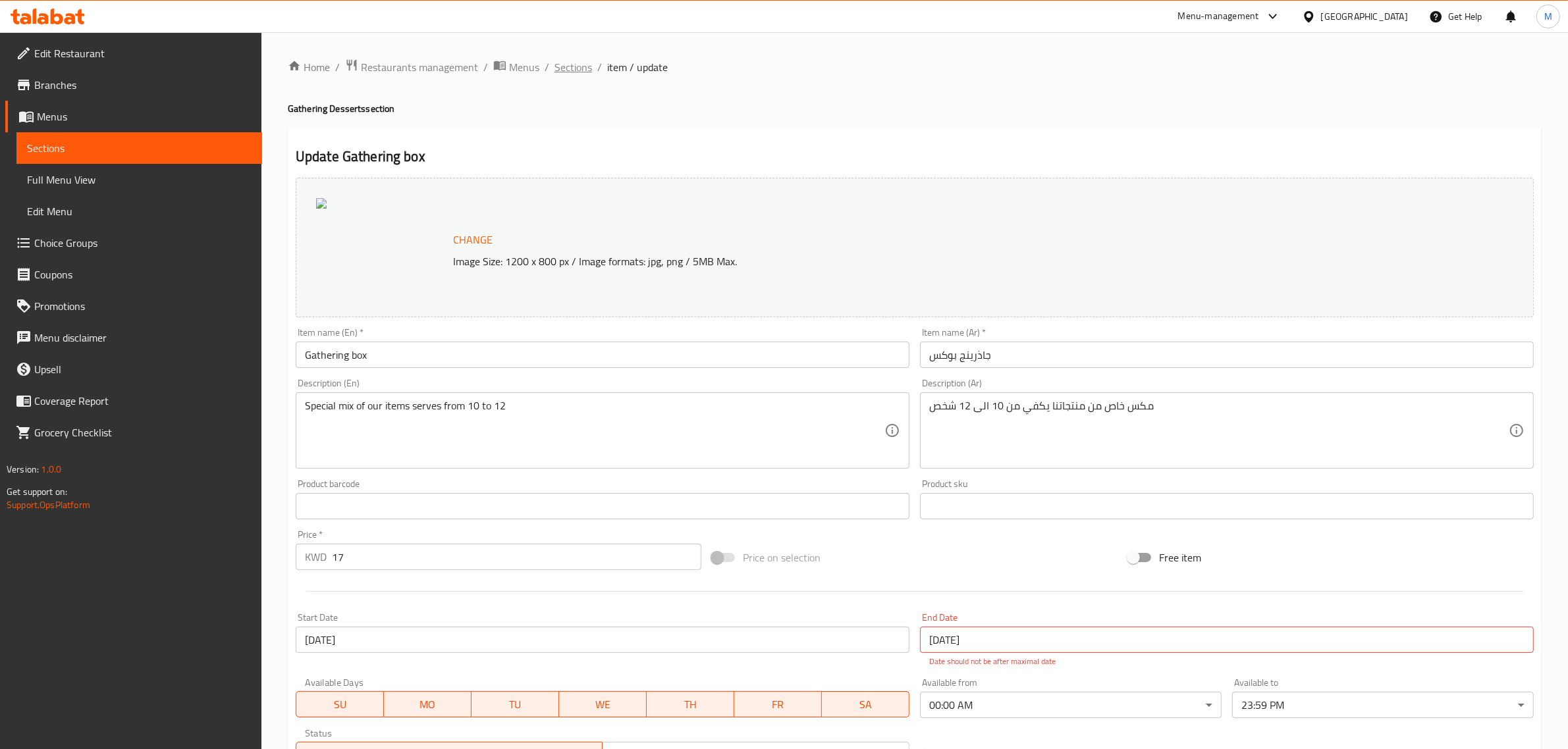
click at [574, 69] on span "Sections" at bounding box center [573, 67] width 37 height 16
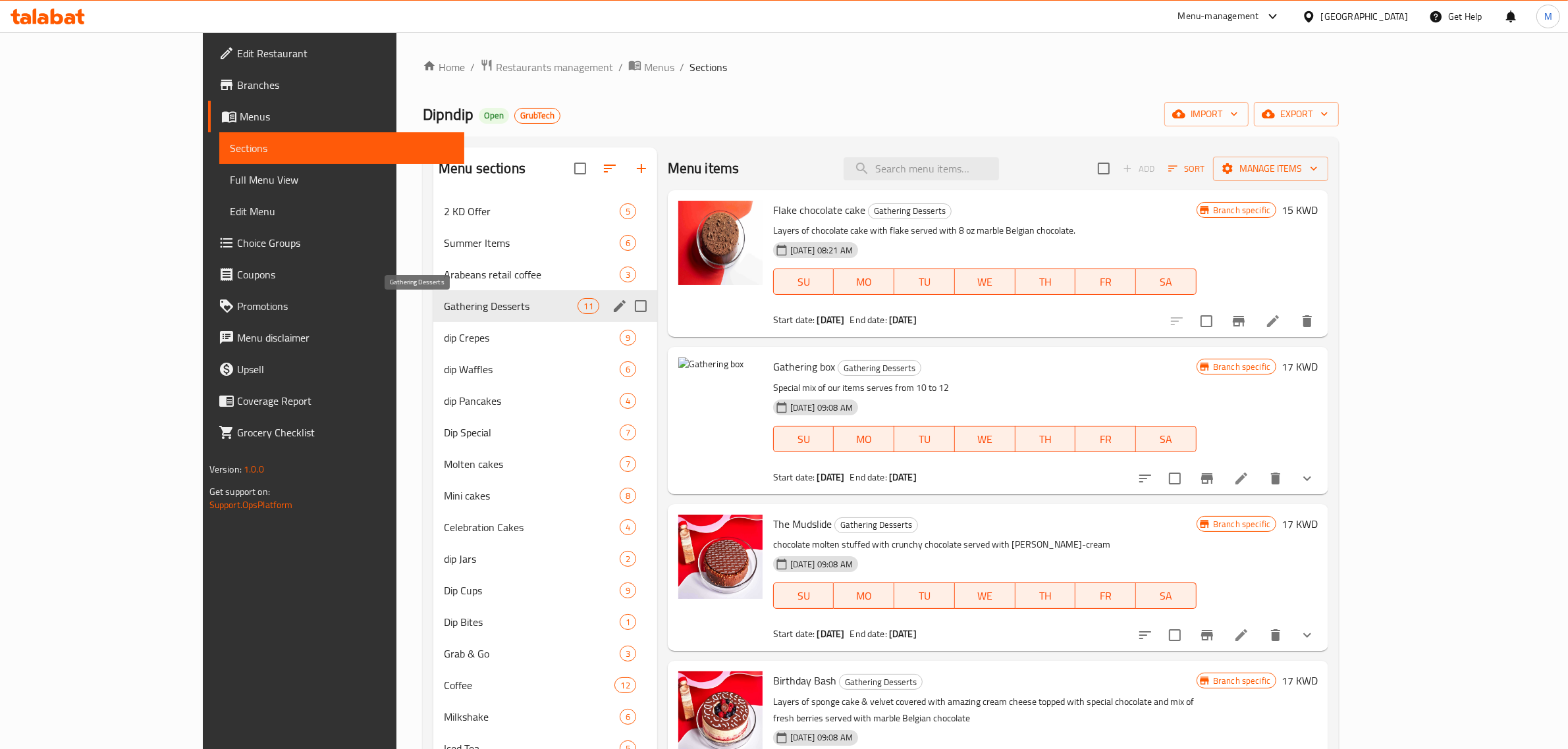
click at [444, 309] on span "Gathering Desserts" at bounding box center [511, 306] width 134 height 16
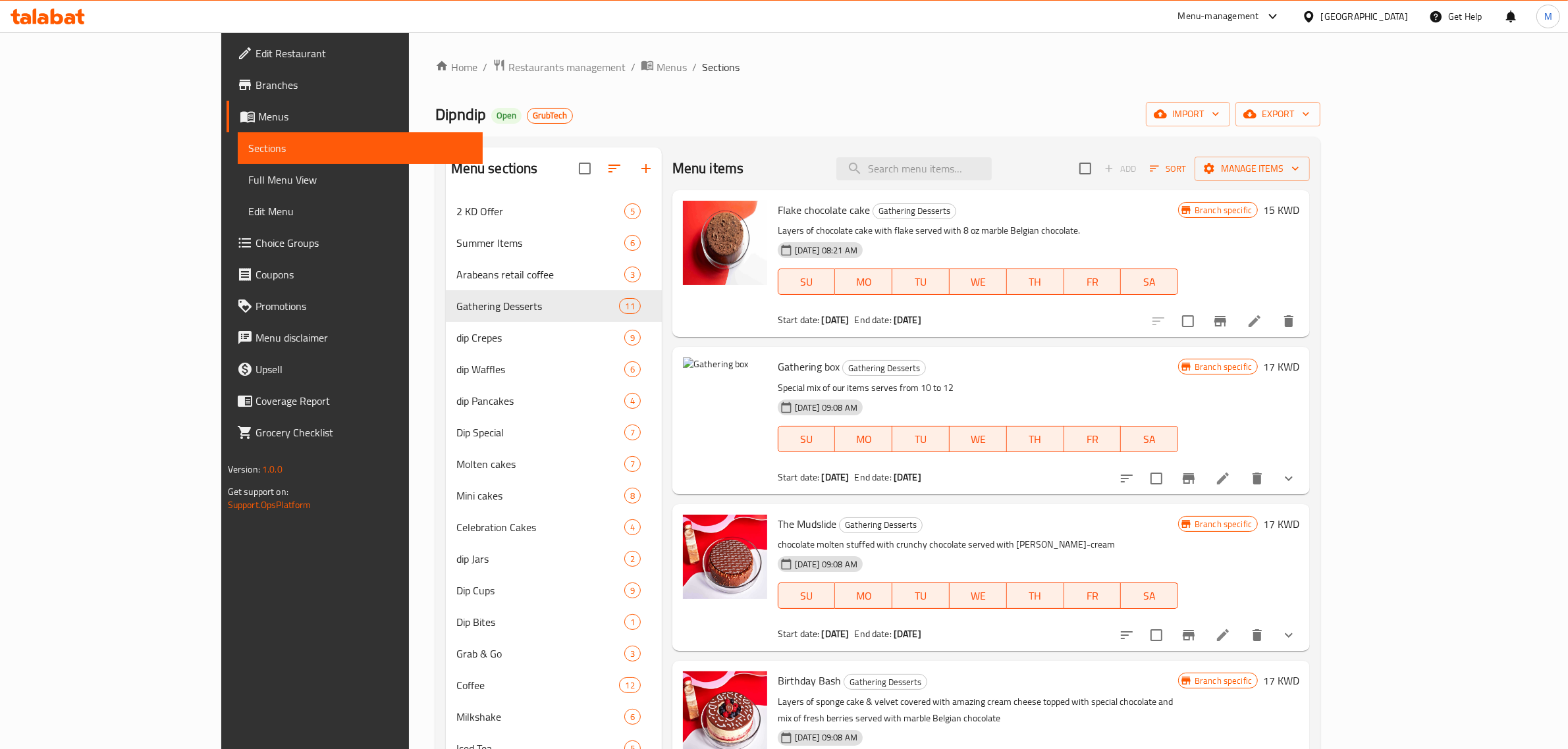
click at [564, 129] on div "Home / Restaurants management / Menus / Sections Dipndip Open GrubTech import e…" at bounding box center [878, 498] width 886 height 880
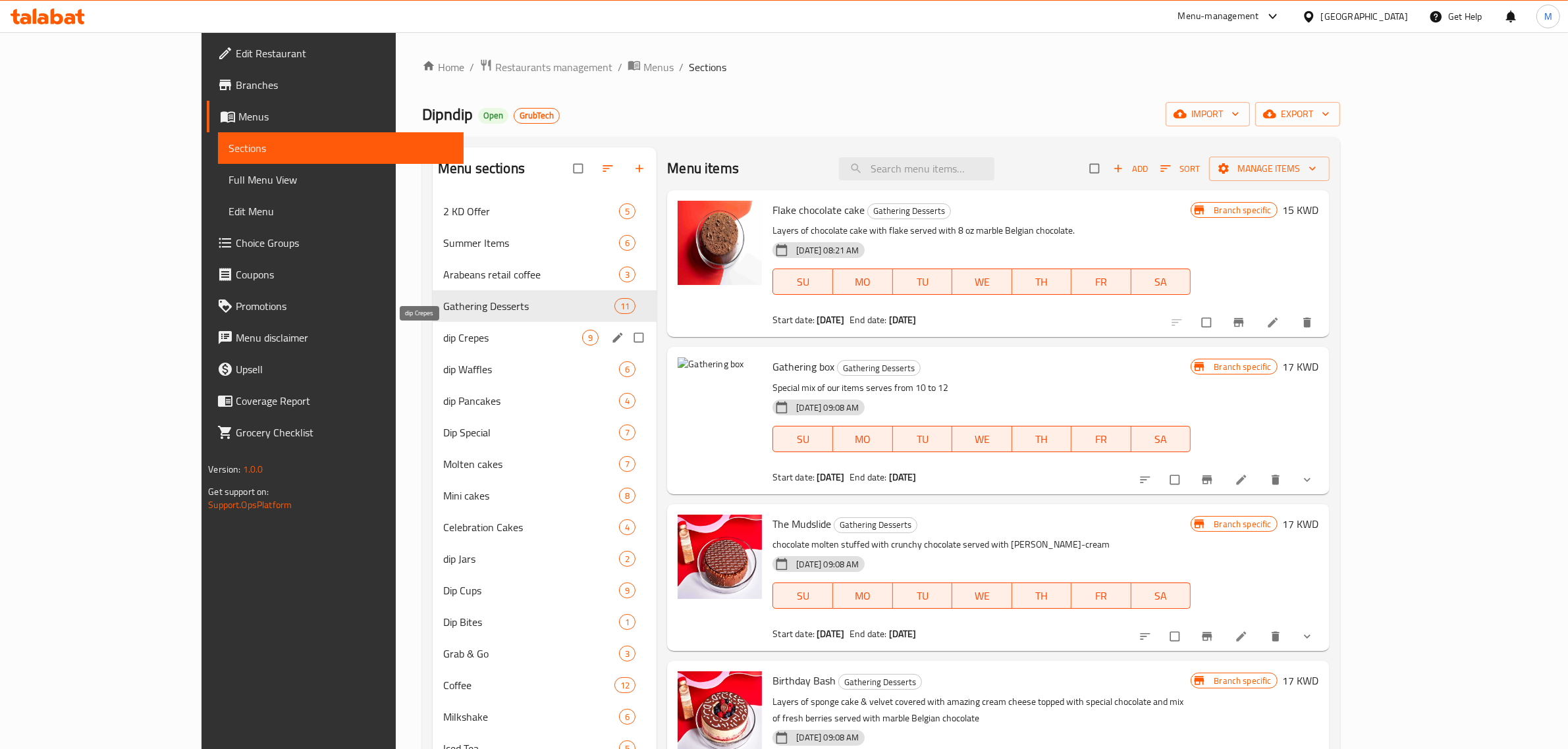
click at [443, 331] on span "dip Crepes" at bounding box center [512, 337] width 139 height 16
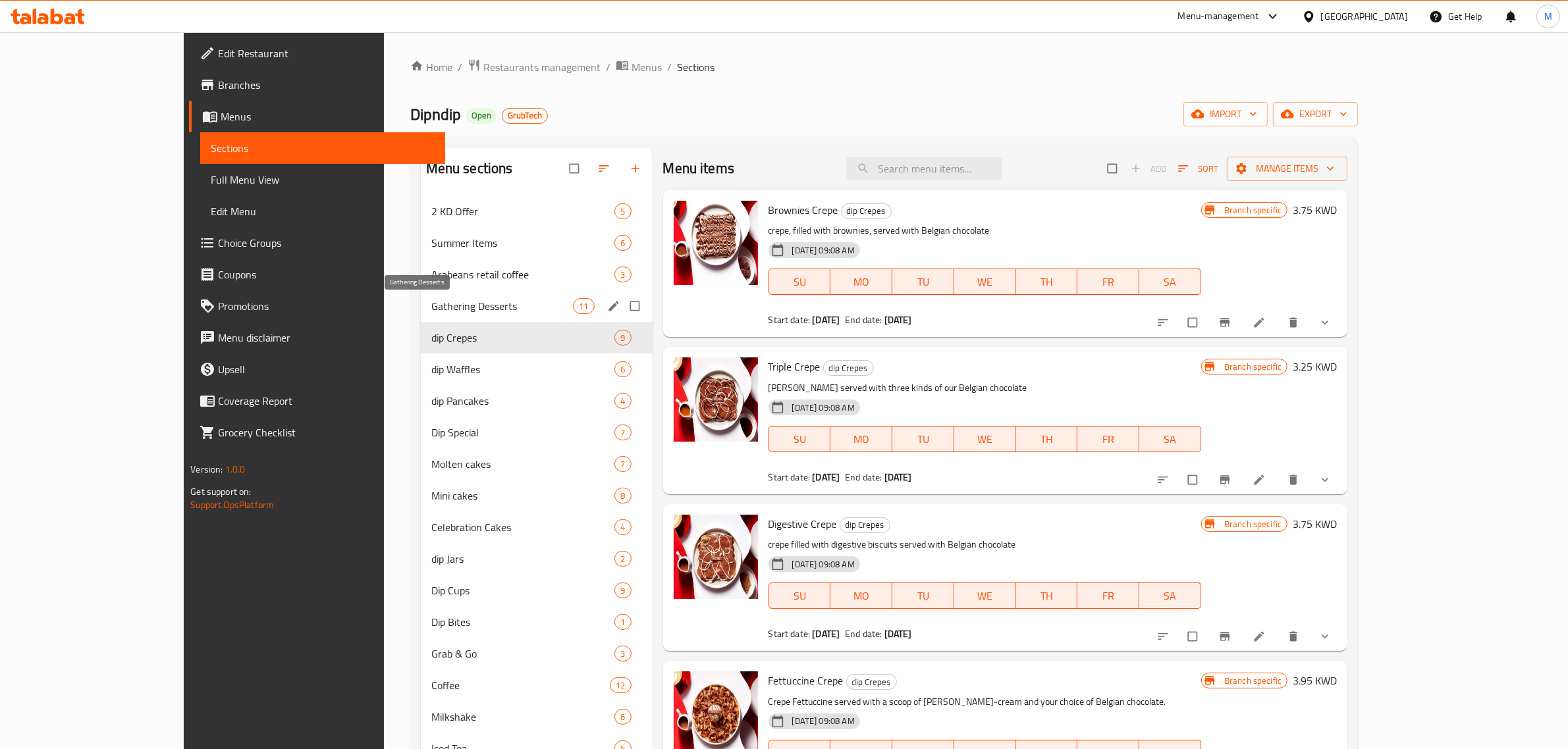
click at [431, 314] on span "Gathering Desserts" at bounding box center [502, 306] width 142 height 16
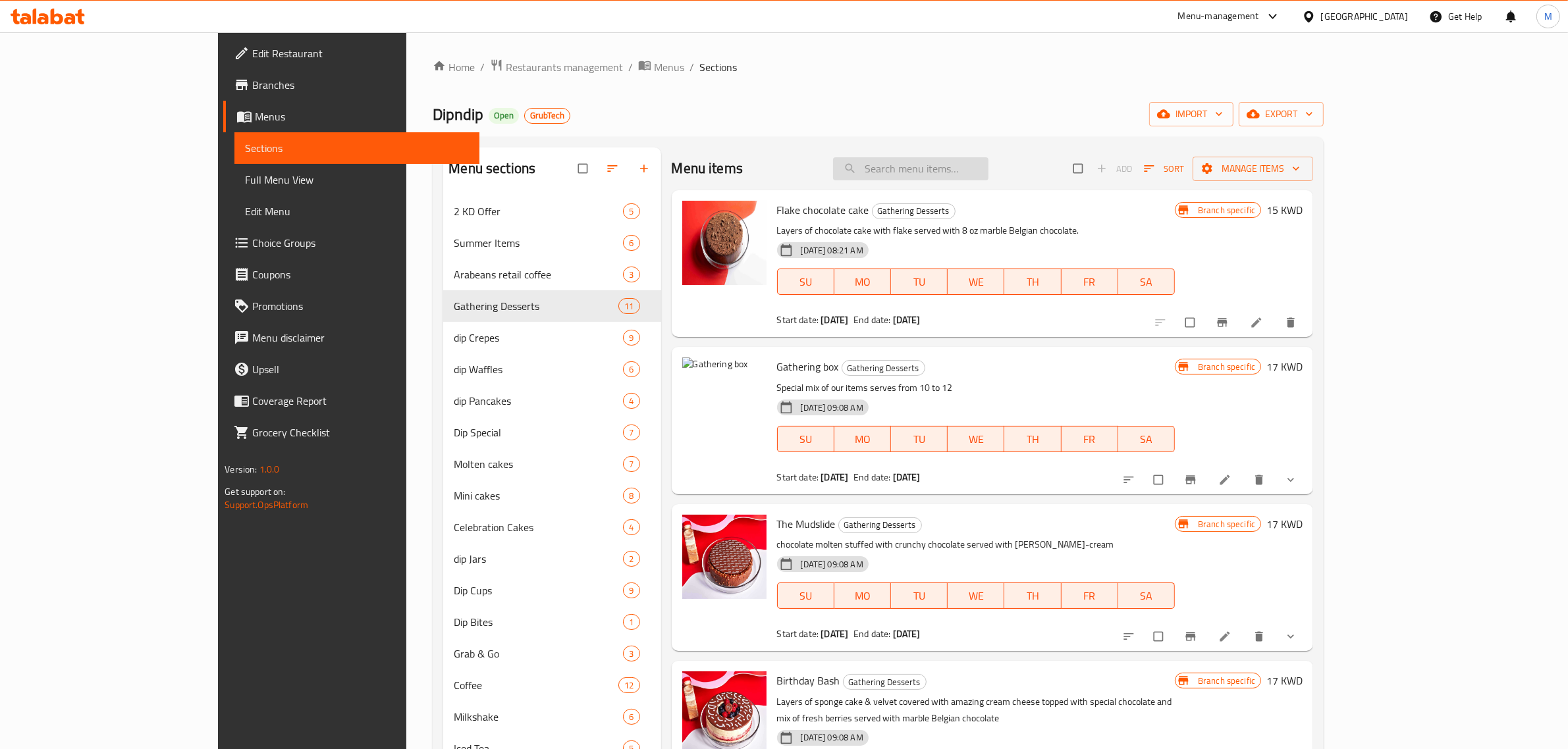
click at [988, 166] on input "search" at bounding box center [910, 168] width 156 height 23
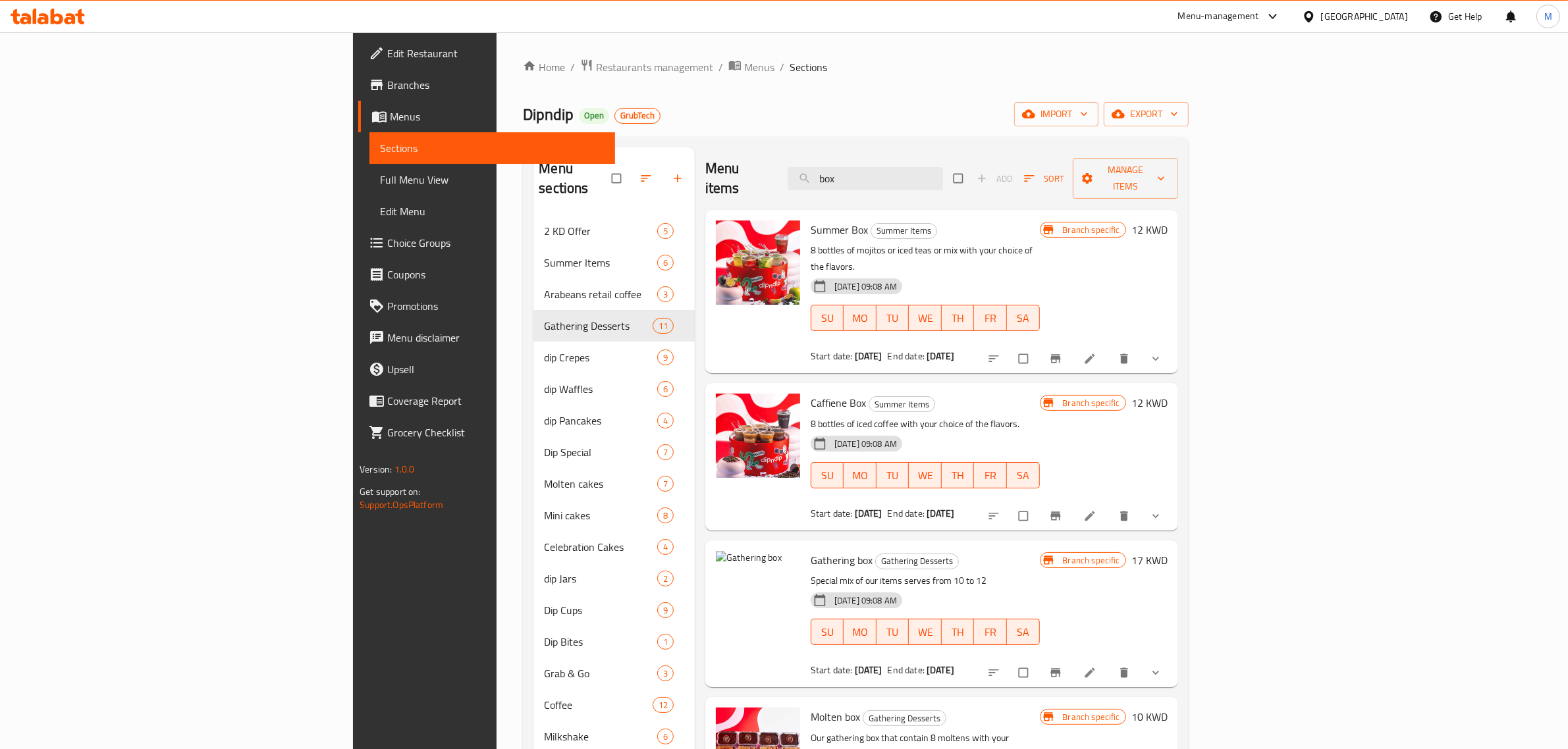
type input "box"
drag, startPoint x: 723, startPoint y: 524, endPoint x: 782, endPoint y: 522, distance: 59.0
click at [811, 550] on span "Gathering box" at bounding box center [841, 560] width 62 height 19
copy span "Gathering box"
